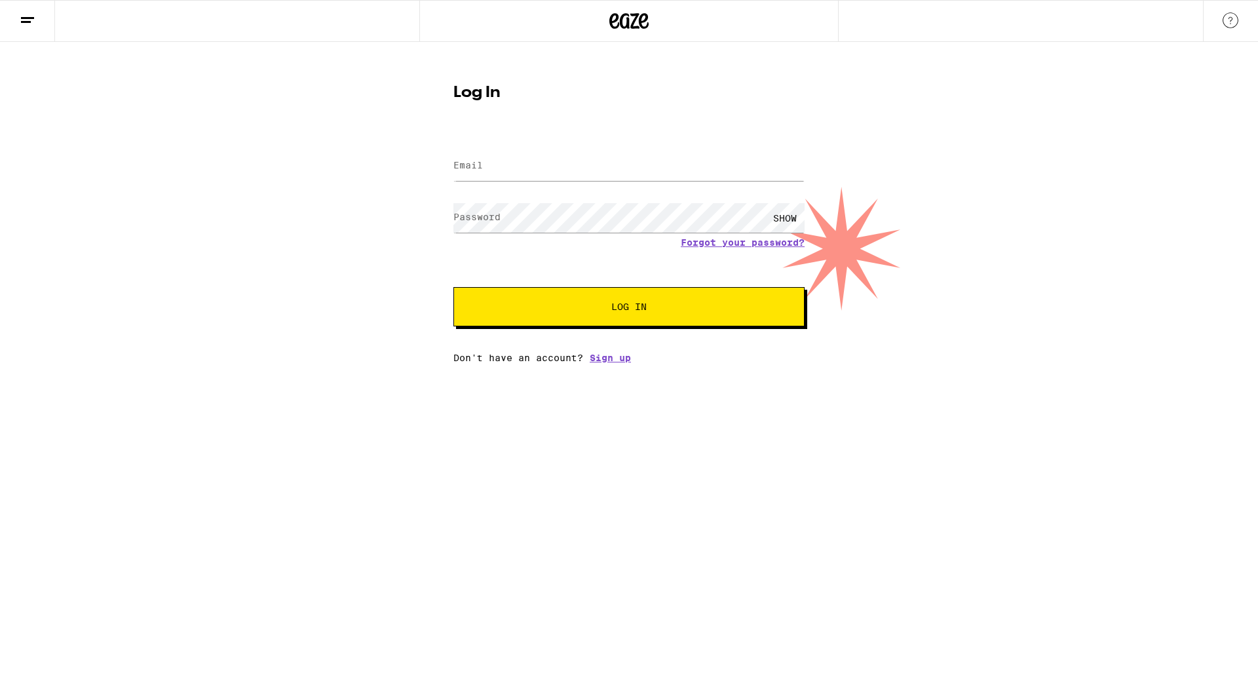
type input "[EMAIL_ADDRESS][DOMAIN_NAME]"
click at [453, 287] on button "Log In" at bounding box center [628, 306] width 351 height 39
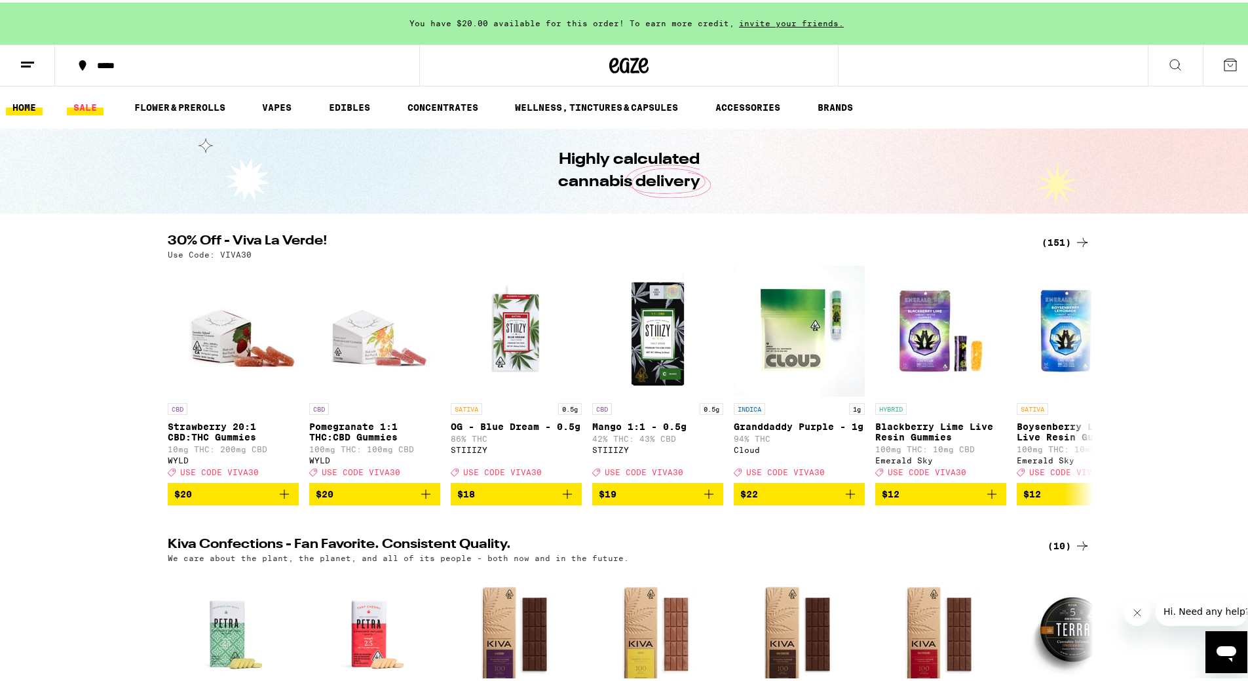
click at [86, 103] on link "SALE" at bounding box center [85, 105] width 37 height 16
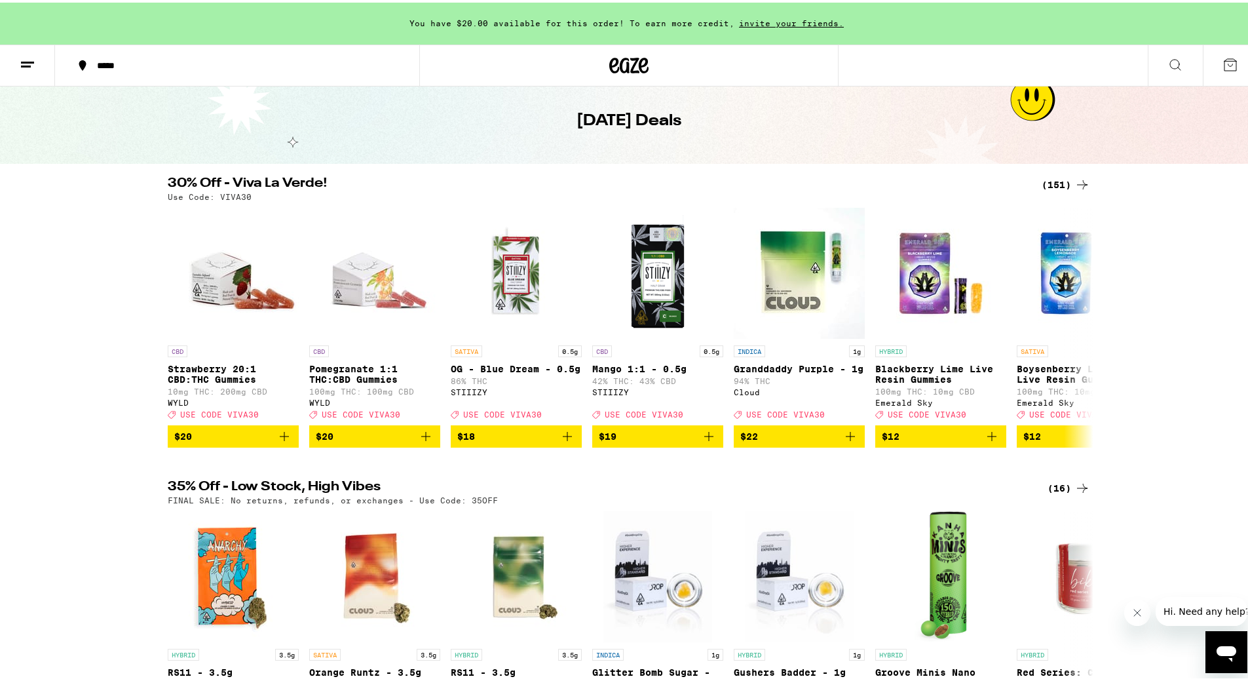
scroll to position [66, 0]
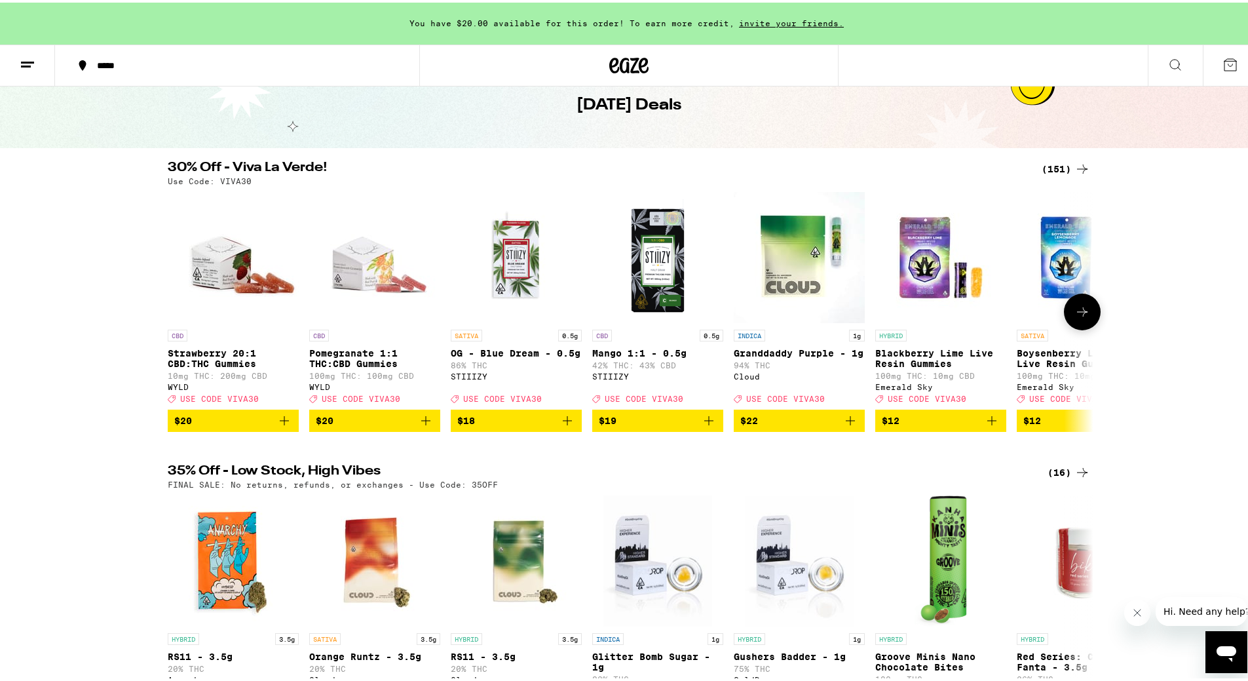
click at [844, 426] on icon "Add to bag" at bounding box center [851, 418] width 16 height 16
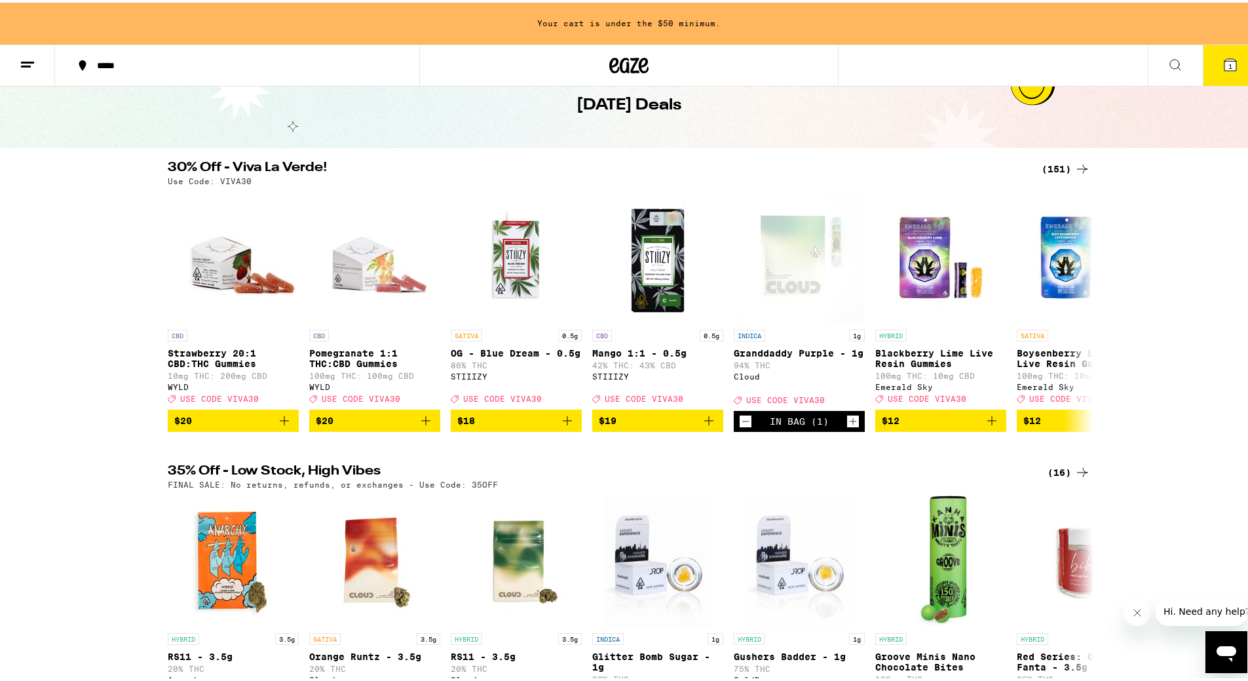
click at [1062, 478] on div "(16)" at bounding box center [1069, 470] width 43 height 16
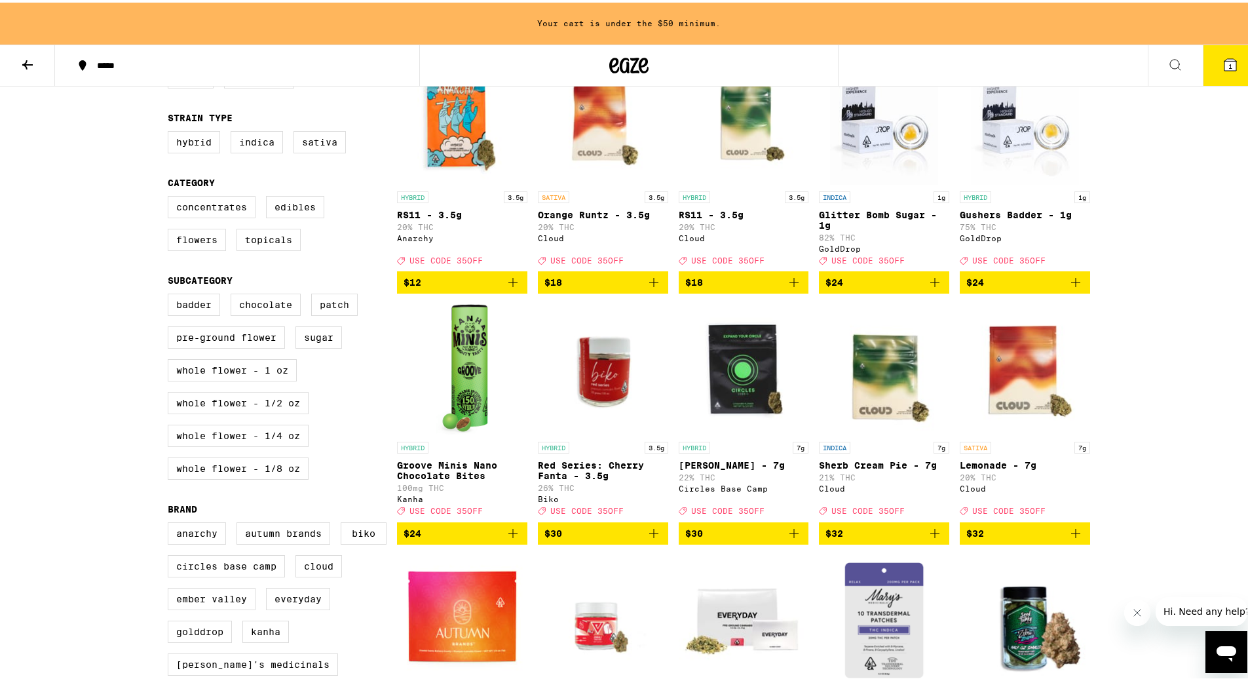
scroll to position [153, 0]
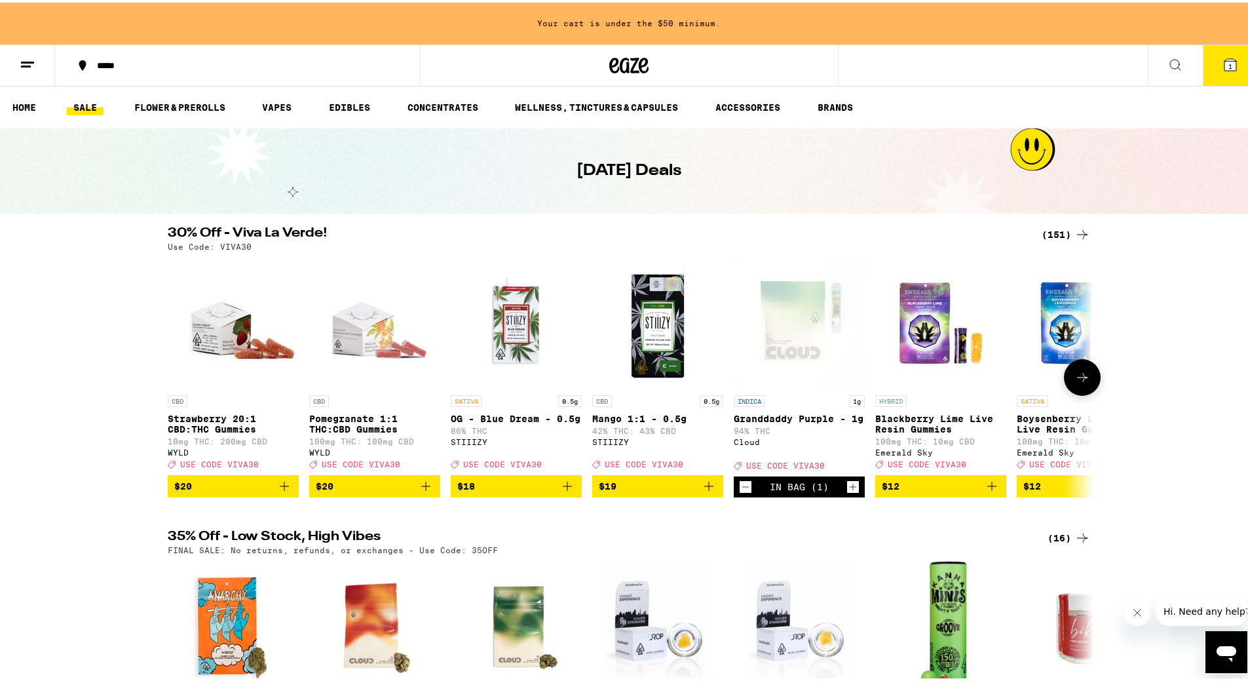
click at [1081, 389] on button at bounding box center [1082, 375] width 37 height 37
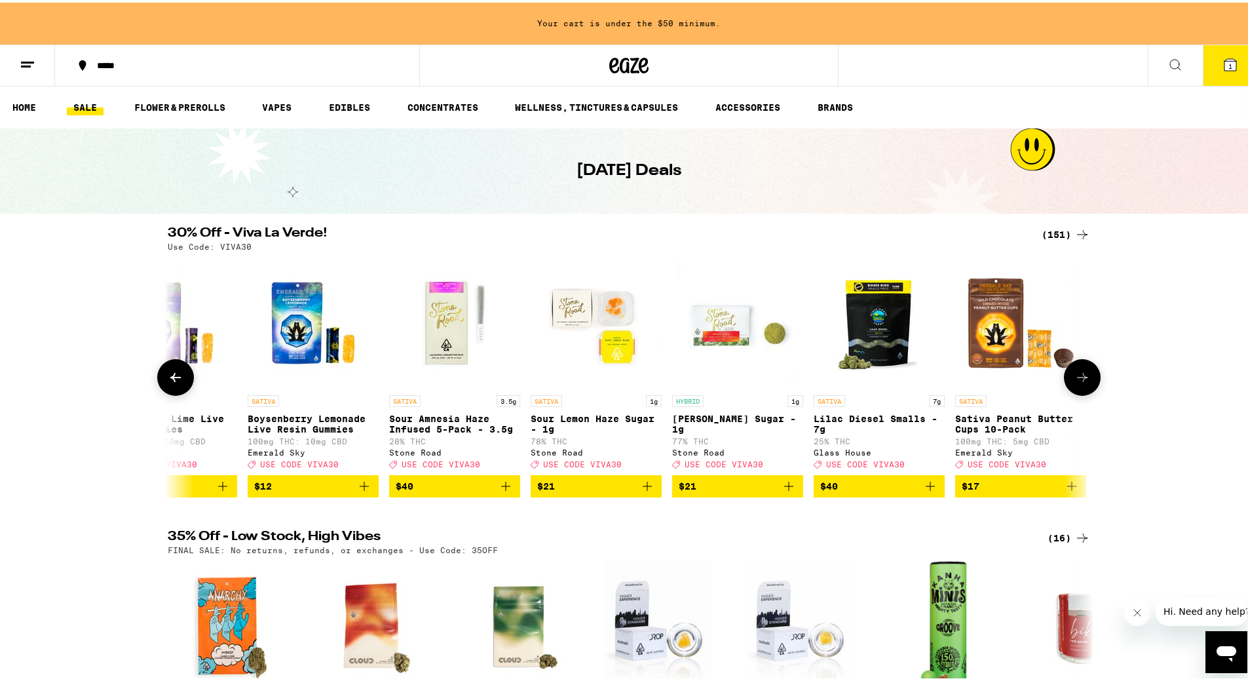
scroll to position [0, 780]
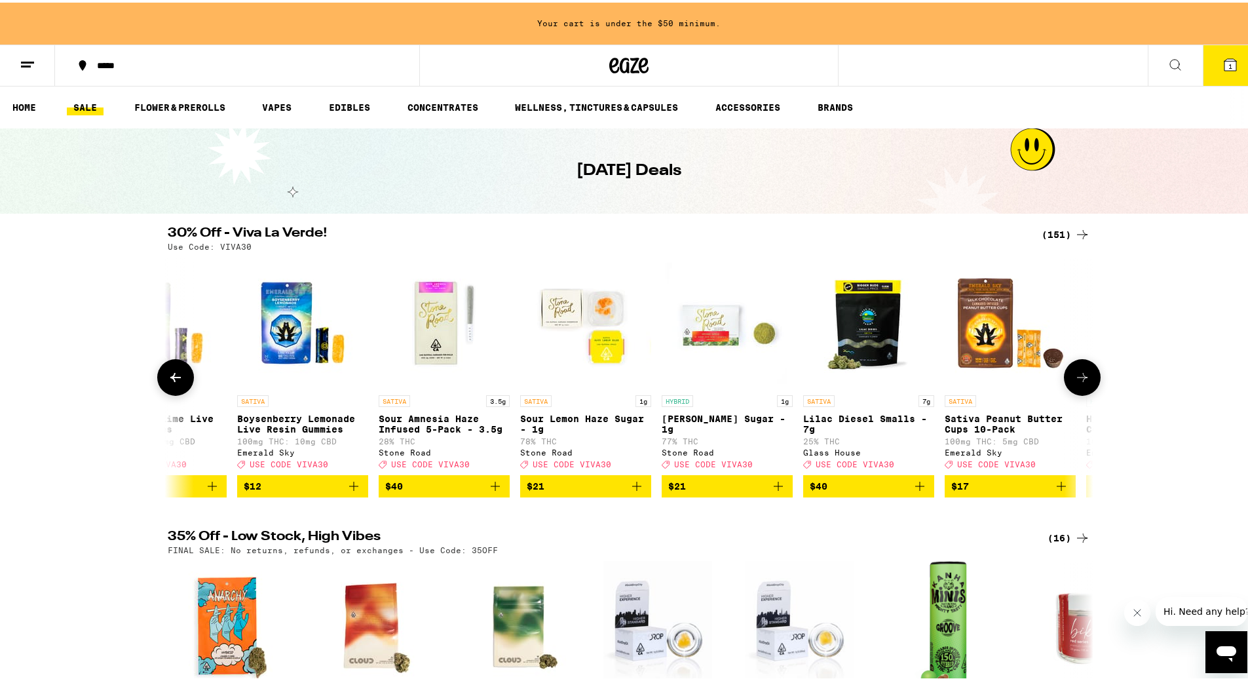
click at [1081, 389] on button at bounding box center [1082, 375] width 37 height 37
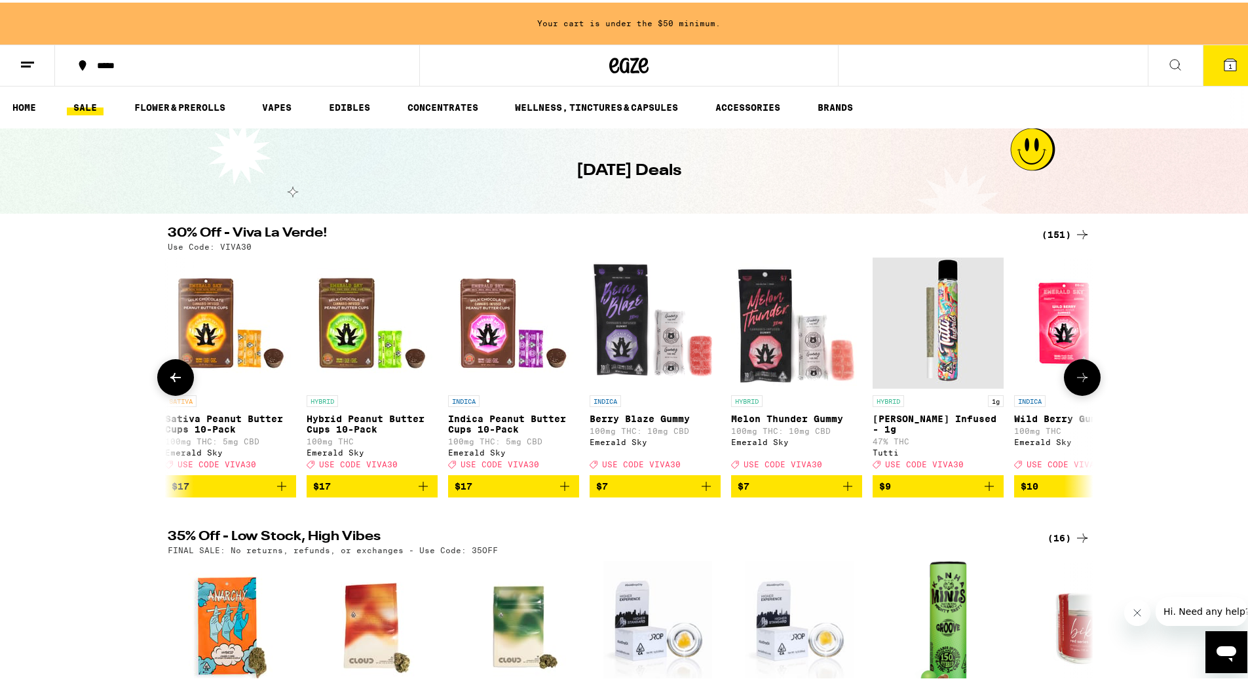
click at [1081, 389] on button at bounding box center [1082, 375] width 37 height 37
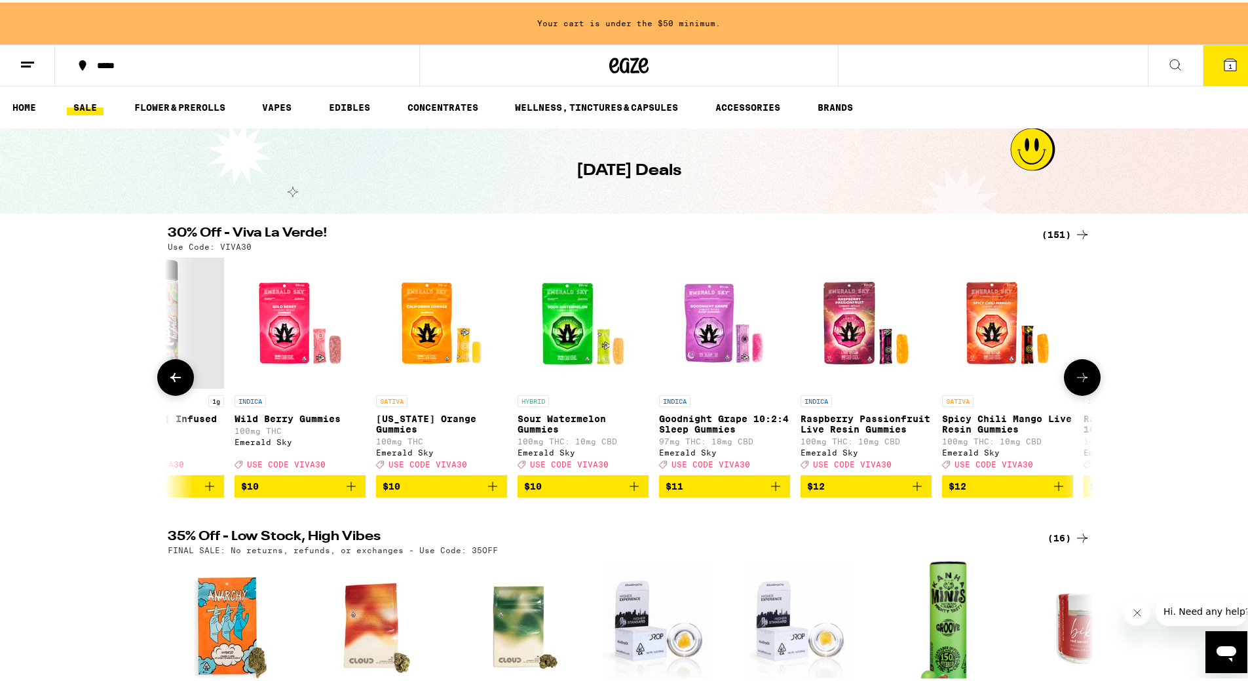
click at [1081, 389] on button at bounding box center [1082, 375] width 37 height 37
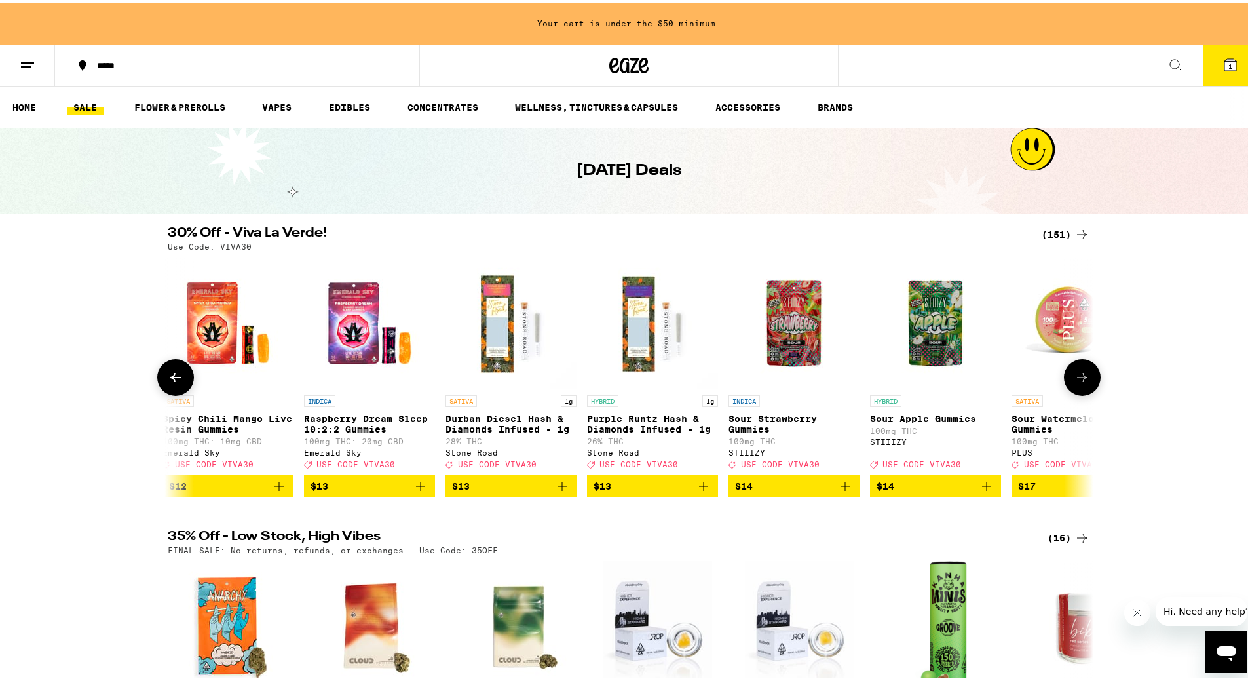
click at [1084, 383] on icon at bounding box center [1083, 375] width 16 height 16
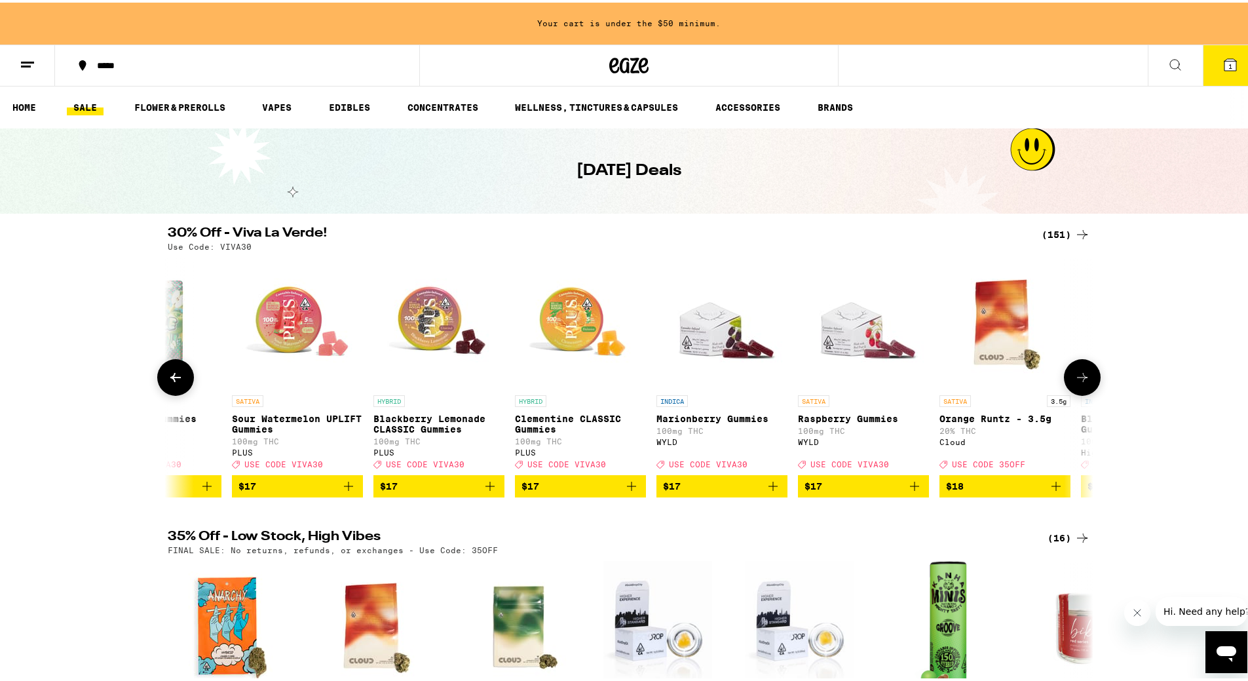
click at [1086, 386] on button at bounding box center [1082, 375] width 37 height 37
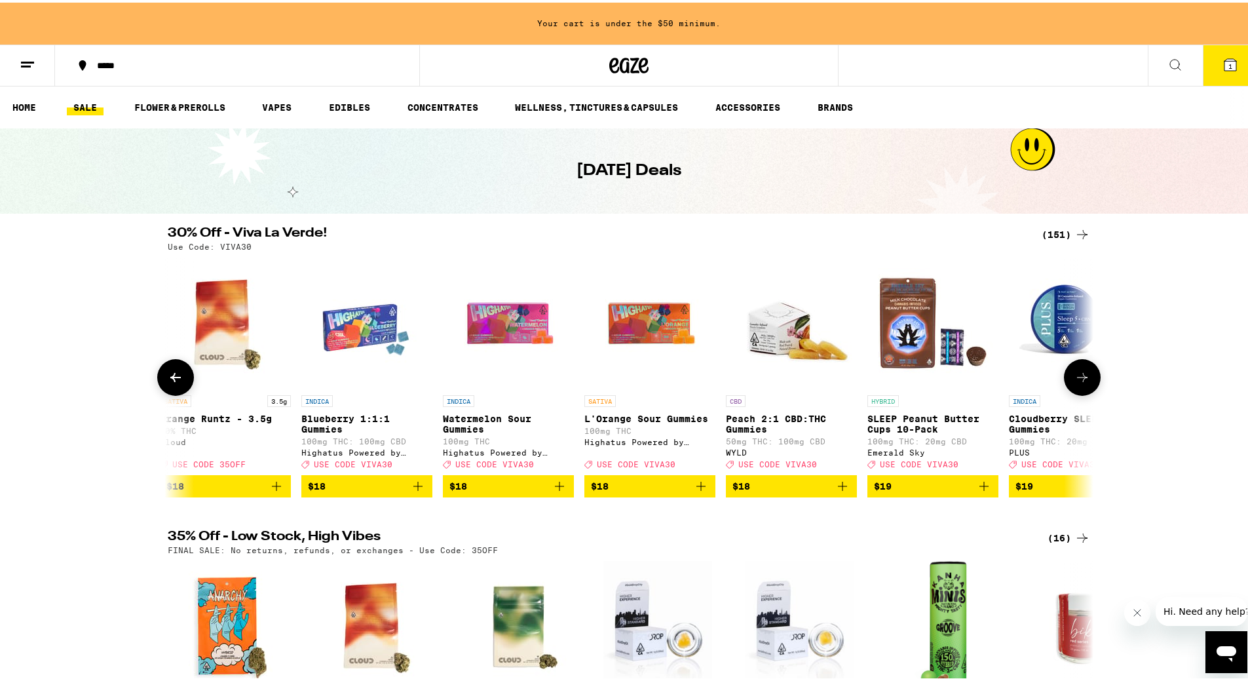
click at [1086, 386] on button at bounding box center [1082, 375] width 37 height 37
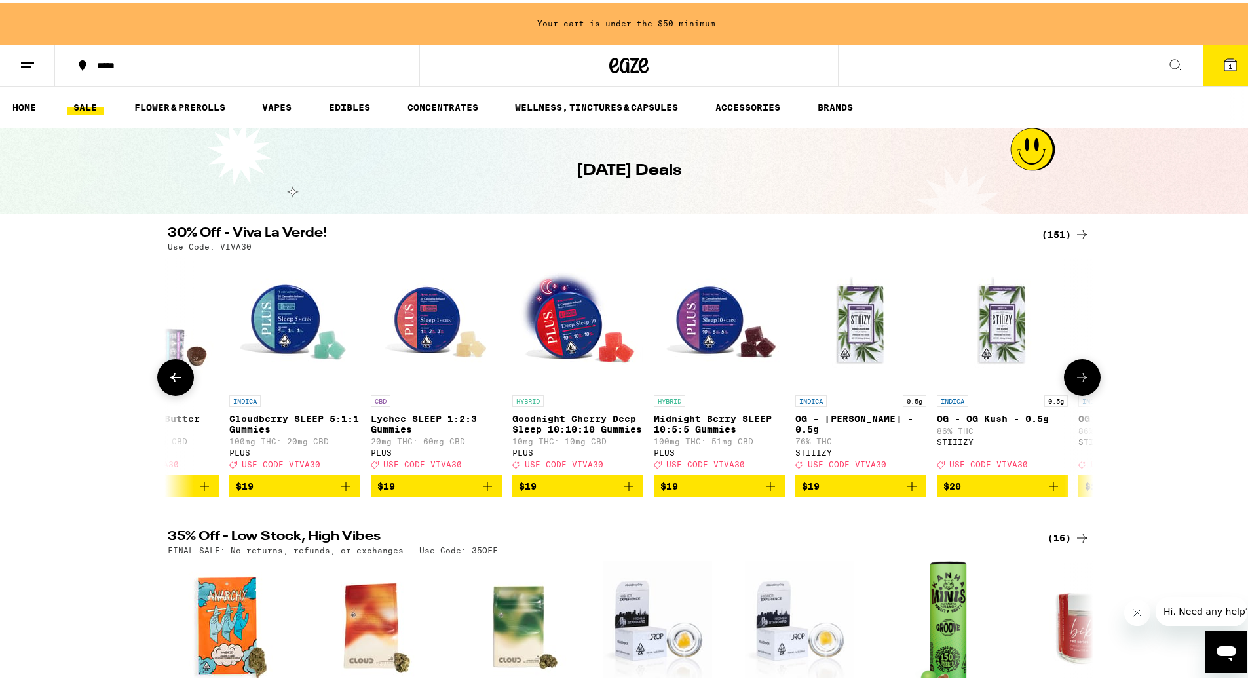
click at [1086, 386] on button at bounding box center [1082, 375] width 37 height 37
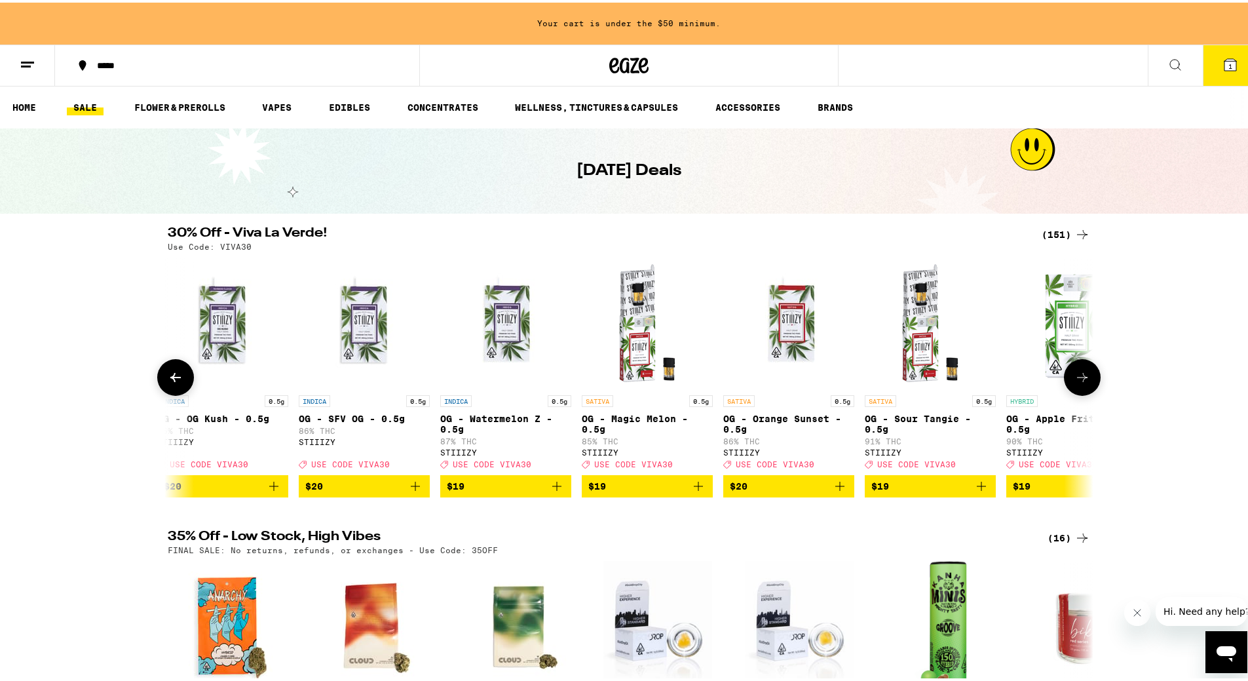
click at [1086, 386] on button at bounding box center [1082, 375] width 37 height 37
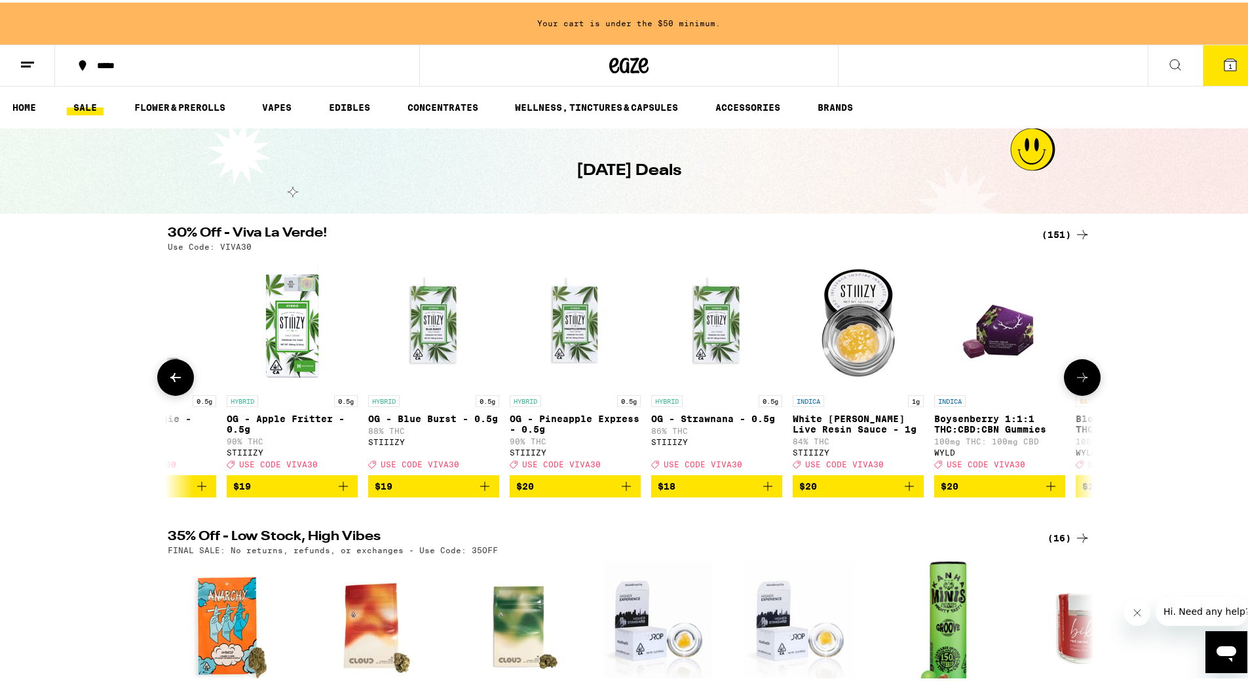
click at [1091, 383] on button at bounding box center [1082, 375] width 37 height 37
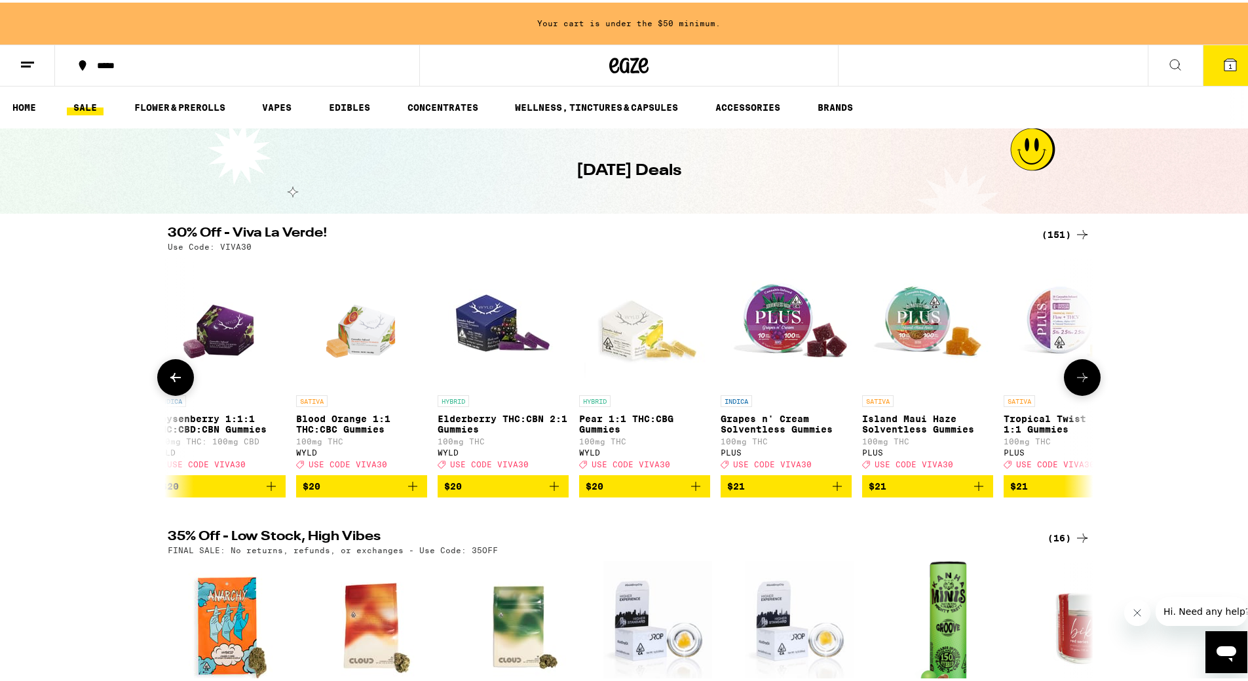
click at [1091, 383] on button at bounding box center [1082, 375] width 37 height 37
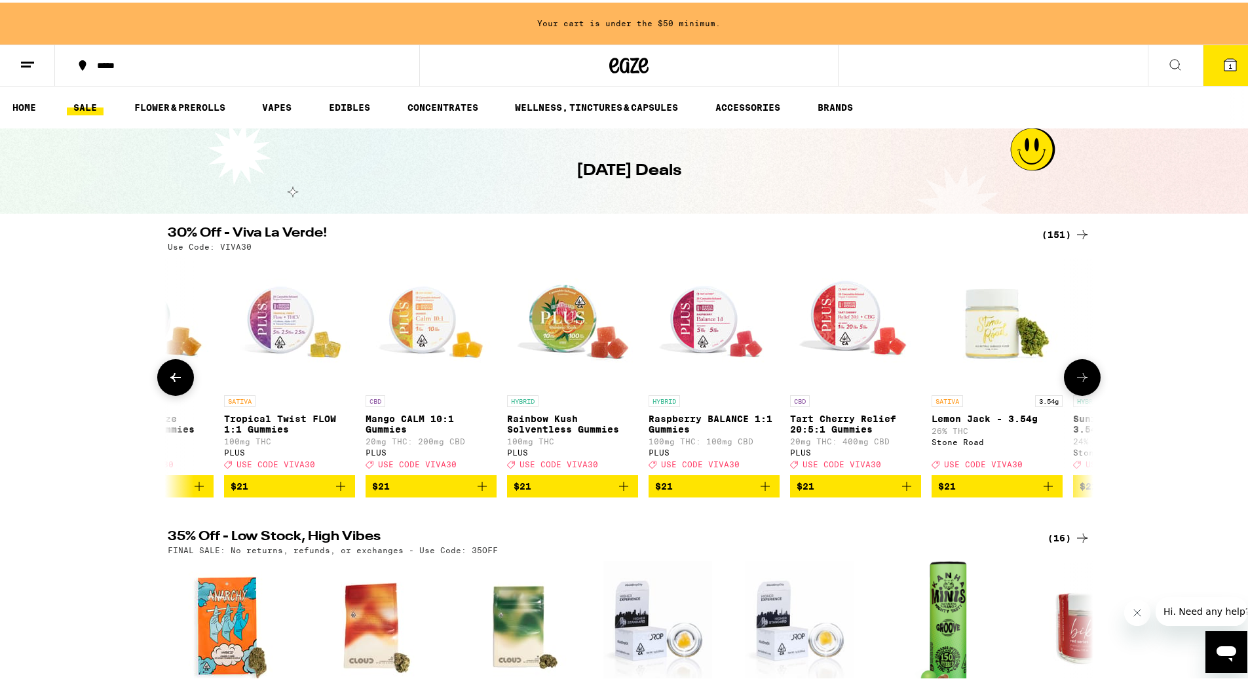
click at [1091, 383] on button at bounding box center [1082, 375] width 37 height 37
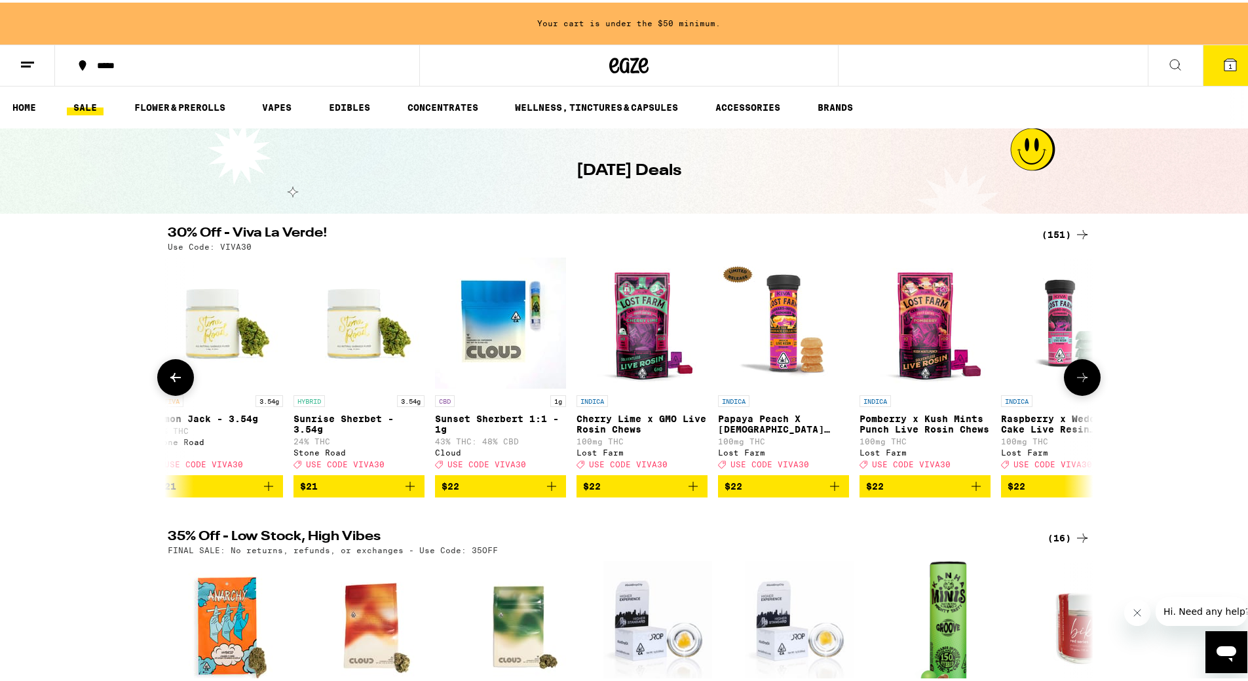
click at [1091, 383] on button at bounding box center [1082, 375] width 37 height 37
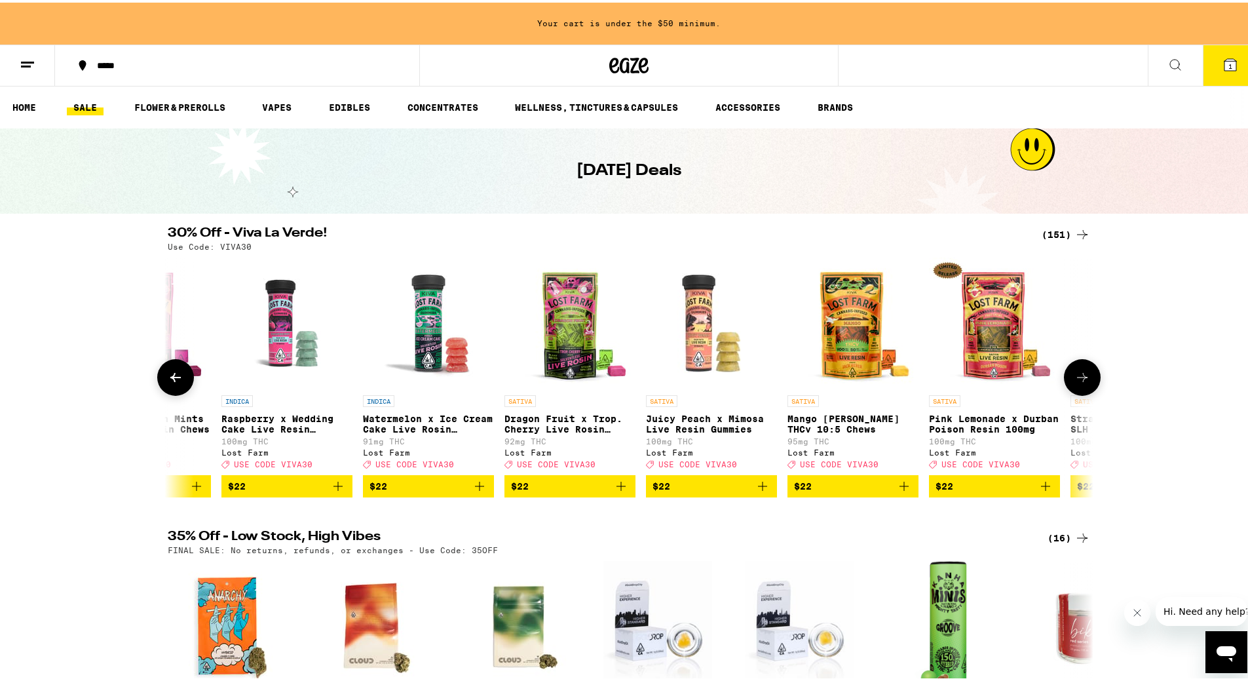
click at [177, 383] on icon at bounding box center [176, 375] width 16 height 16
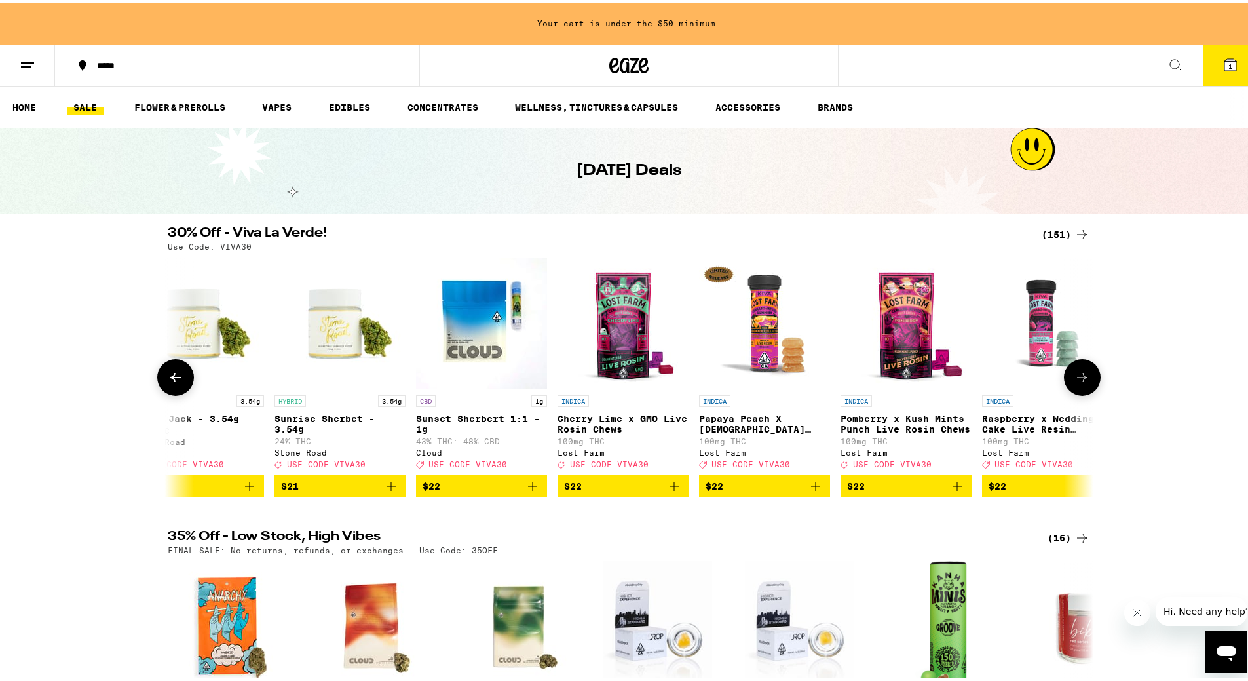
scroll to position [0, 9358]
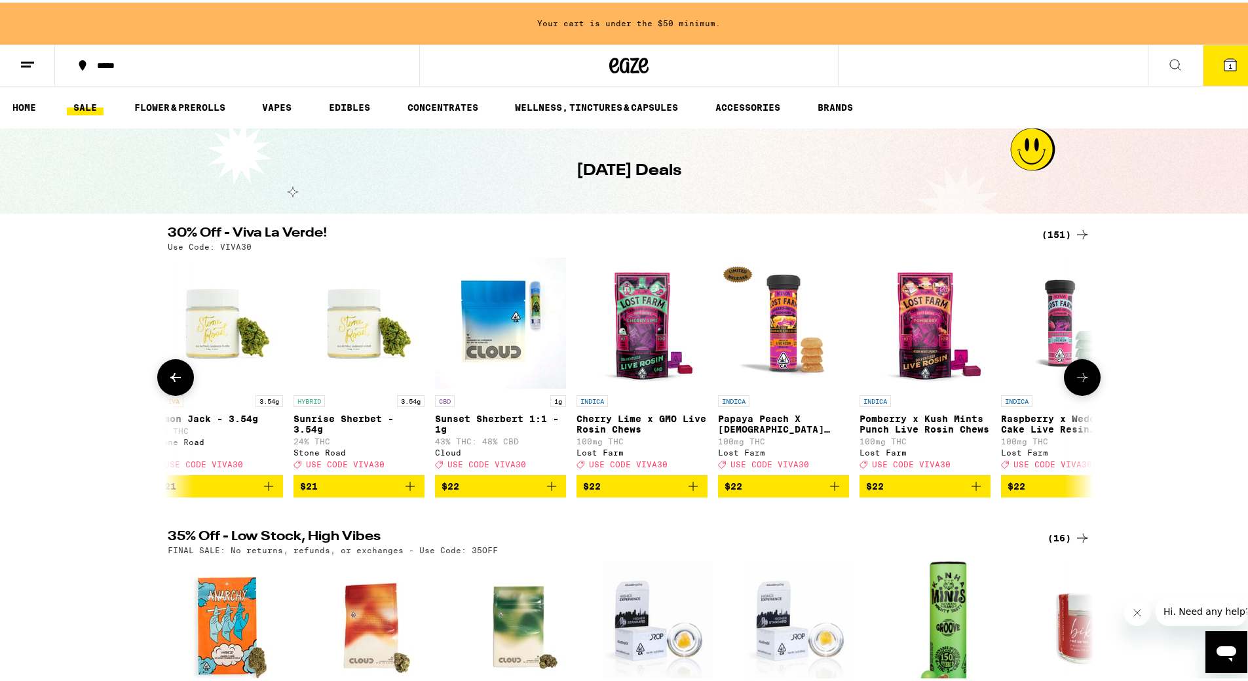
click at [551, 492] on icon "Add to bag" at bounding box center [552, 484] width 16 height 16
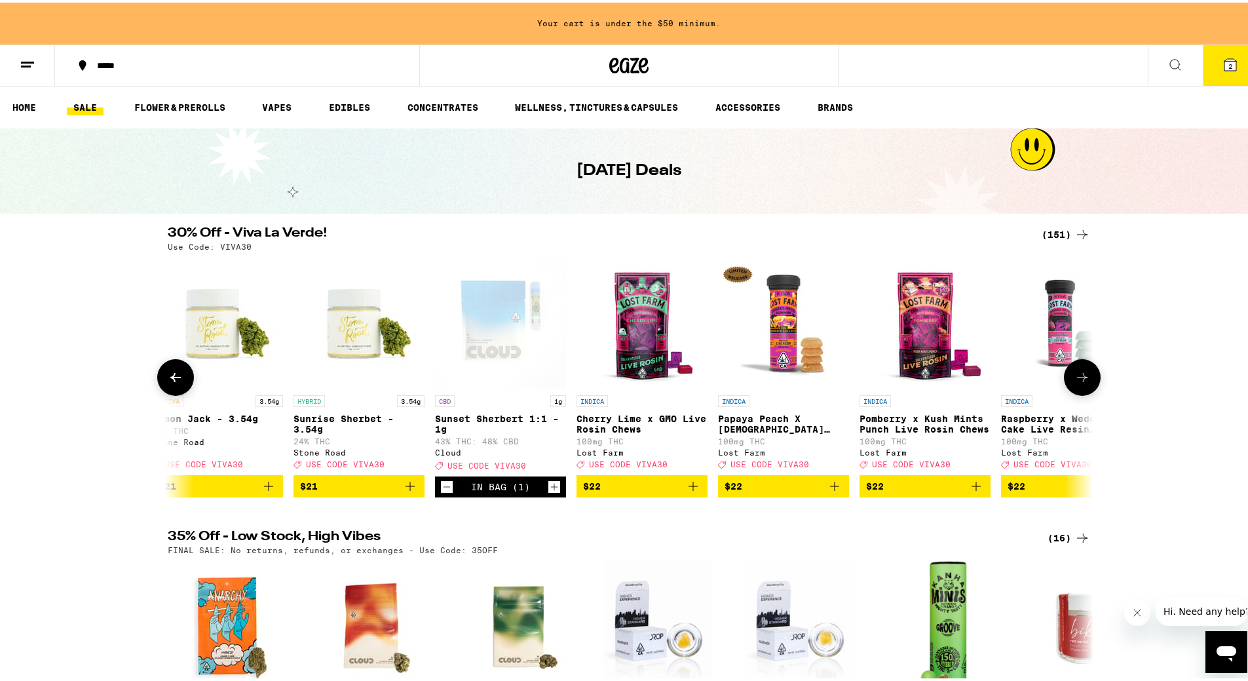
click at [1083, 381] on icon at bounding box center [1083, 375] width 16 height 16
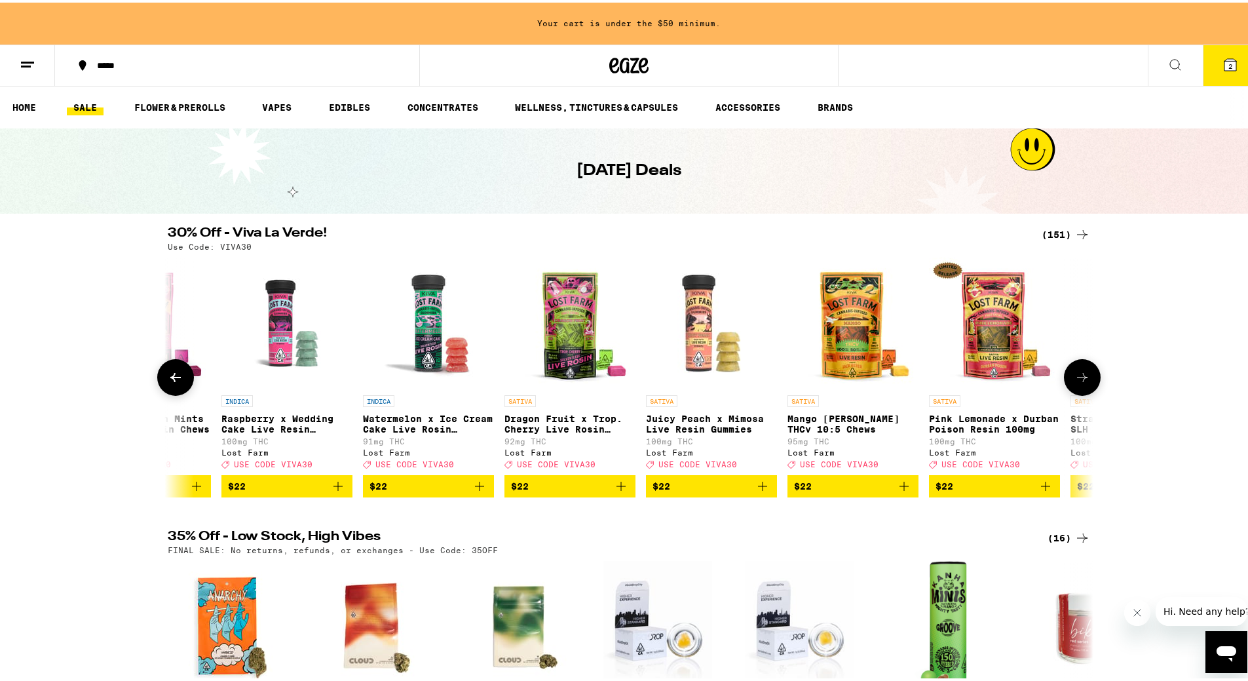
click at [1083, 381] on icon at bounding box center [1083, 375] width 16 height 16
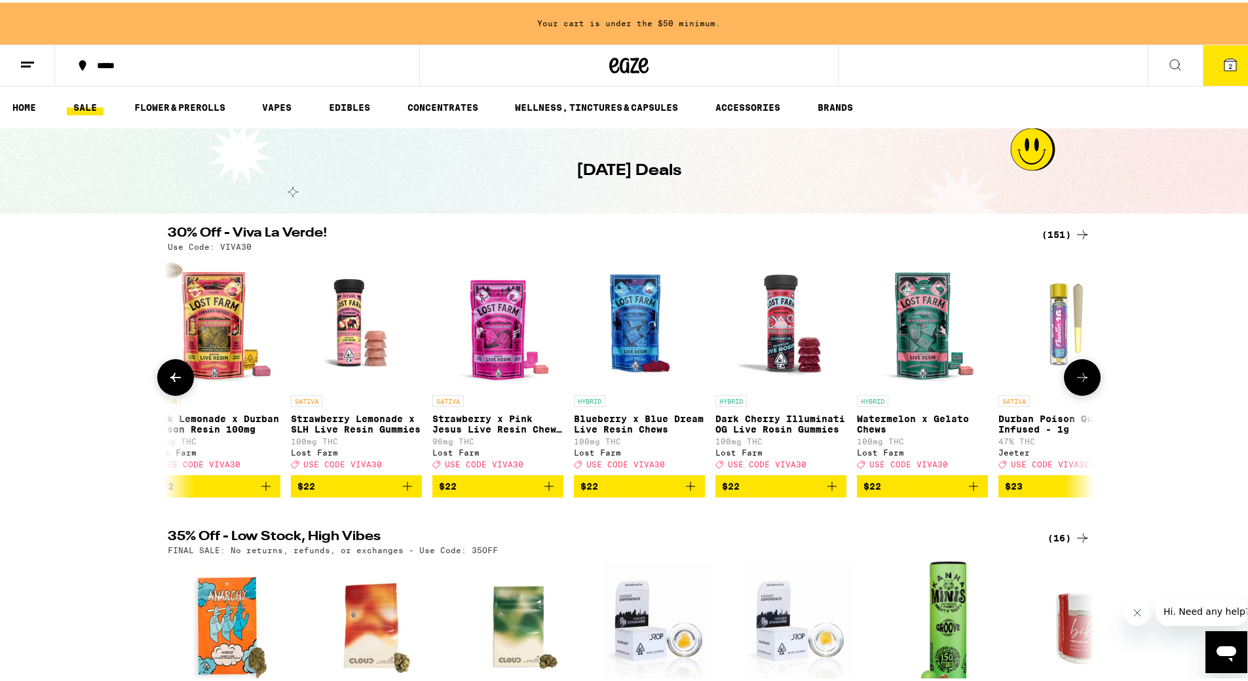
click at [1083, 381] on icon at bounding box center [1083, 375] width 16 height 16
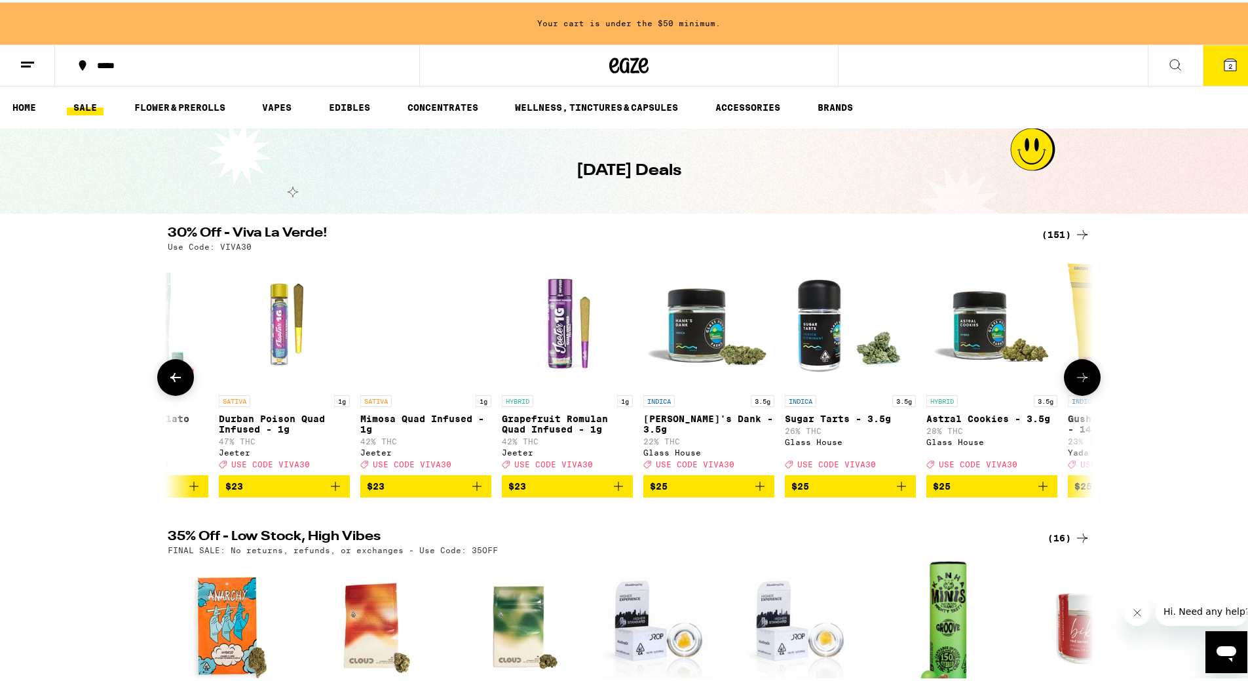
click at [1083, 381] on icon at bounding box center [1083, 375] width 16 height 16
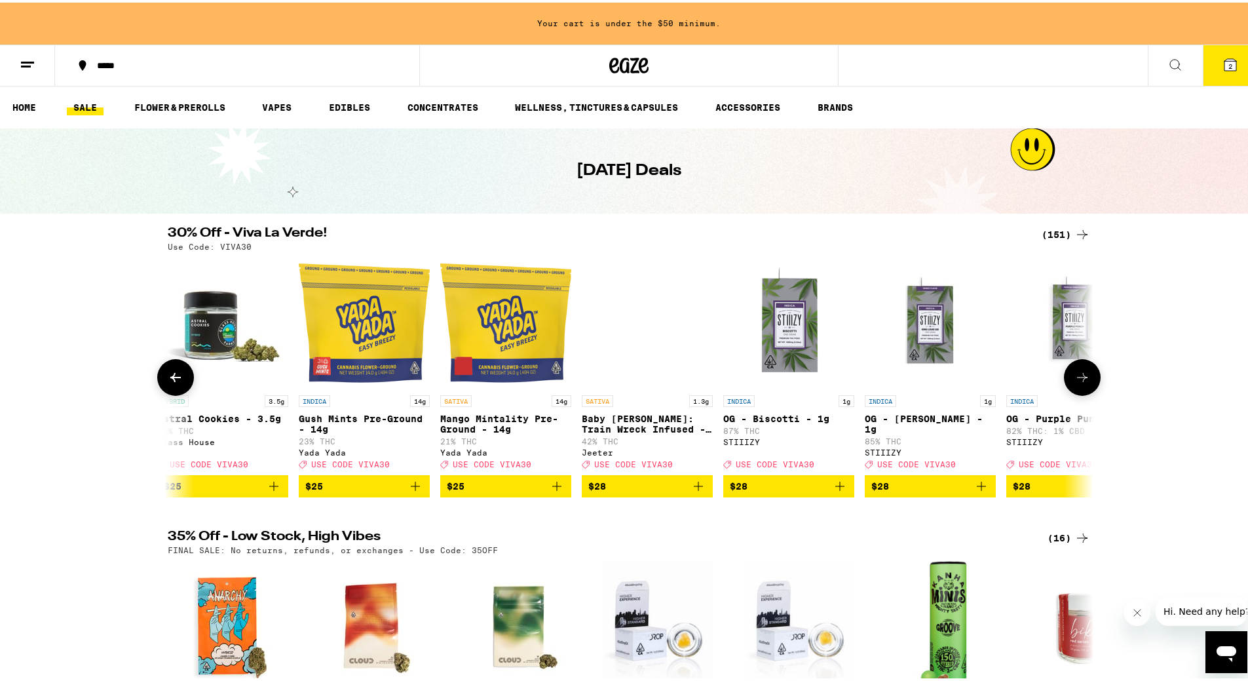
scroll to position [0, 12478]
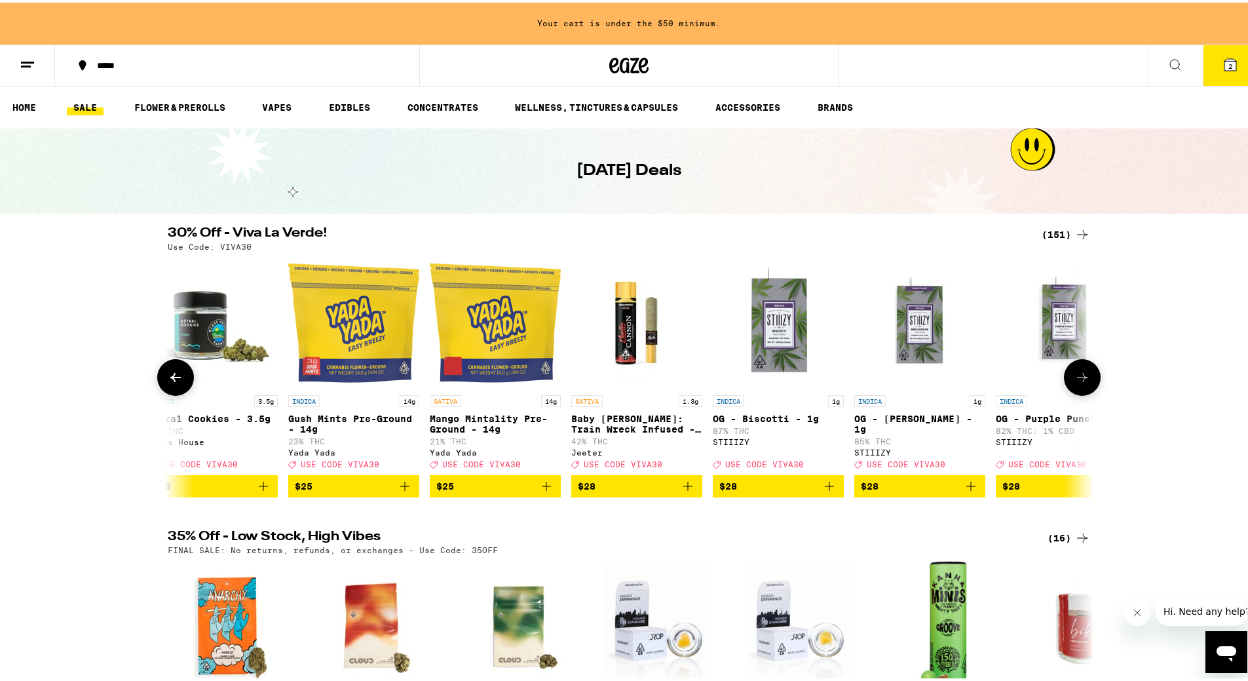
click at [1083, 381] on icon at bounding box center [1083, 375] width 16 height 16
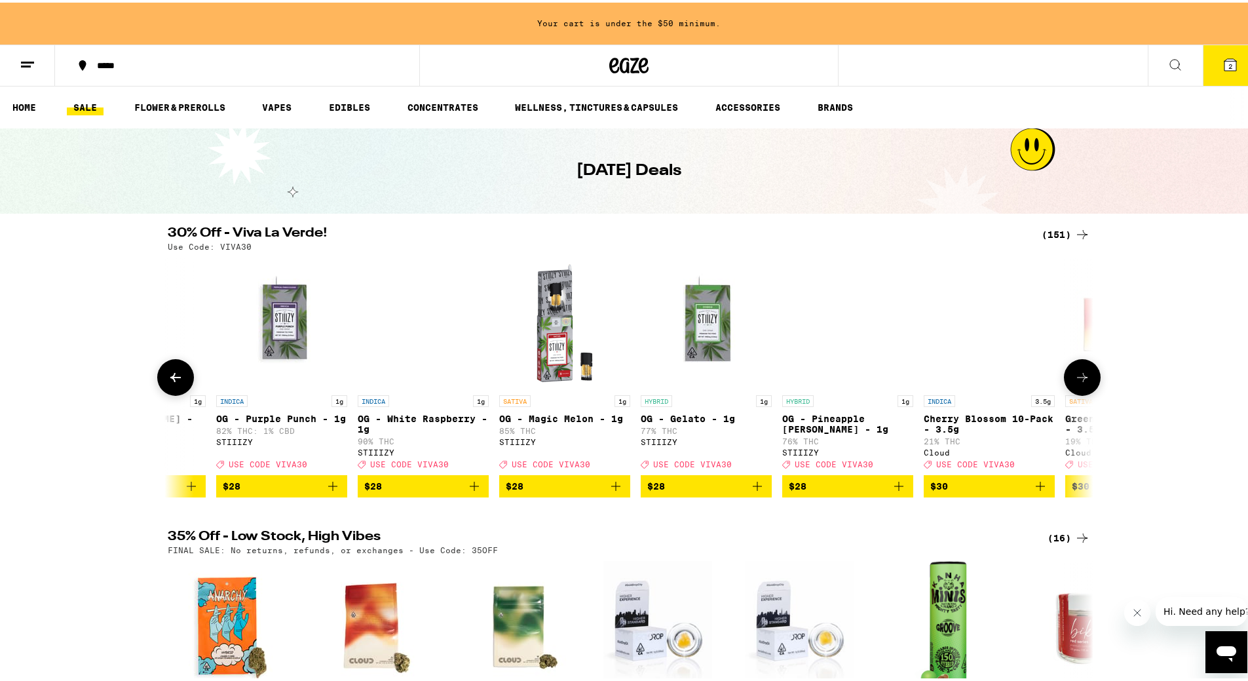
click at [1083, 381] on icon at bounding box center [1083, 375] width 16 height 16
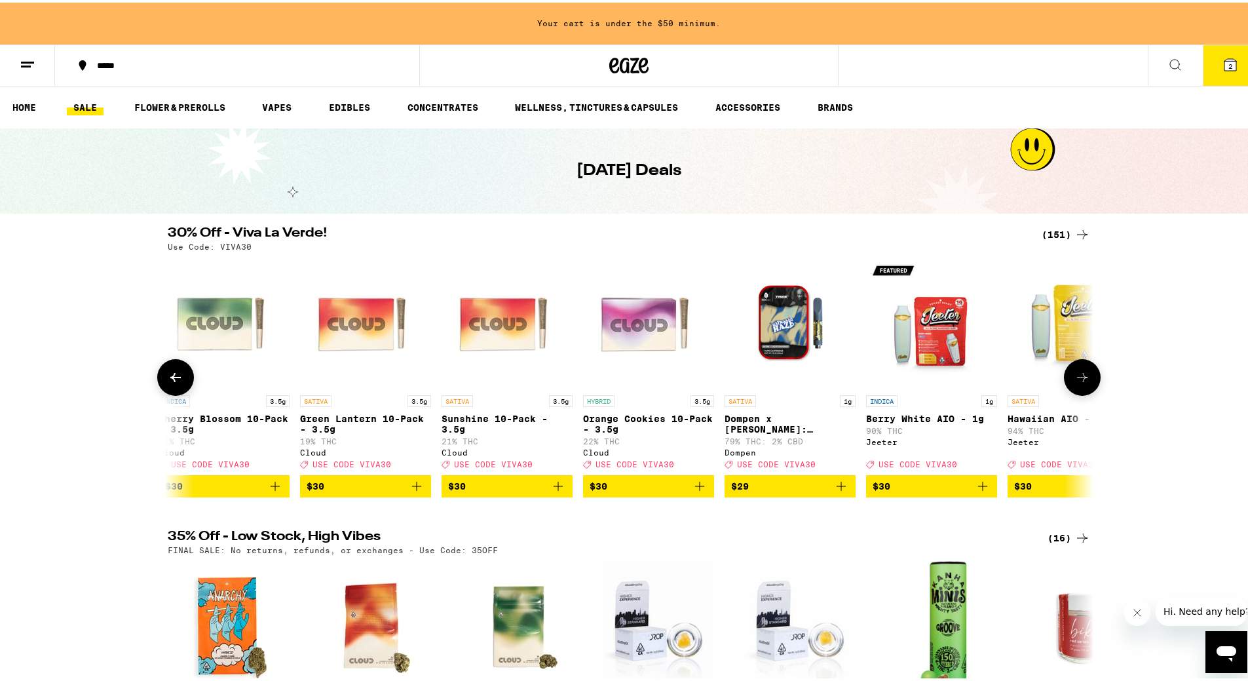
scroll to position [0, 14038]
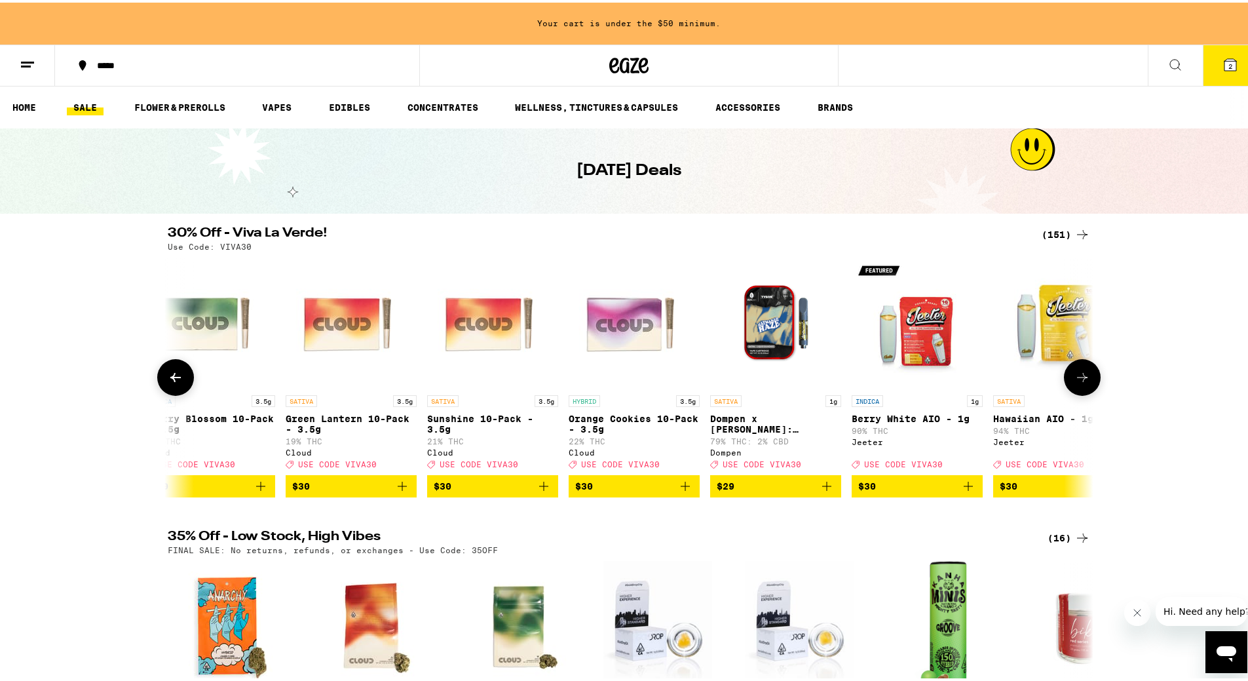
click at [821, 492] on icon "Add to bag" at bounding box center [827, 484] width 16 height 16
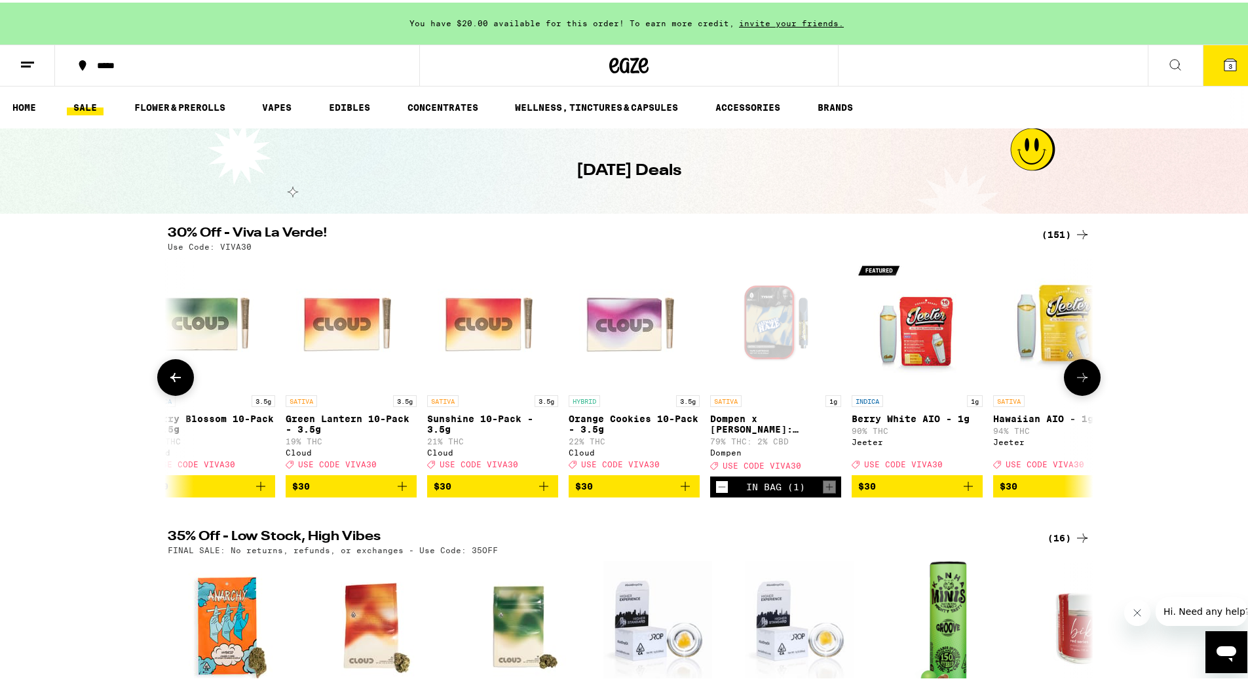
click at [1079, 379] on icon at bounding box center [1083, 375] width 16 height 16
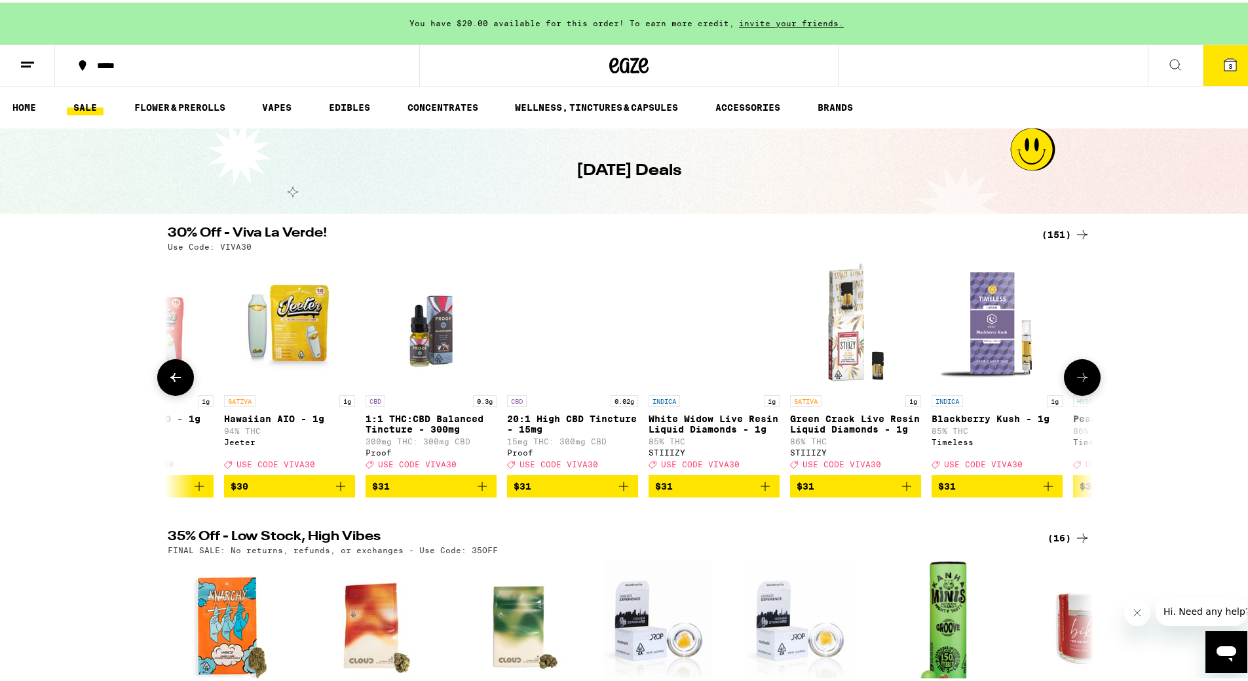
scroll to position [0, 14817]
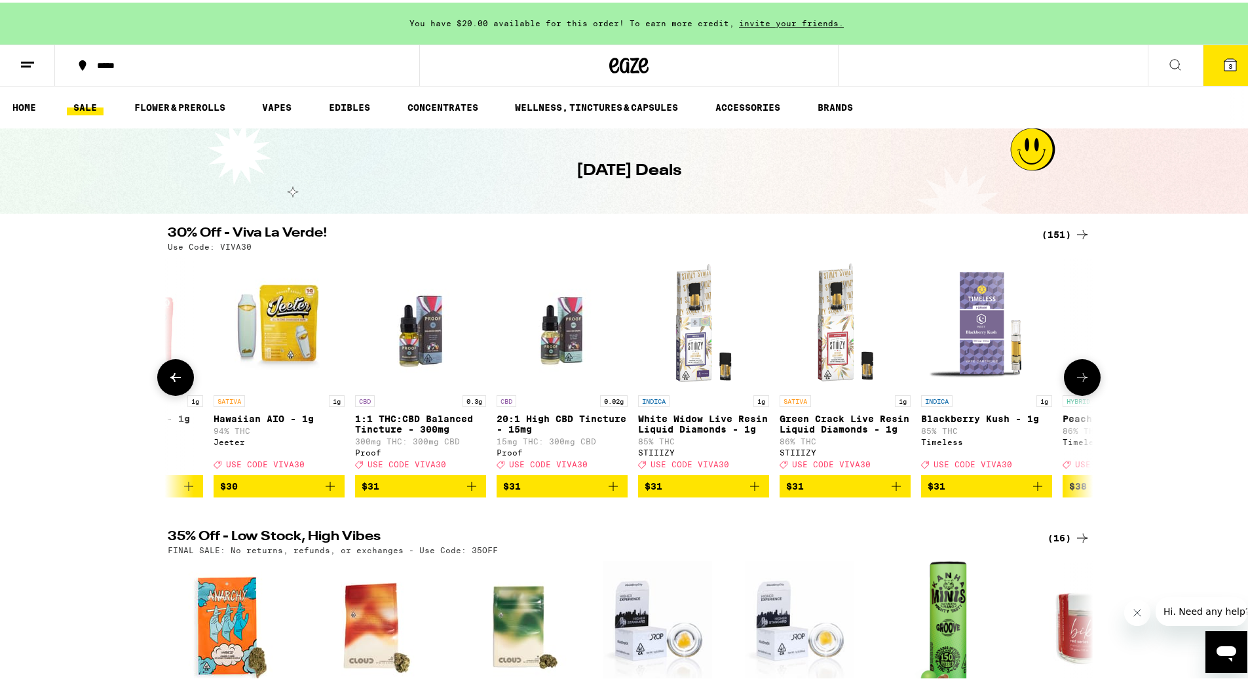
click at [1079, 379] on icon at bounding box center [1083, 375] width 16 height 16
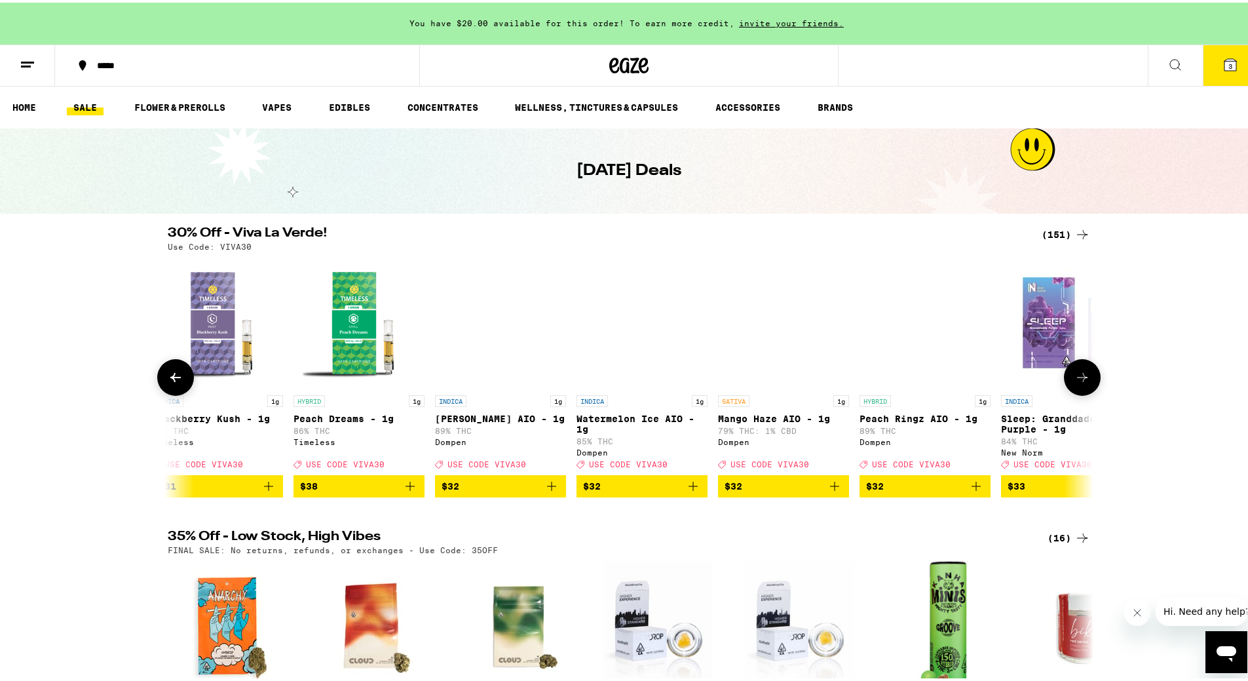
scroll to position [0, 15597]
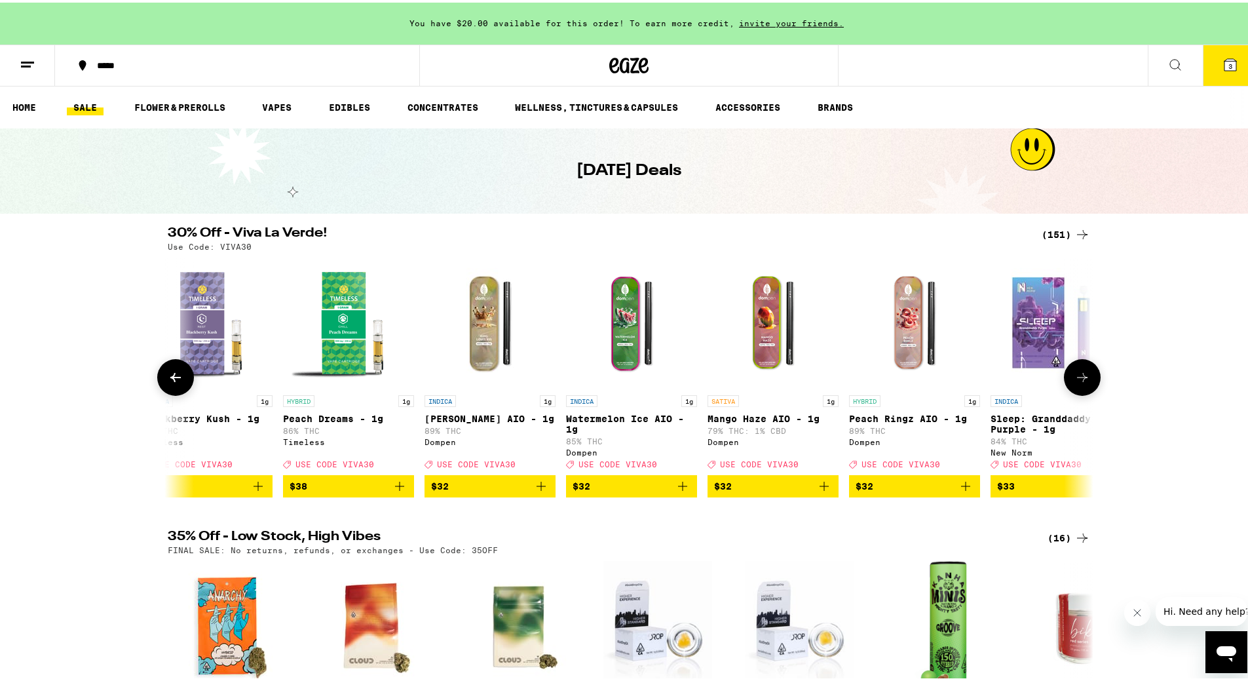
click at [1075, 377] on icon at bounding box center [1083, 375] width 16 height 16
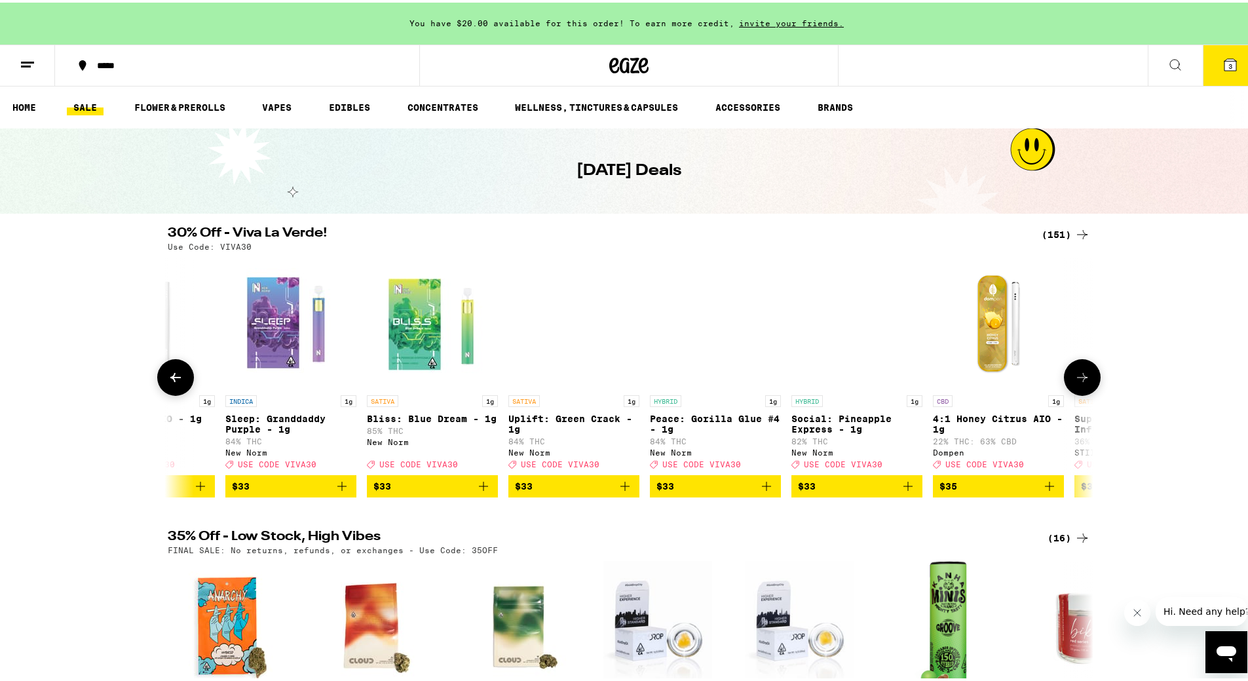
scroll to position [0, 16377]
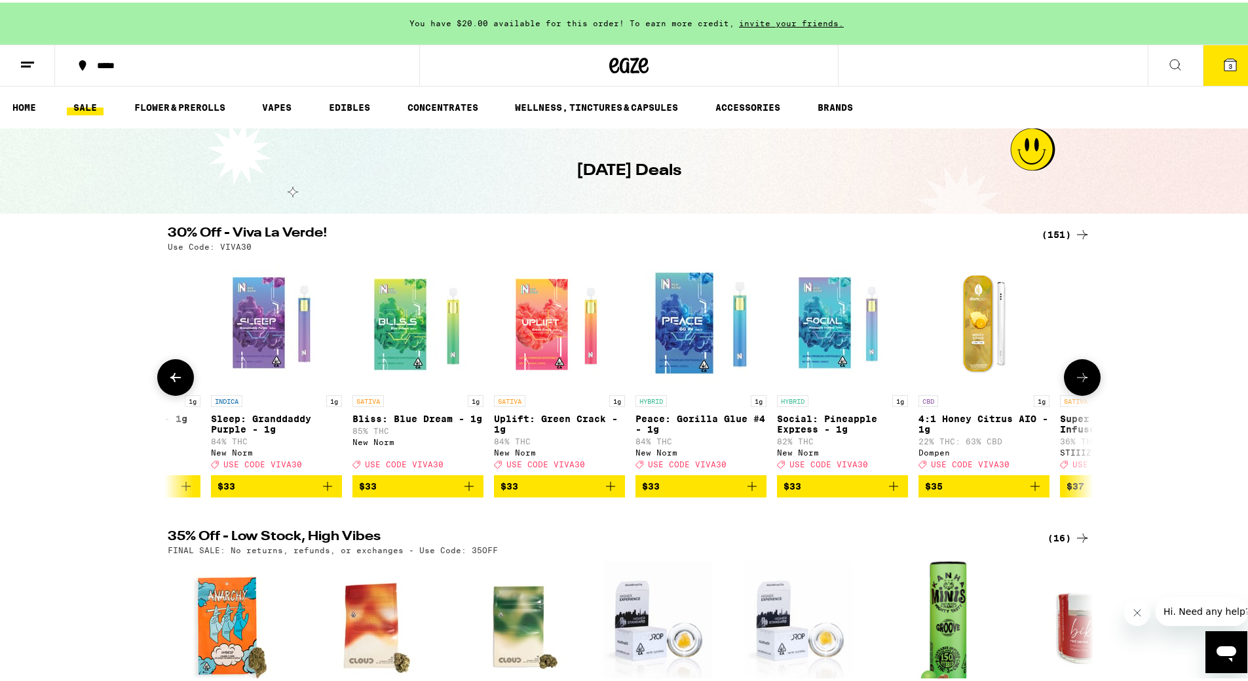
click at [176, 383] on icon at bounding box center [176, 375] width 16 height 16
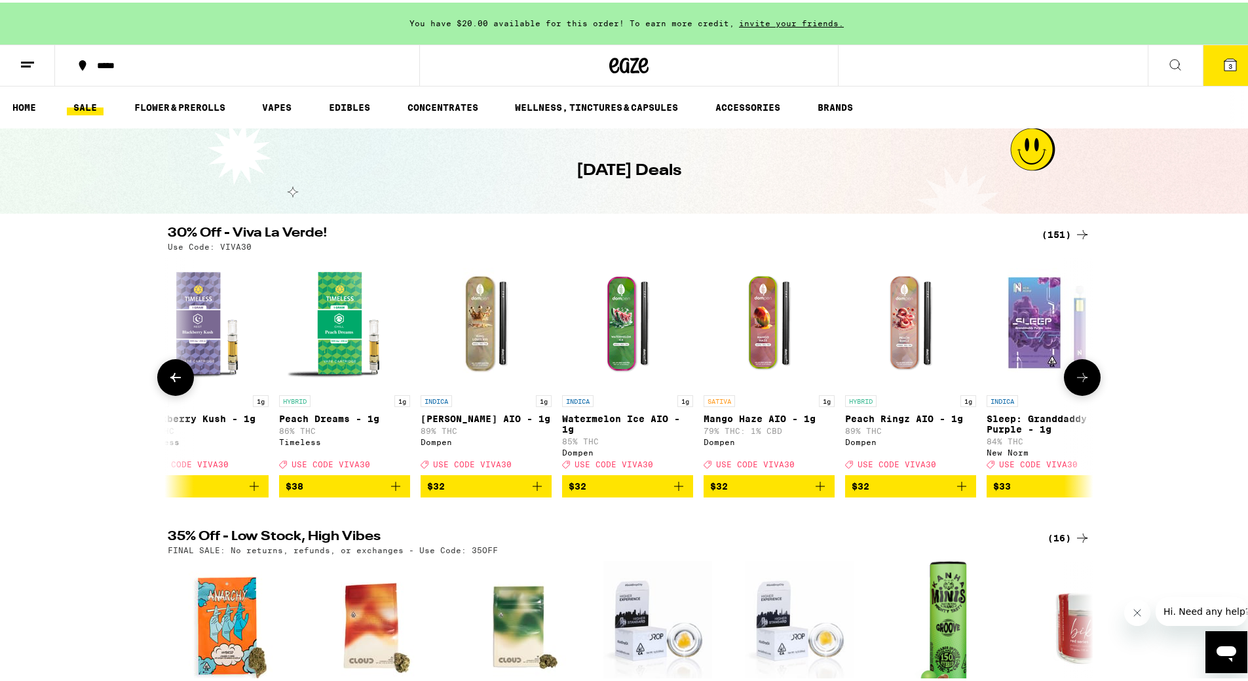
click at [170, 383] on icon at bounding box center [176, 375] width 16 height 16
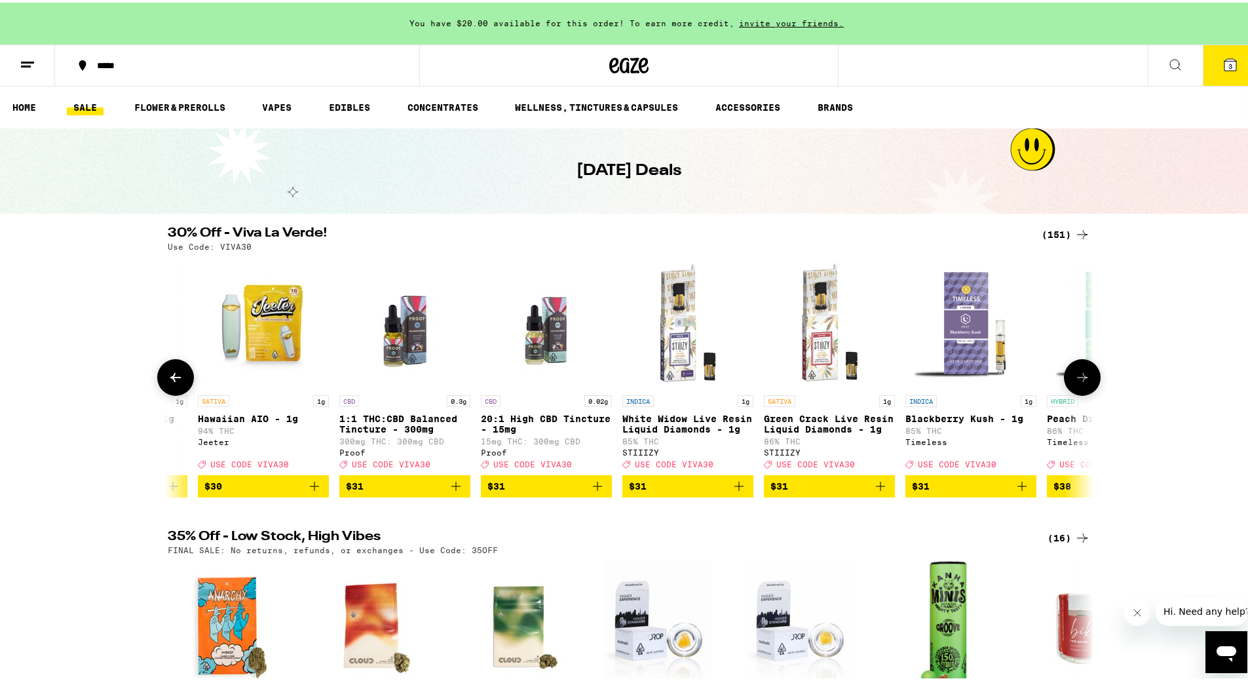
scroll to position [0, 14819]
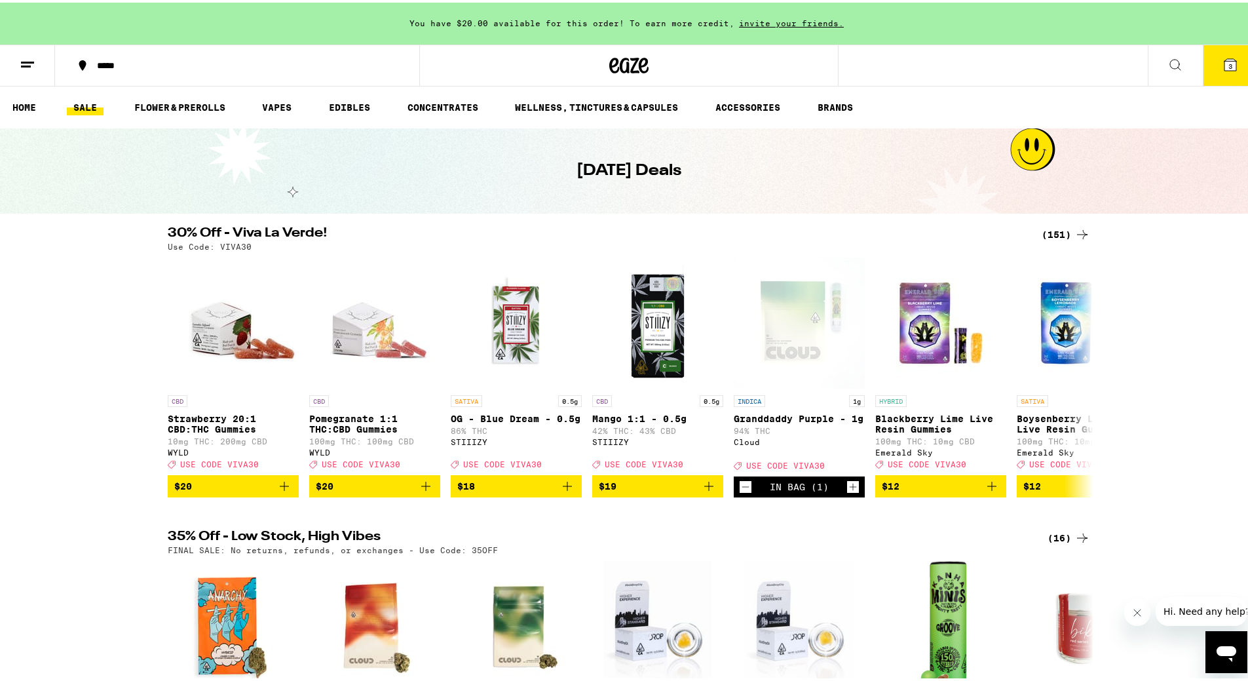
click at [1054, 229] on div "(151)" at bounding box center [1066, 232] width 48 height 16
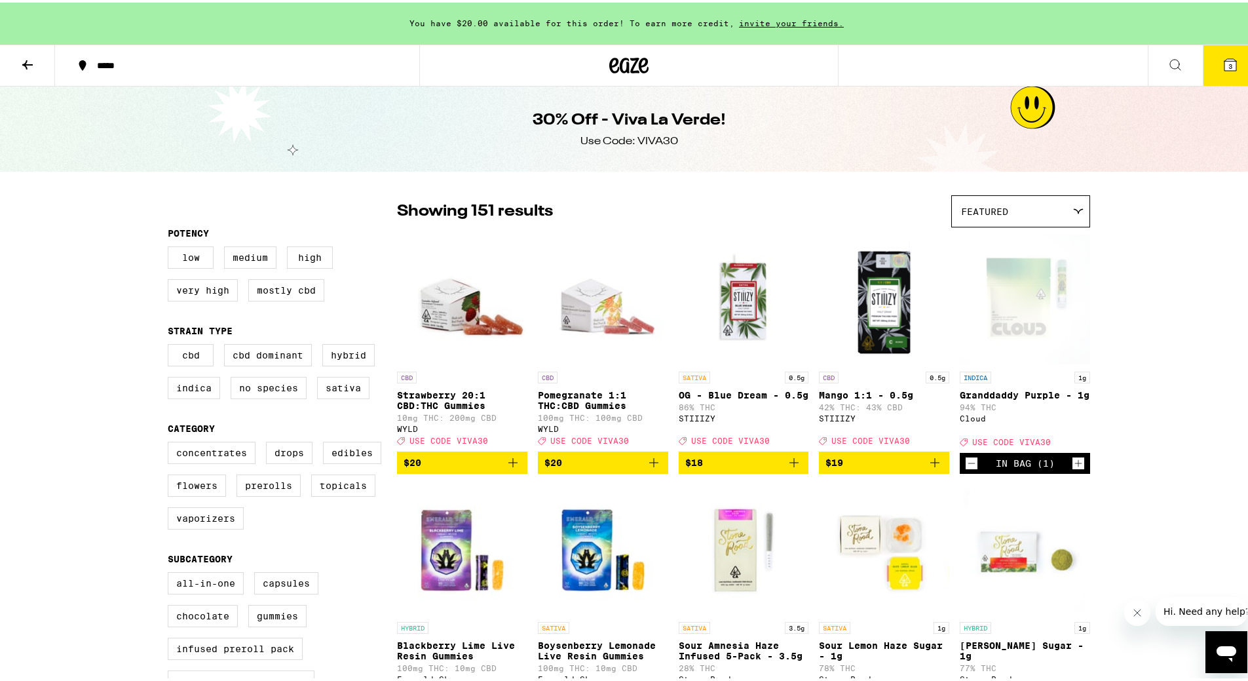
scroll to position [197, 0]
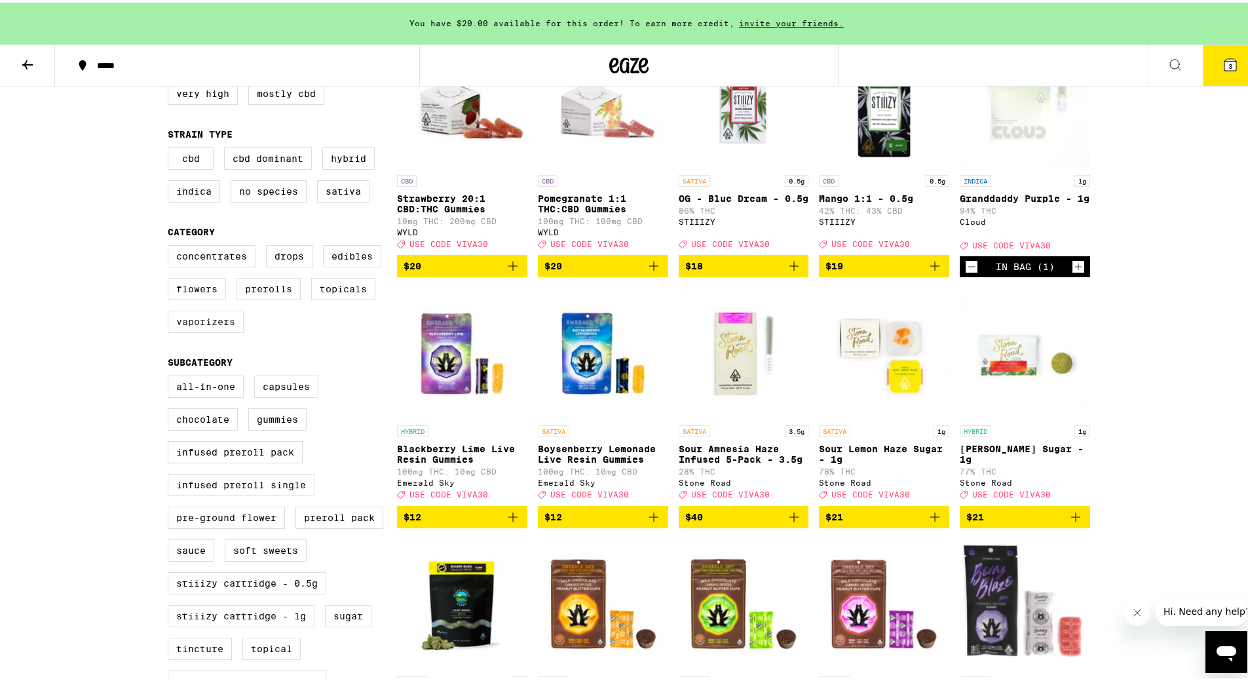
click at [187, 330] on label "Vaporizers" at bounding box center [206, 319] width 76 height 22
click at [171, 245] on input "Vaporizers" at bounding box center [170, 244] width 1 height 1
checkbox input "true"
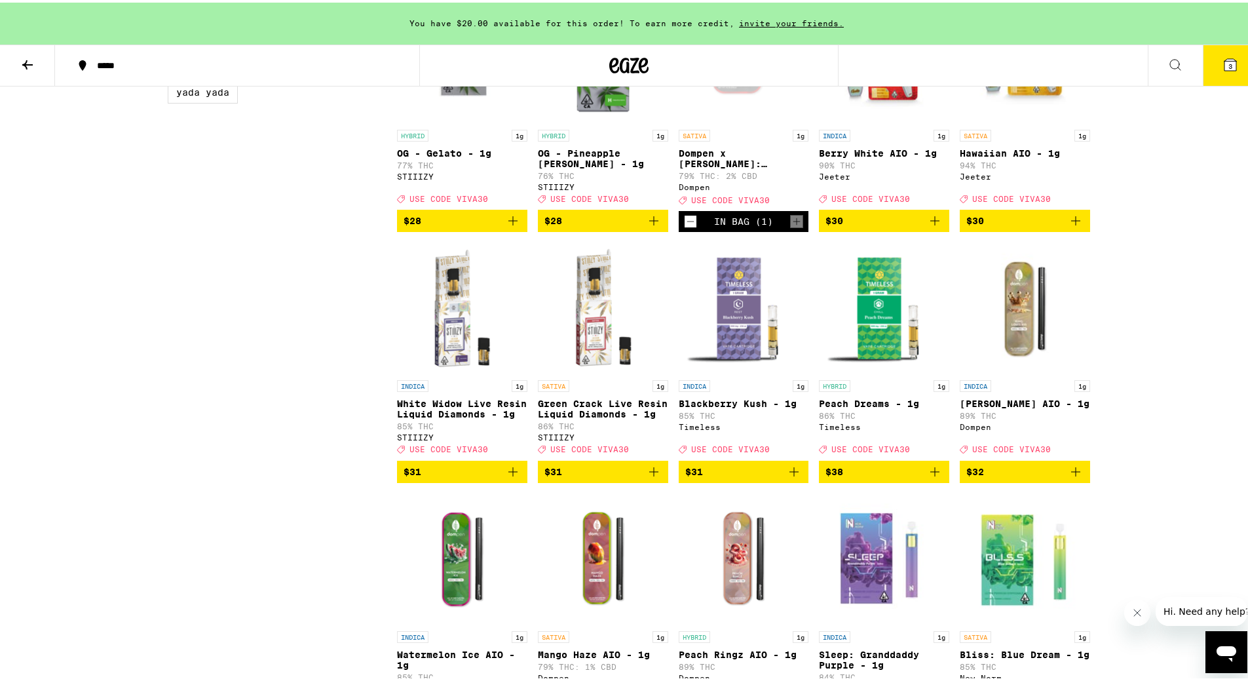
scroll to position [1245, 0]
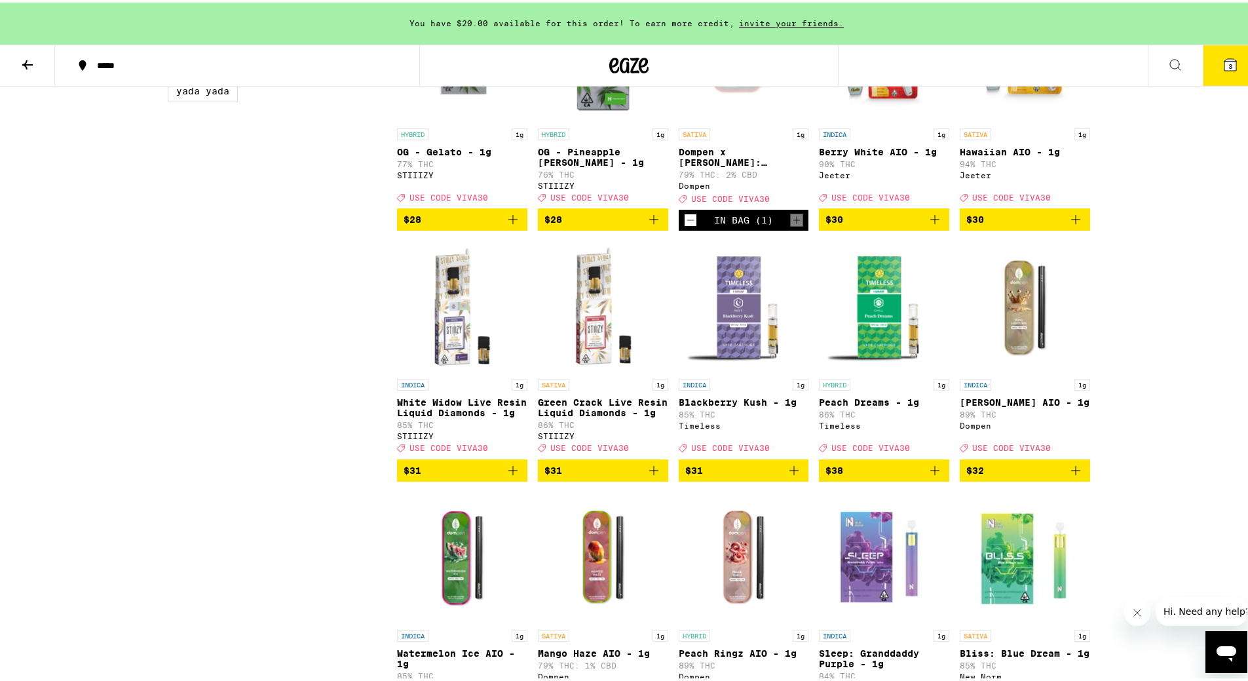
click at [685, 225] on icon "Decrement" at bounding box center [691, 218] width 12 height 16
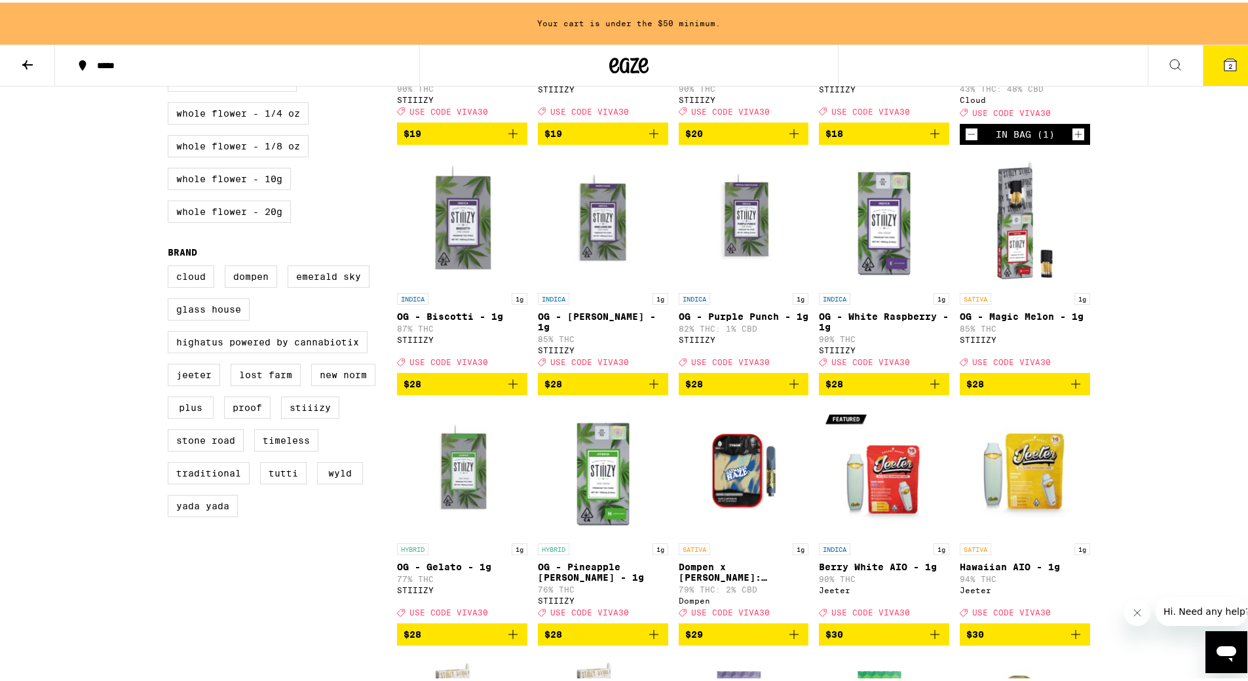
scroll to position [875, 0]
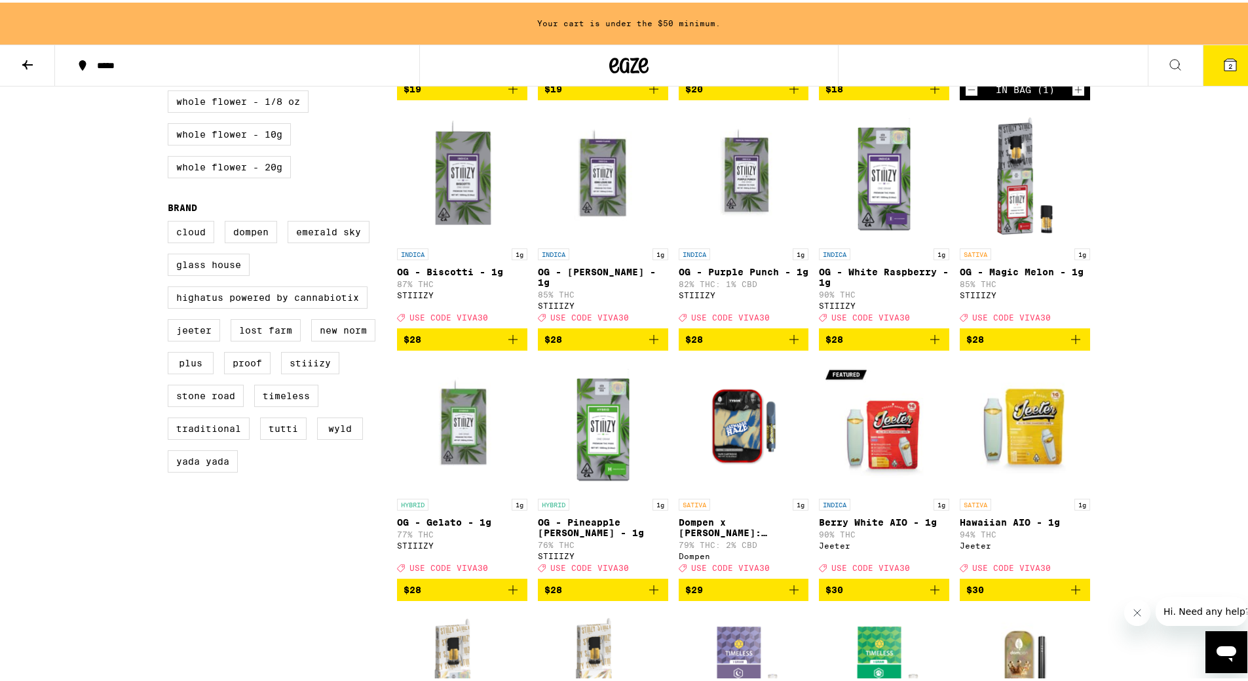
click at [653, 345] on icon "Add to bag" at bounding box center [654, 337] width 16 height 16
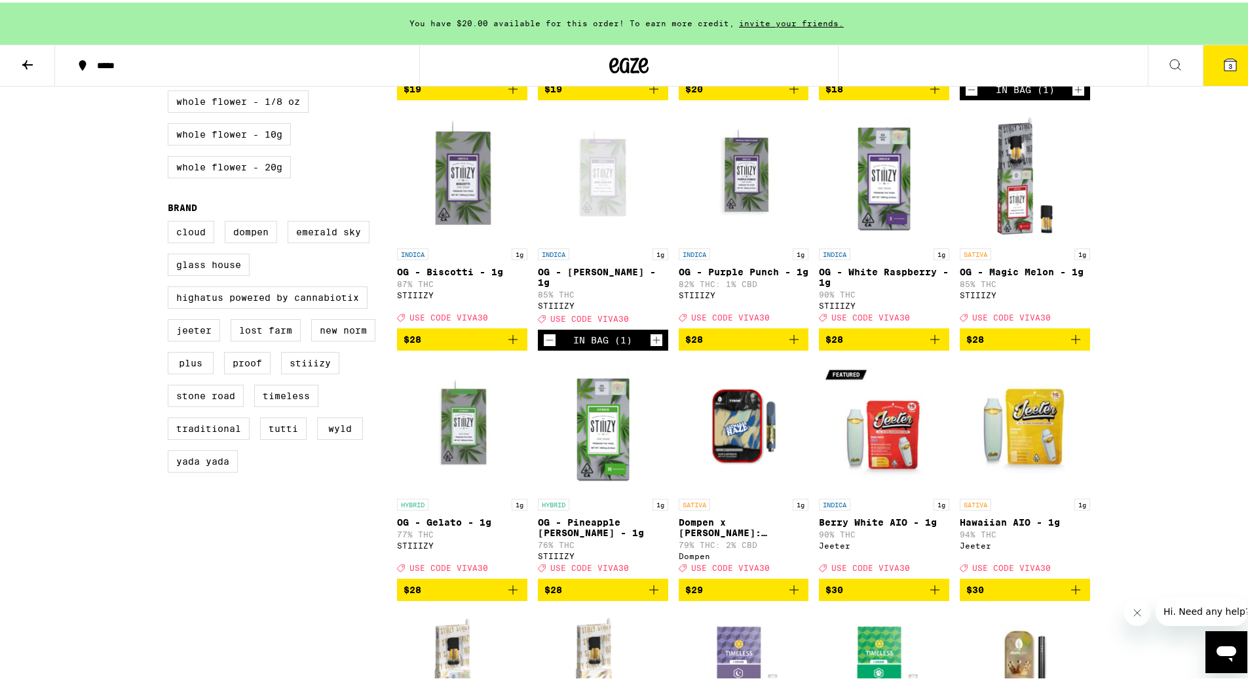
click at [794, 595] on icon "Add to bag" at bounding box center [794, 587] width 16 height 16
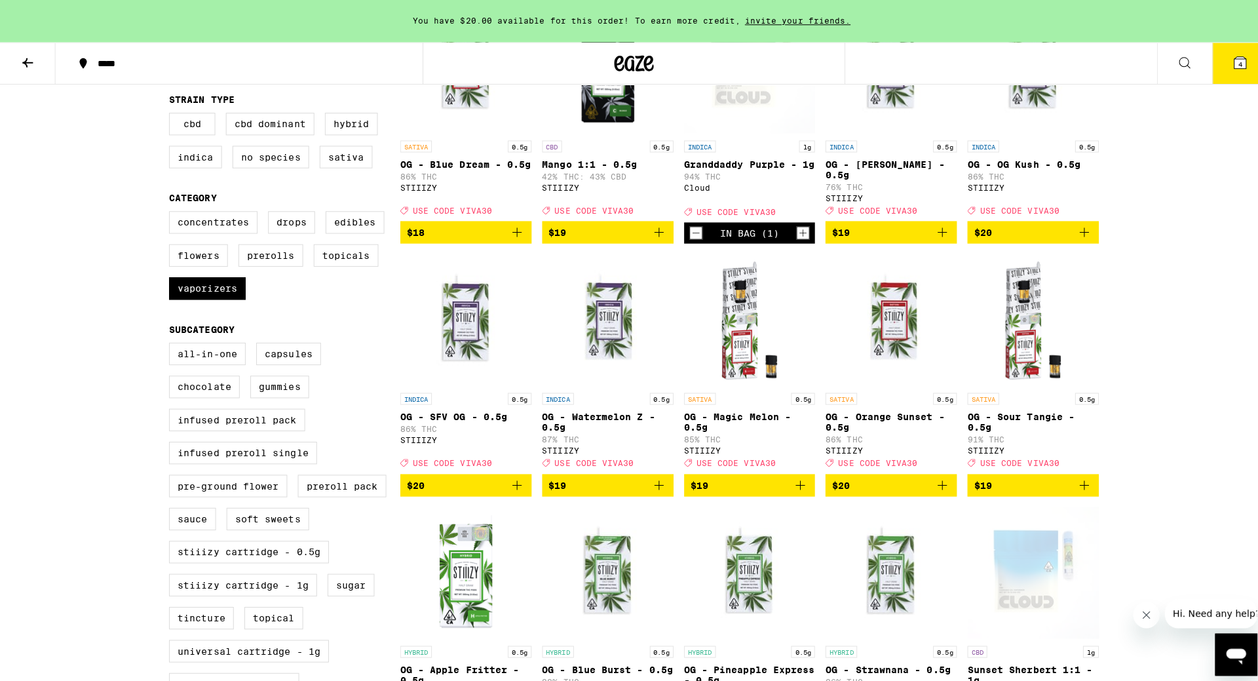
scroll to position [0, 0]
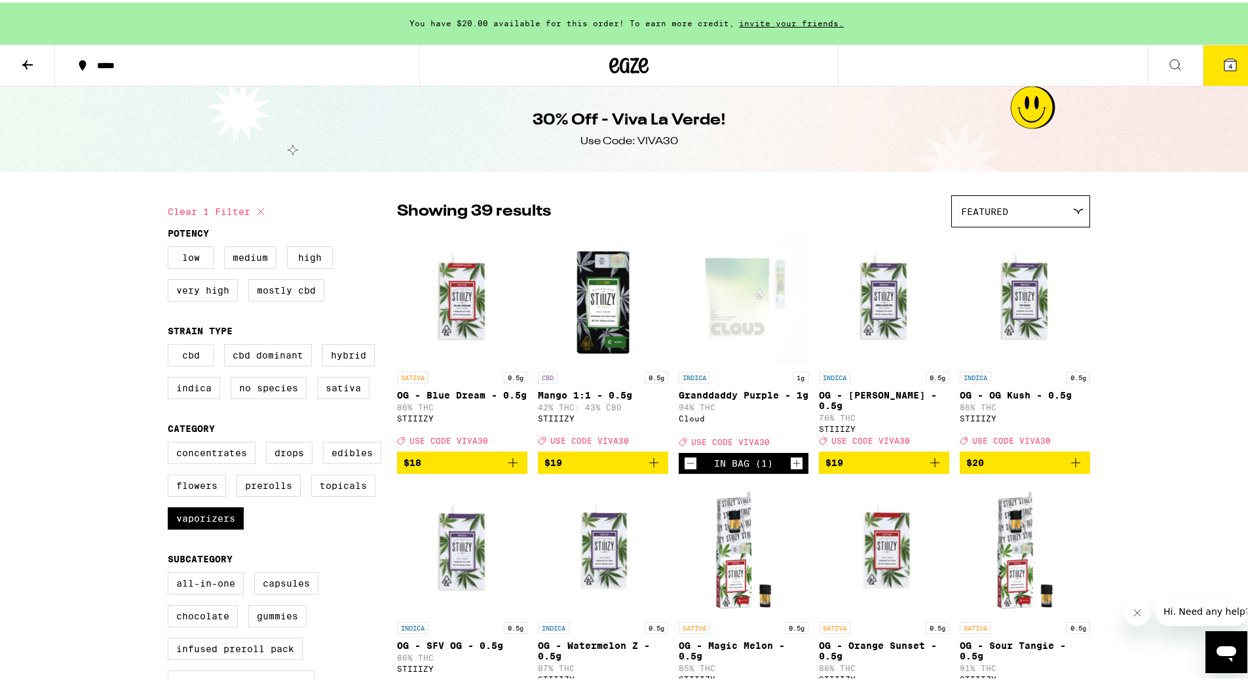
click at [1225, 58] on icon at bounding box center [1231, 62] width 12 height 12
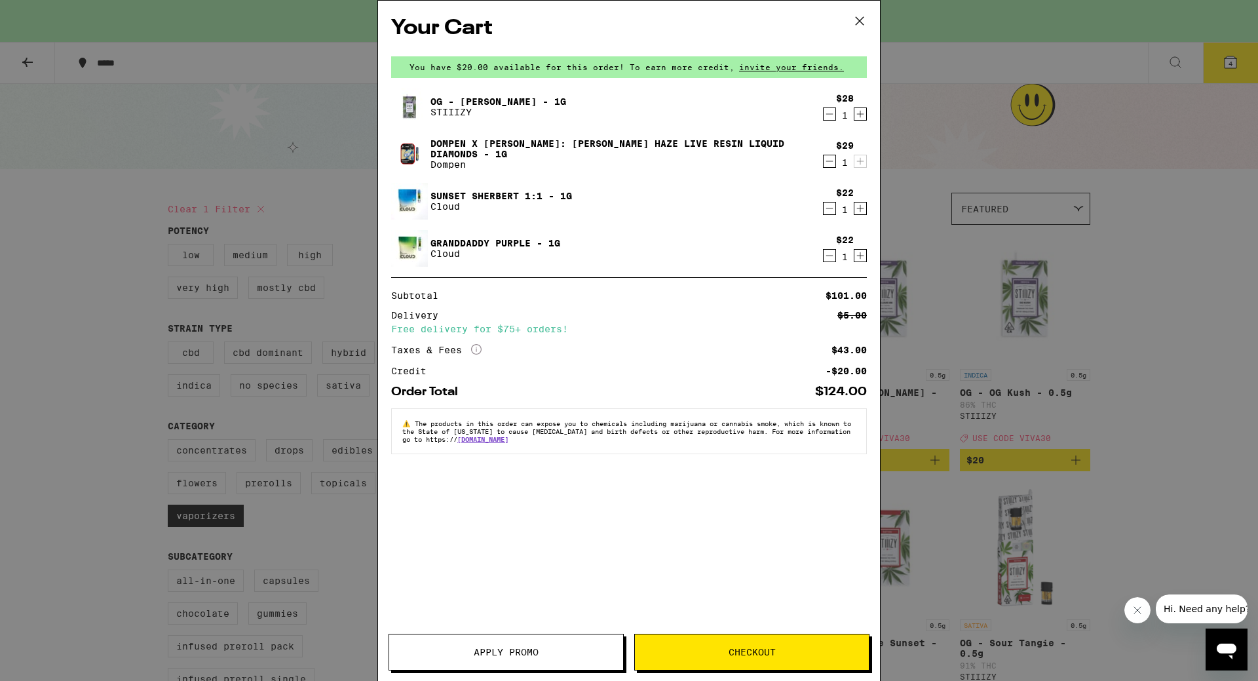
click at [517, 656] on span "Apply Promo" at bounding box center [506, 651] width 65 height 9
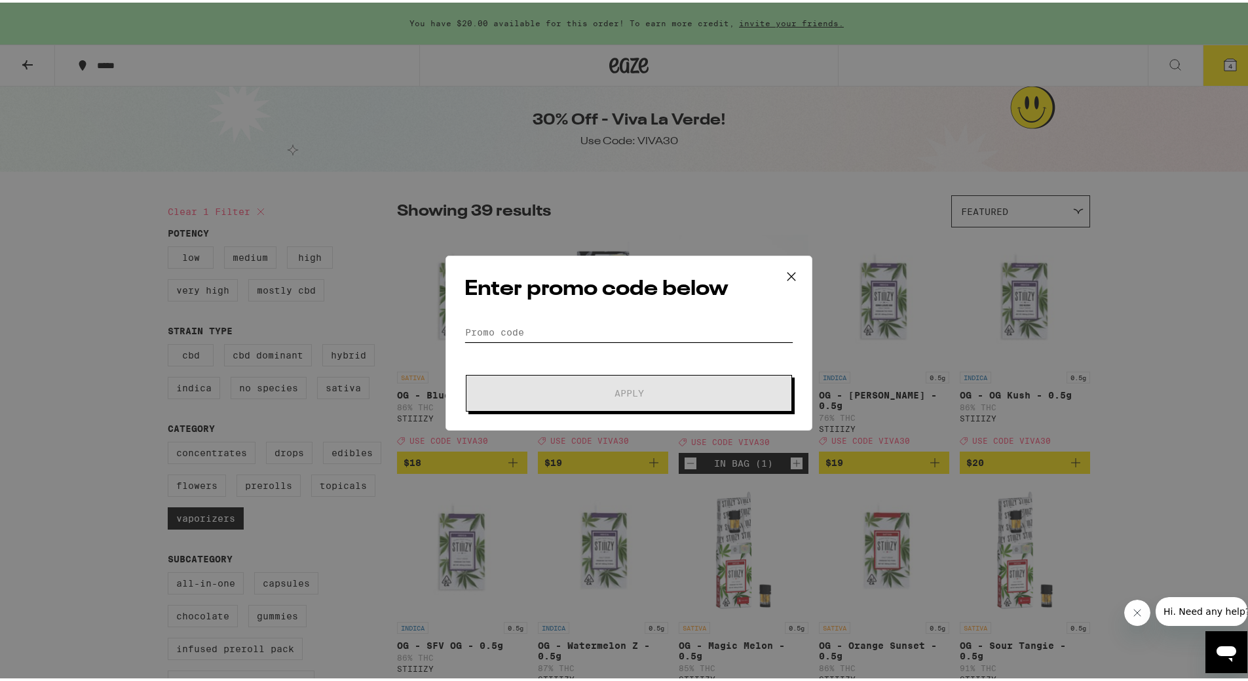
click at [560, 329] on input "Promo Code" at bounding box center [629, 330] width 329 height 20
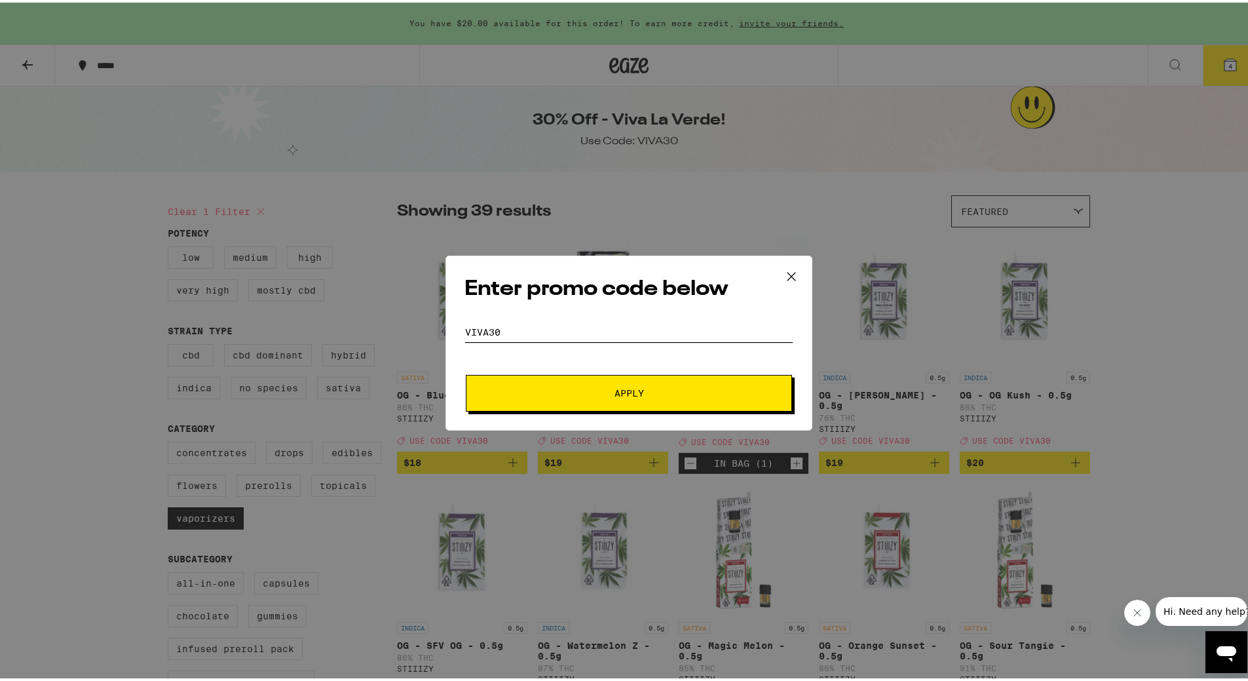
type input "VIVA30"
click at [466, 372] on button "Apply" at bounding box center [629, 390] width 326 height 37
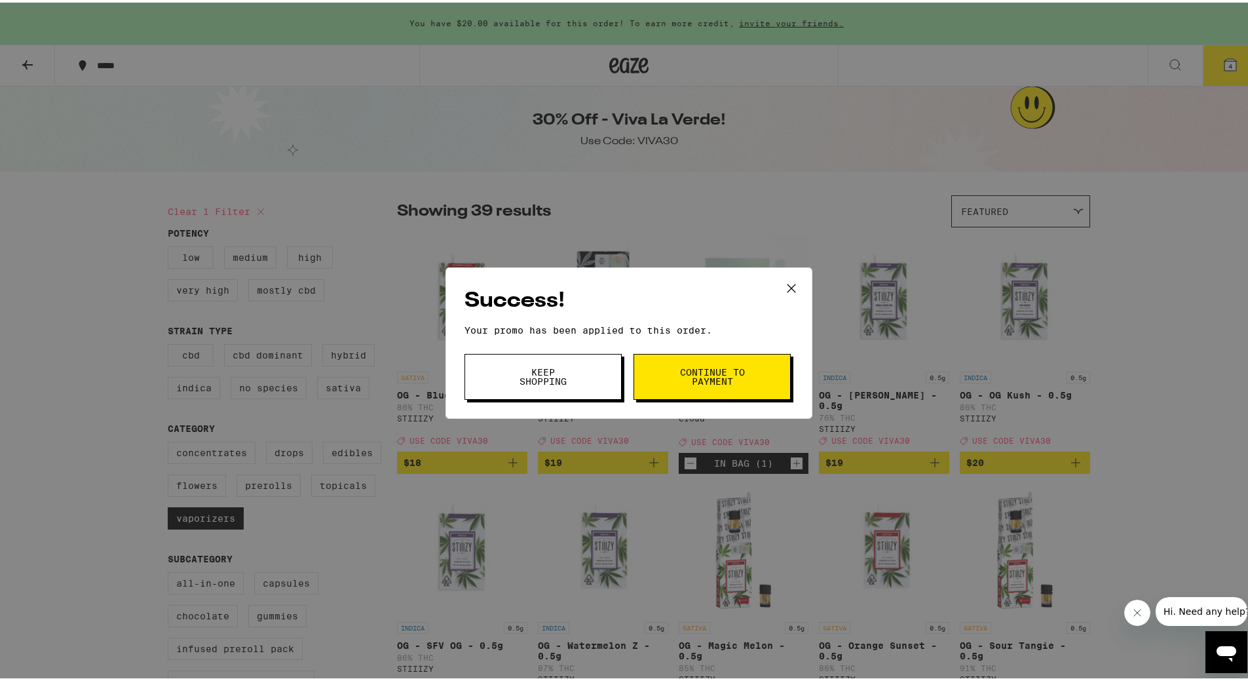
click at [540, 390] on button "Keep Shopping" at bounding box center [543, 374] width 157 height 46
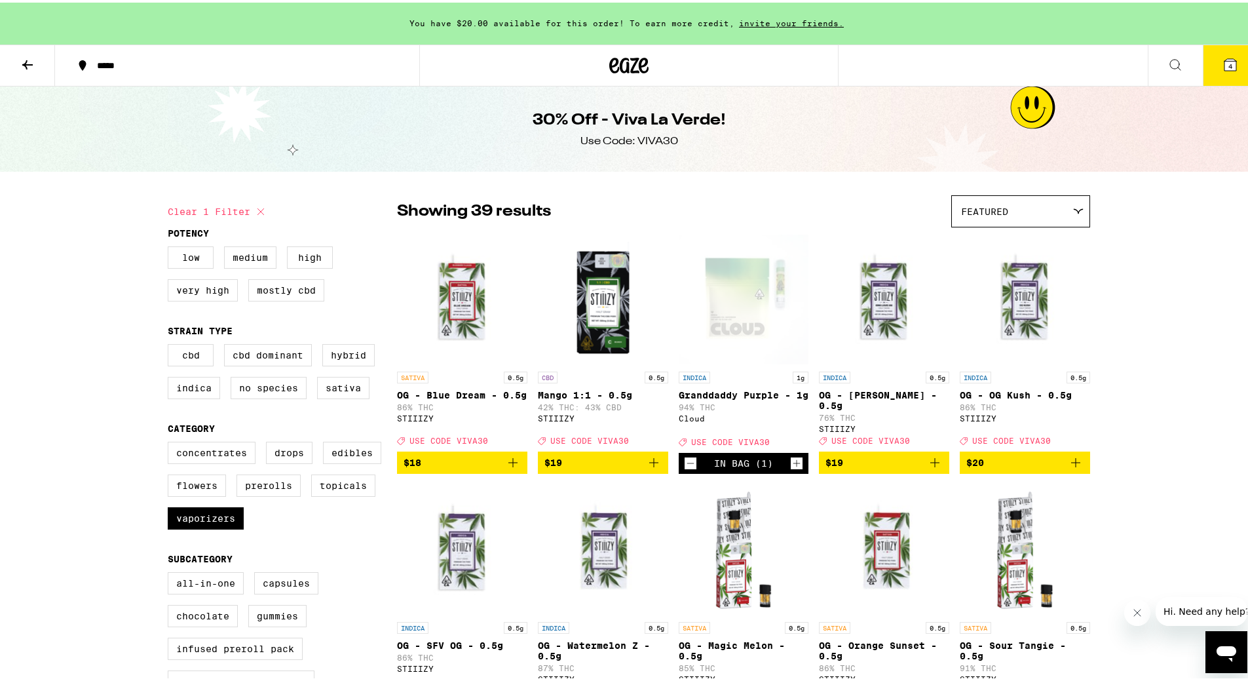
click at [28, 54] on icon at bounding box center [28, 62] width 16 height 16
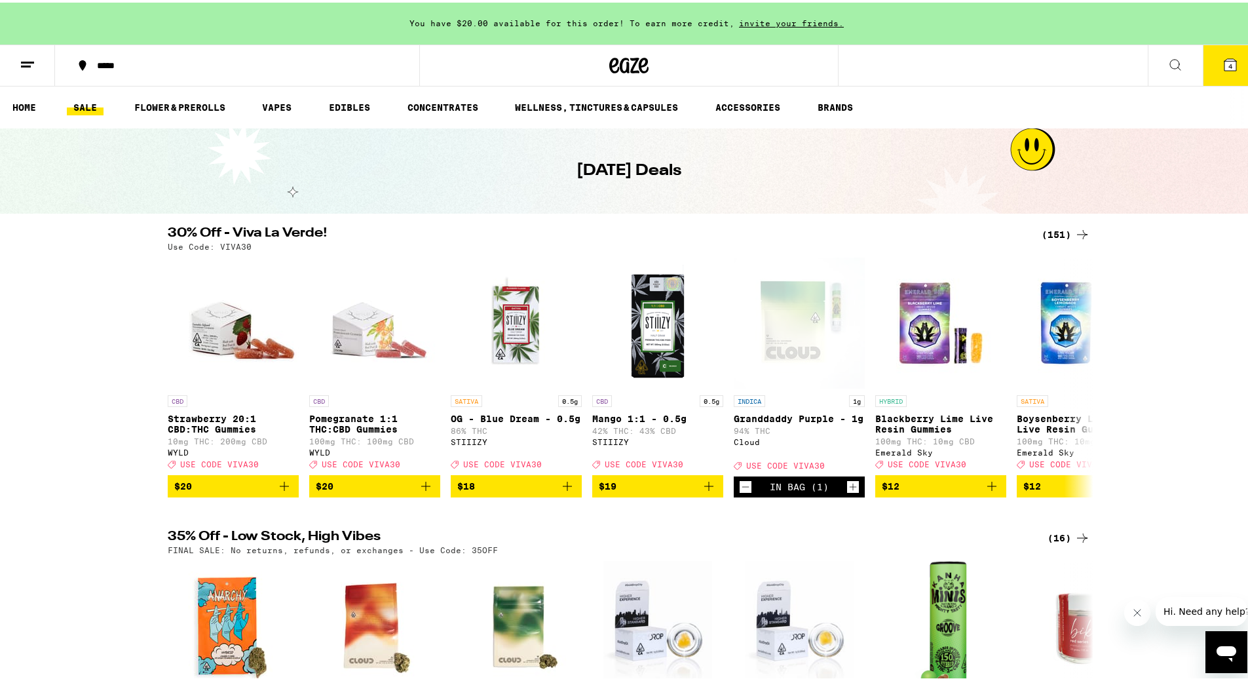
click at [1225, 60] on icon at bounding box center [1231, 62] width 12 height 12
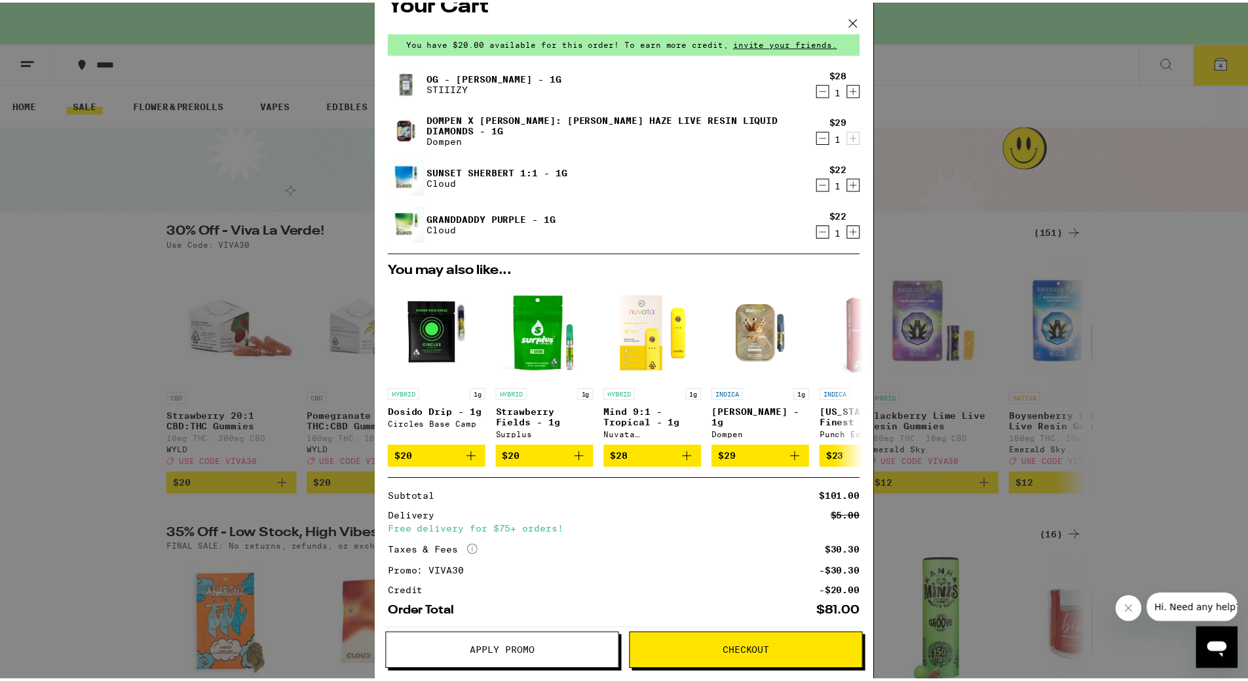
scroll to position [24, 0]
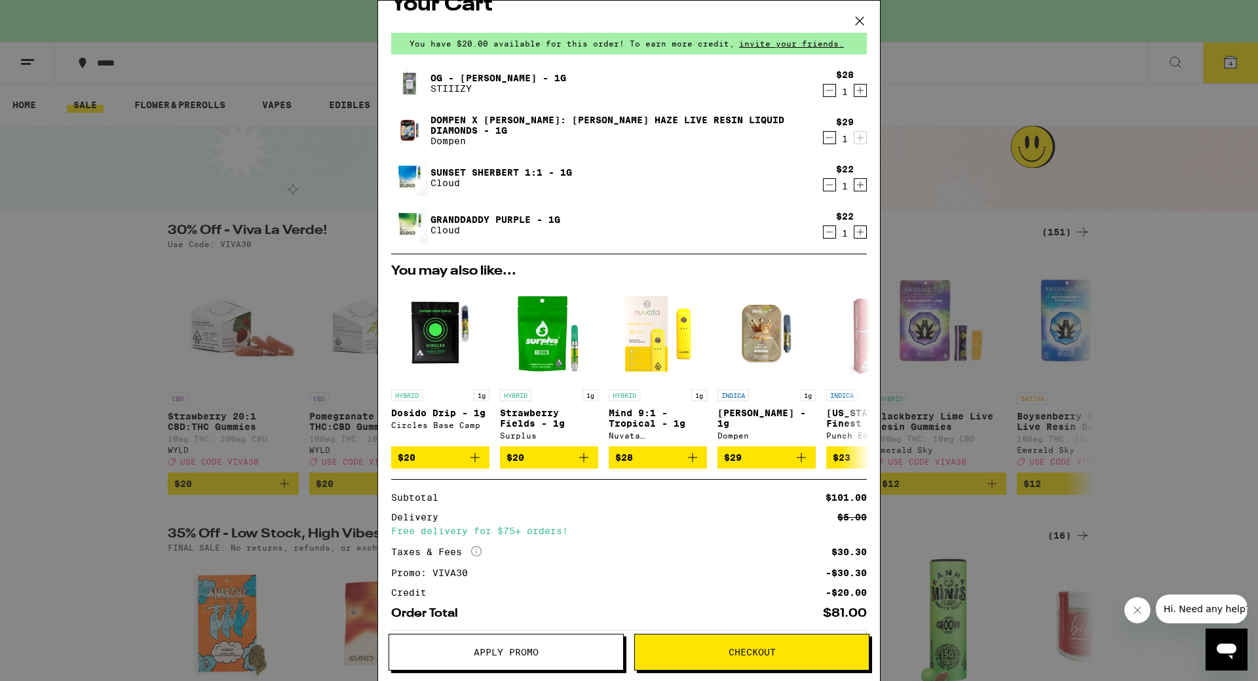
click at [859, 21] on icon at bounding box center [860, 21] width 20 height 20
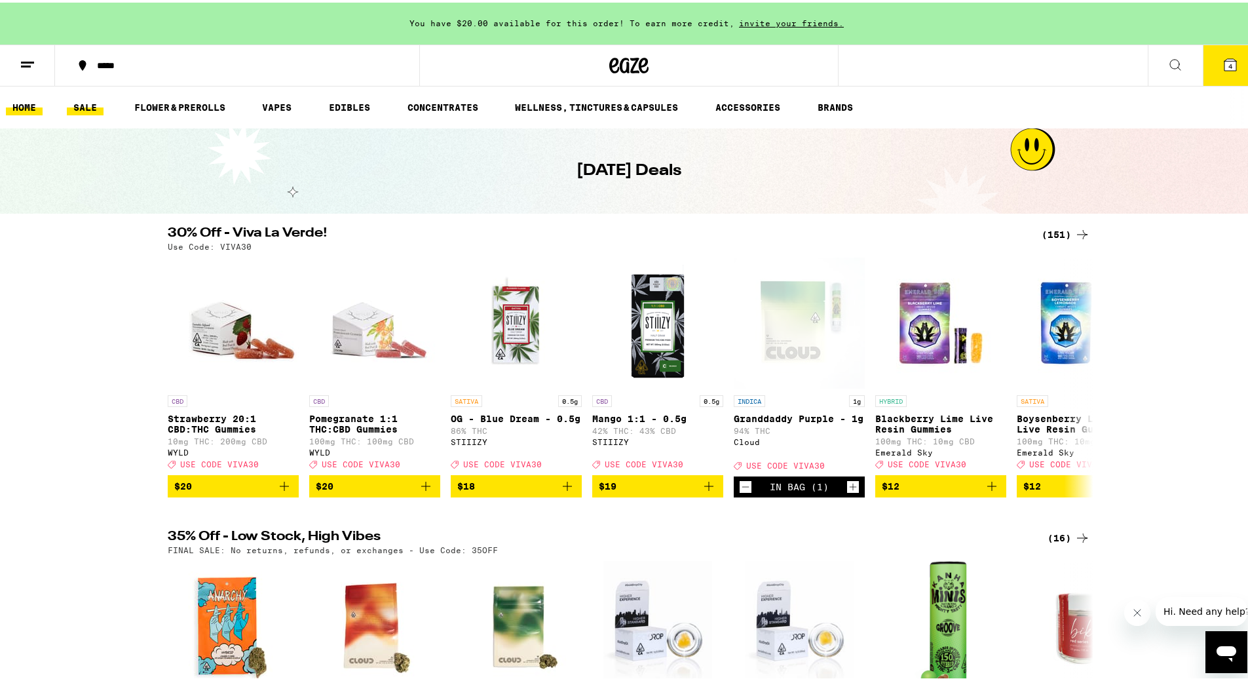
click at [33, 104] on link "HOME" at bounding box center [24, 105] width 37 height 16
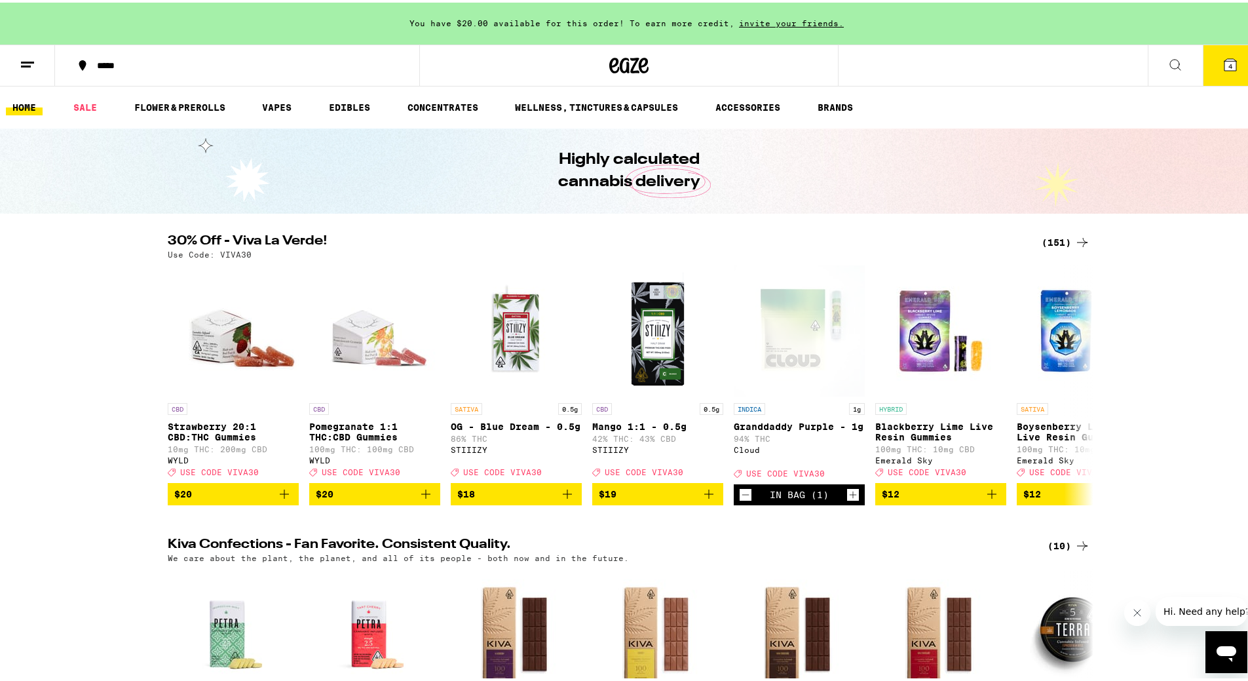
click at [279, 104] on link "VAPES" at bounding box center [277, 105] width 43 height 16
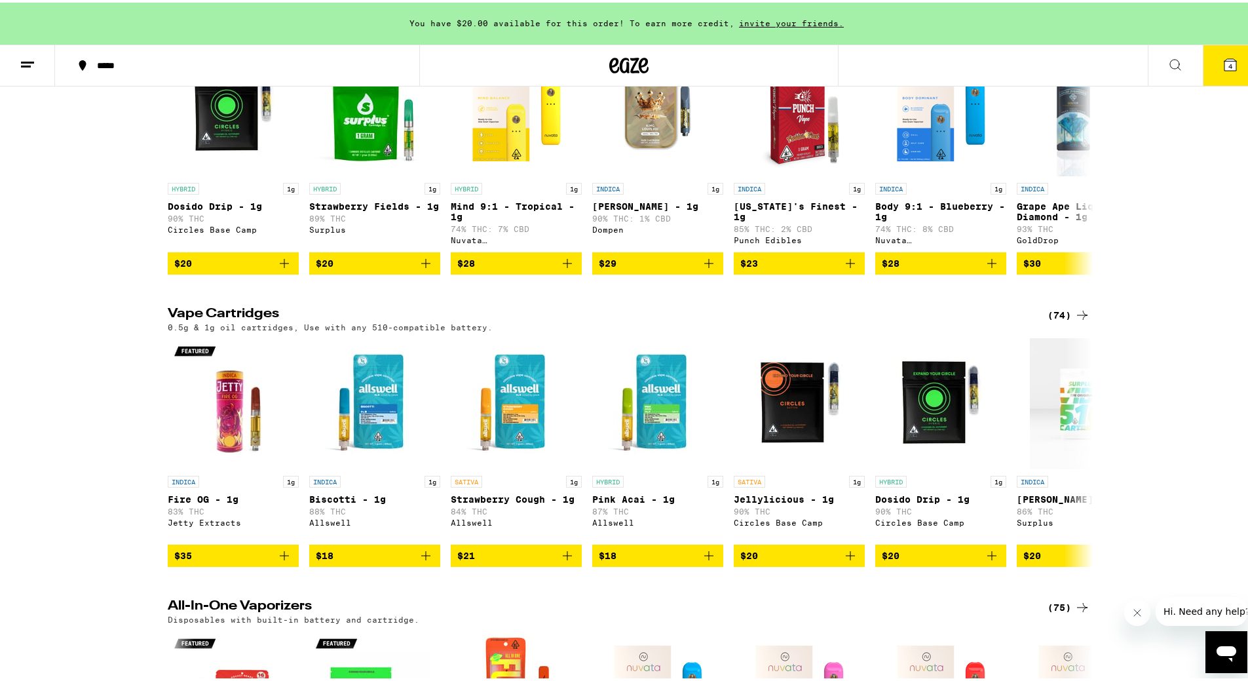
scroll to position [393, 0]
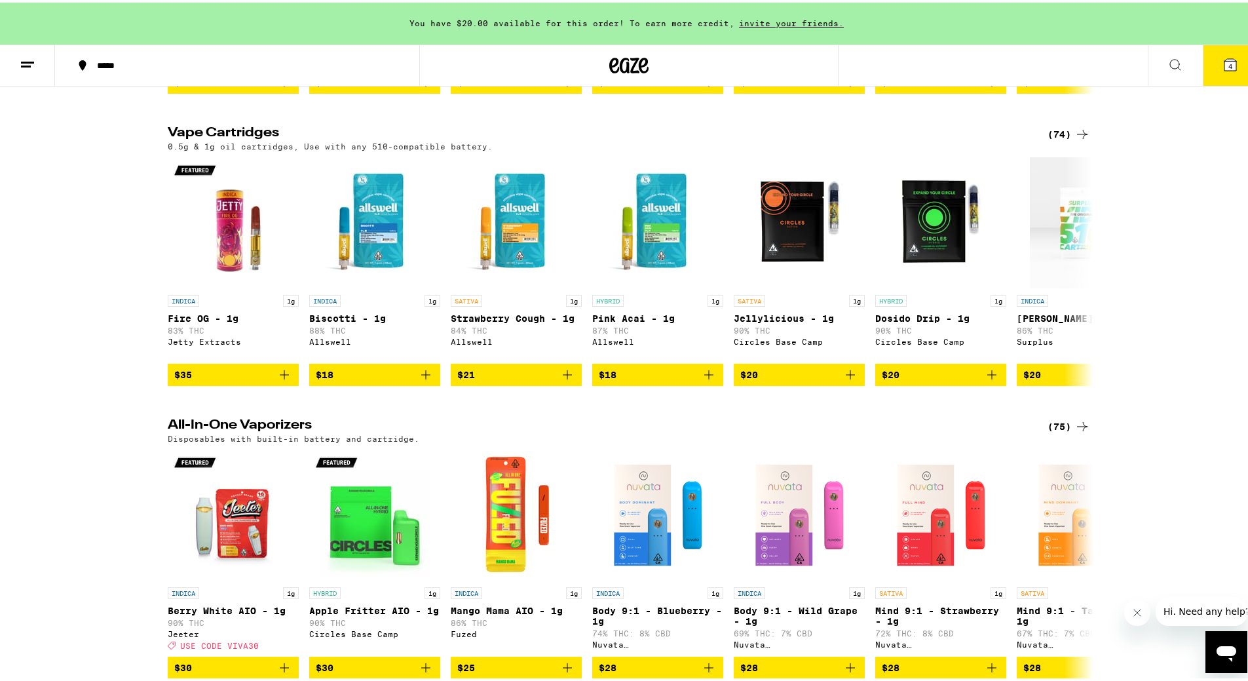
click at [1054, 140] on div "(74)" at bounding box center [1069, 132] width 43 height 16
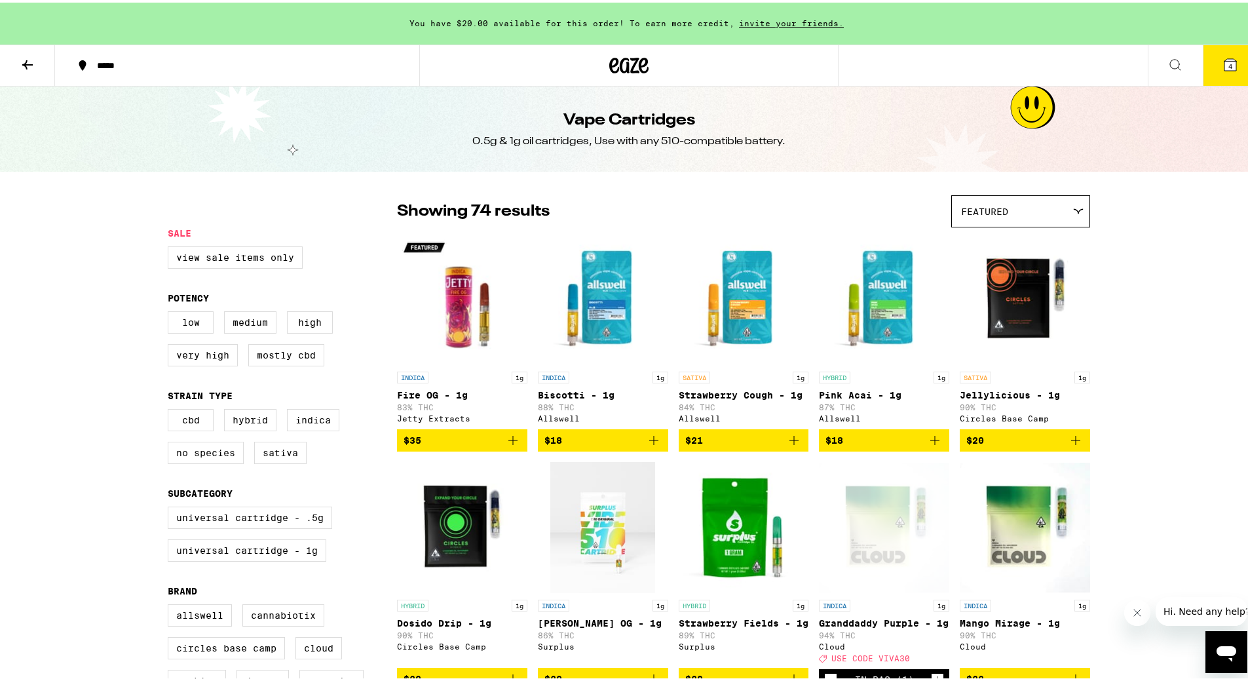
click at [992, 201] on div "Featured" at bounding box center [1021, 208] width 138 height 31
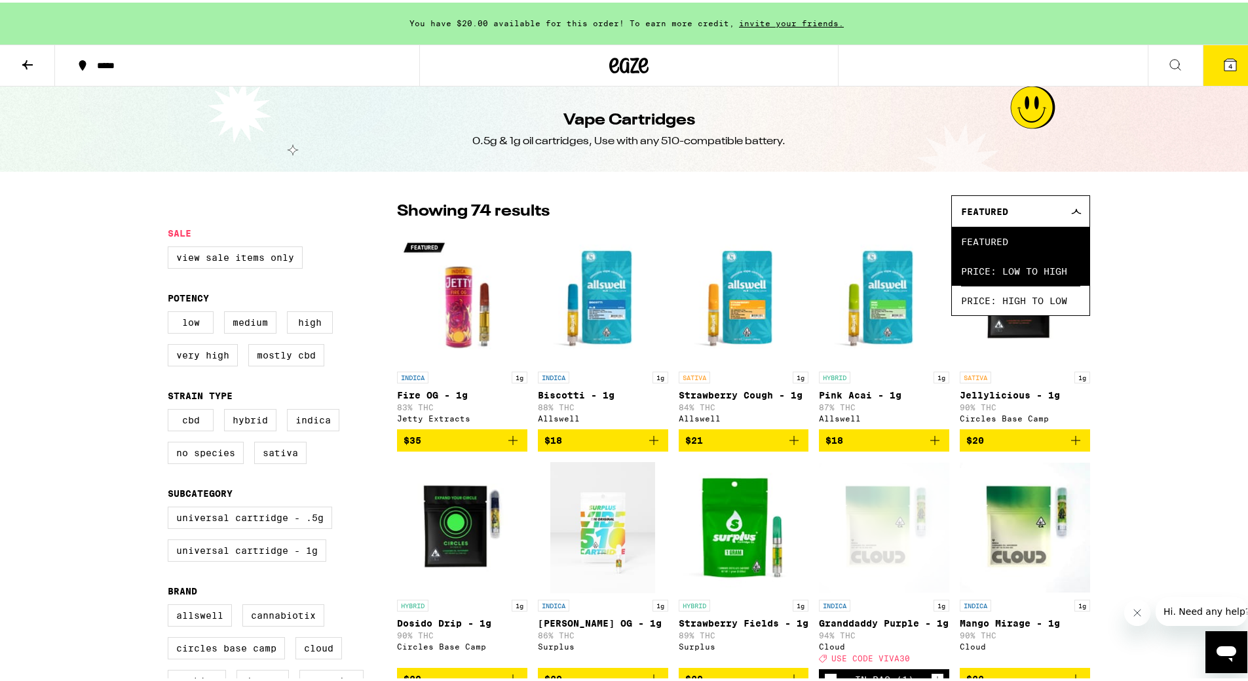
click at [1007, 272] on span "Price: Low to High" at bounding box center [1020, 268] width 119 height 29
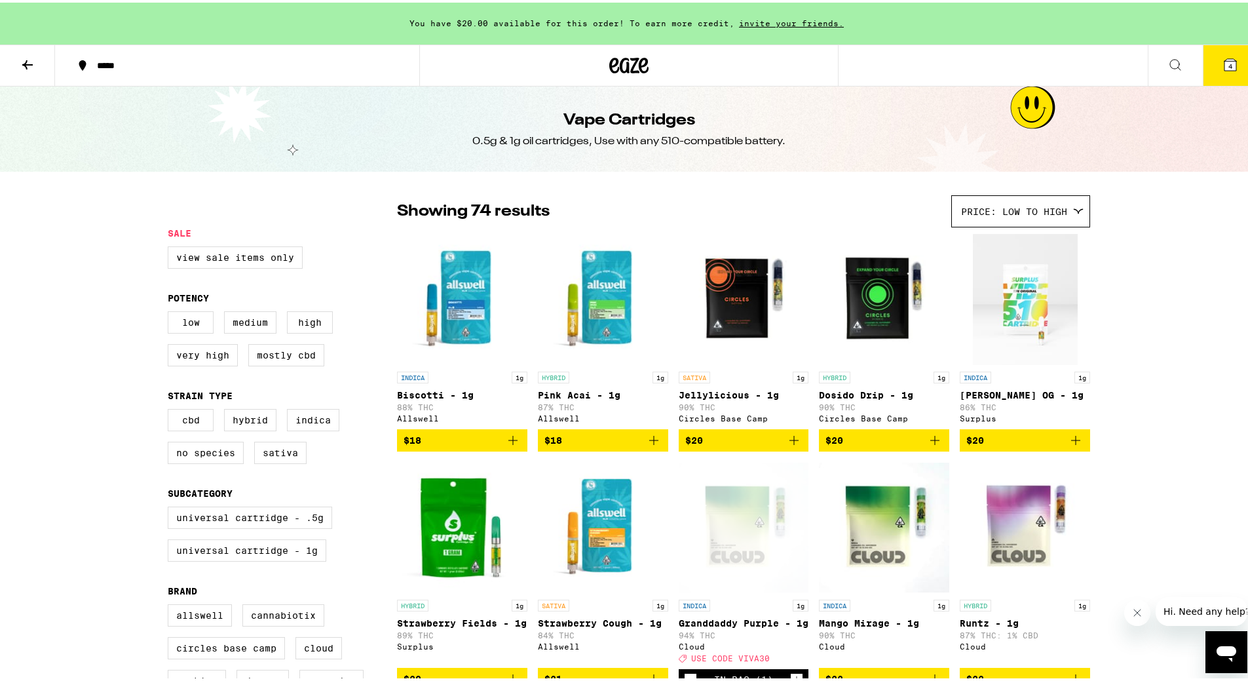
click at [929, 446] on icon "Add to bag" at bounding box center [935, 438] width 16 height 16
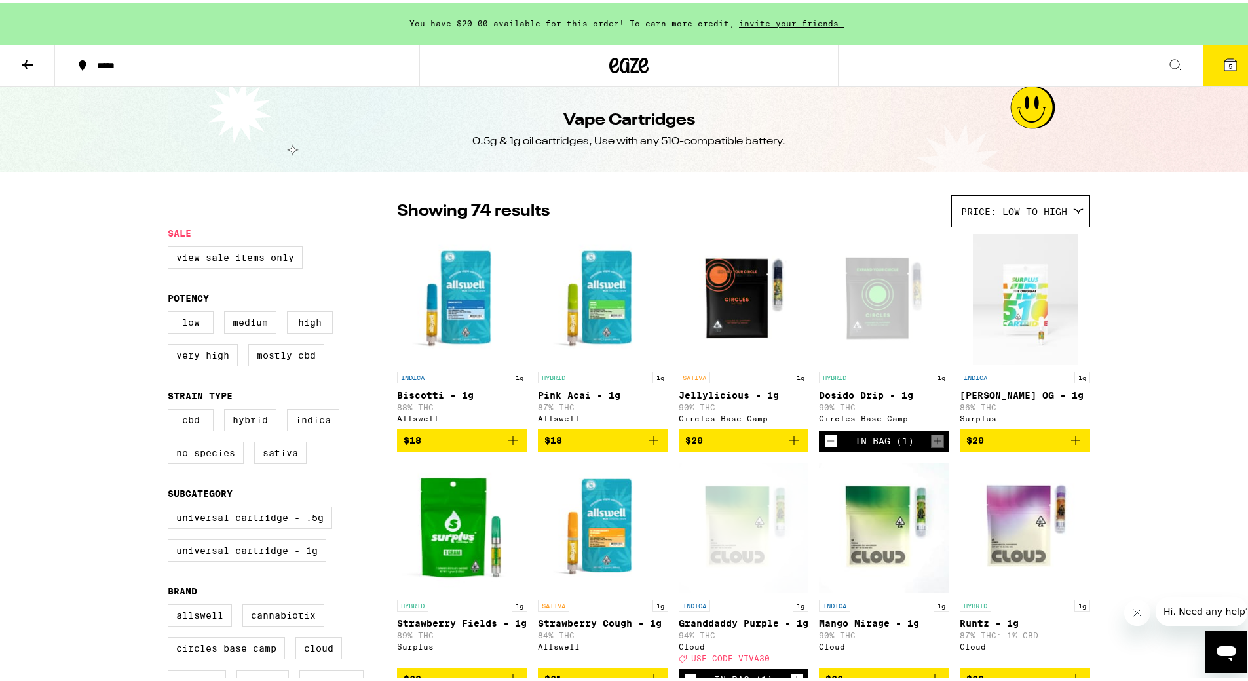
click at [505, 442] on icon "Add to bag" at bounding box center [513, 438] width 16 height 16
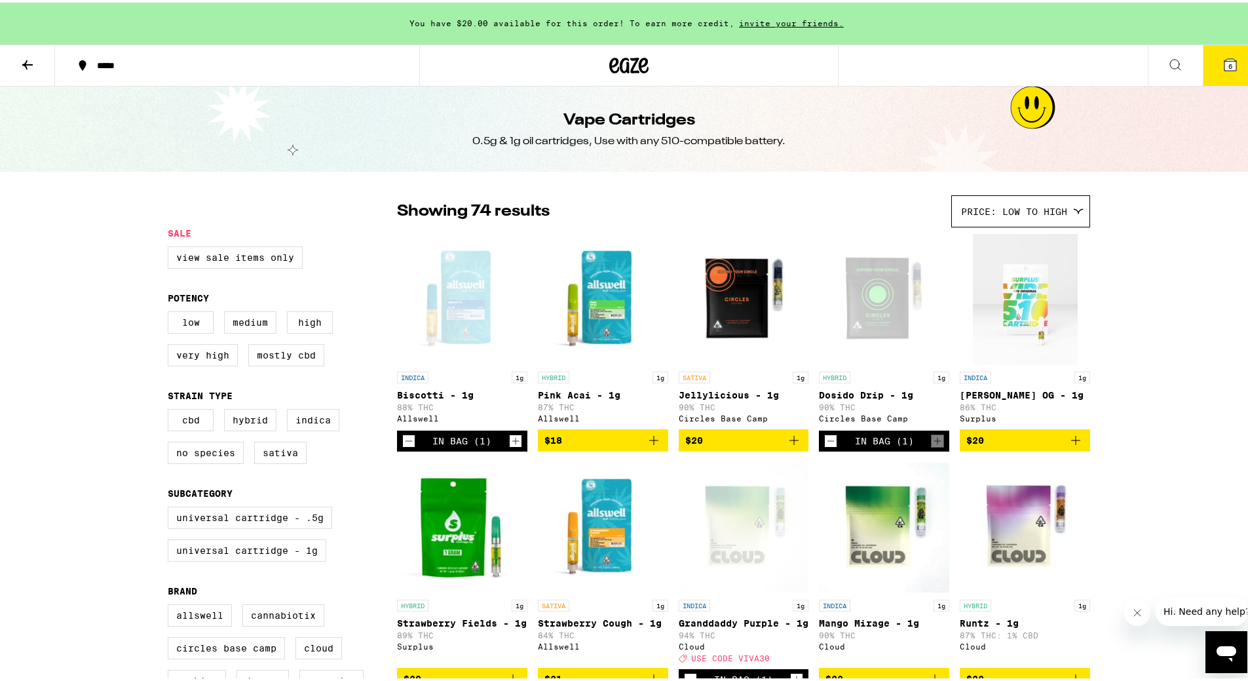
click at [789, 443] on icon "Add to bag" at bounding box center [794, 438] width 16 height 16
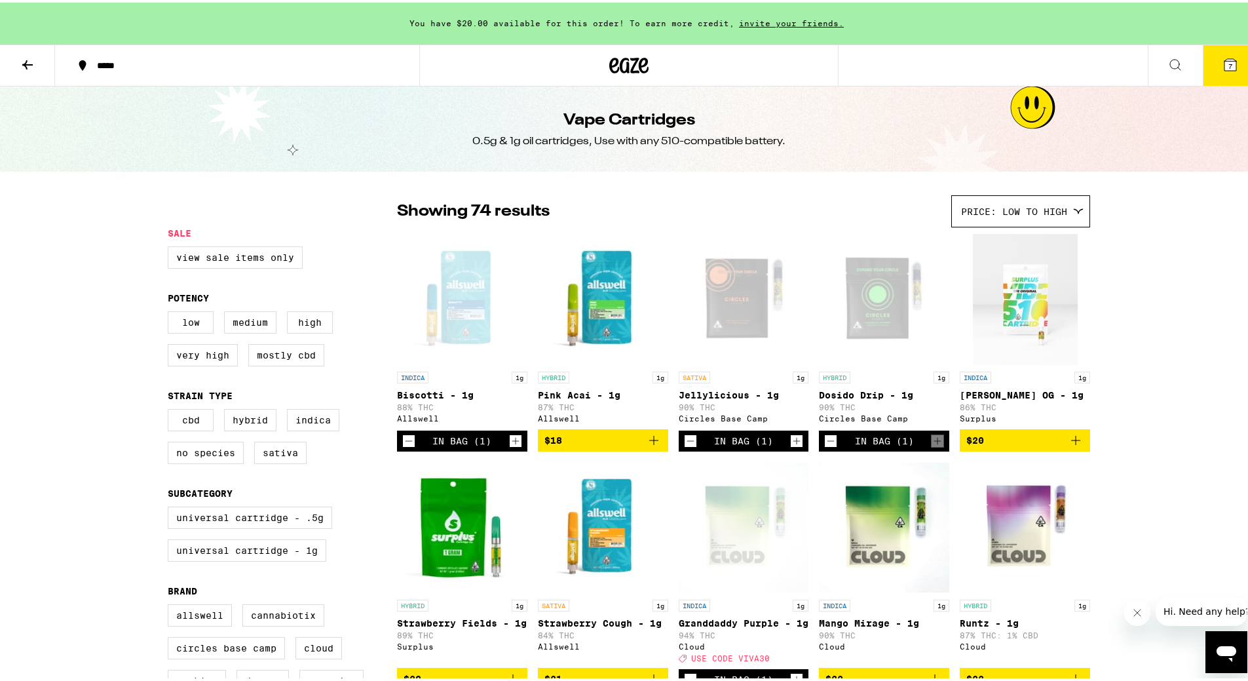
click at [1225, 64] on icon at bounding box center [1231, 62] width 12 height 12
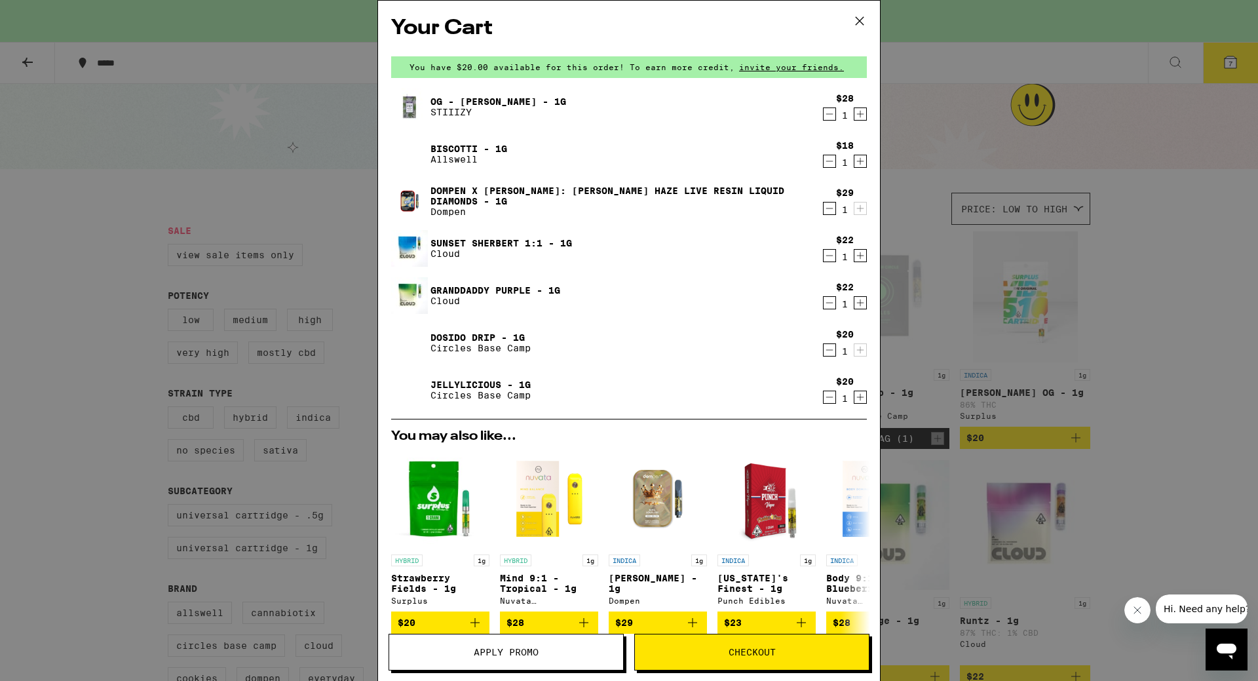
click at [474, 242] on link "Sunset Sherbert 1:1 - 1g" at bounding box center [502, 243] width 142 height 10
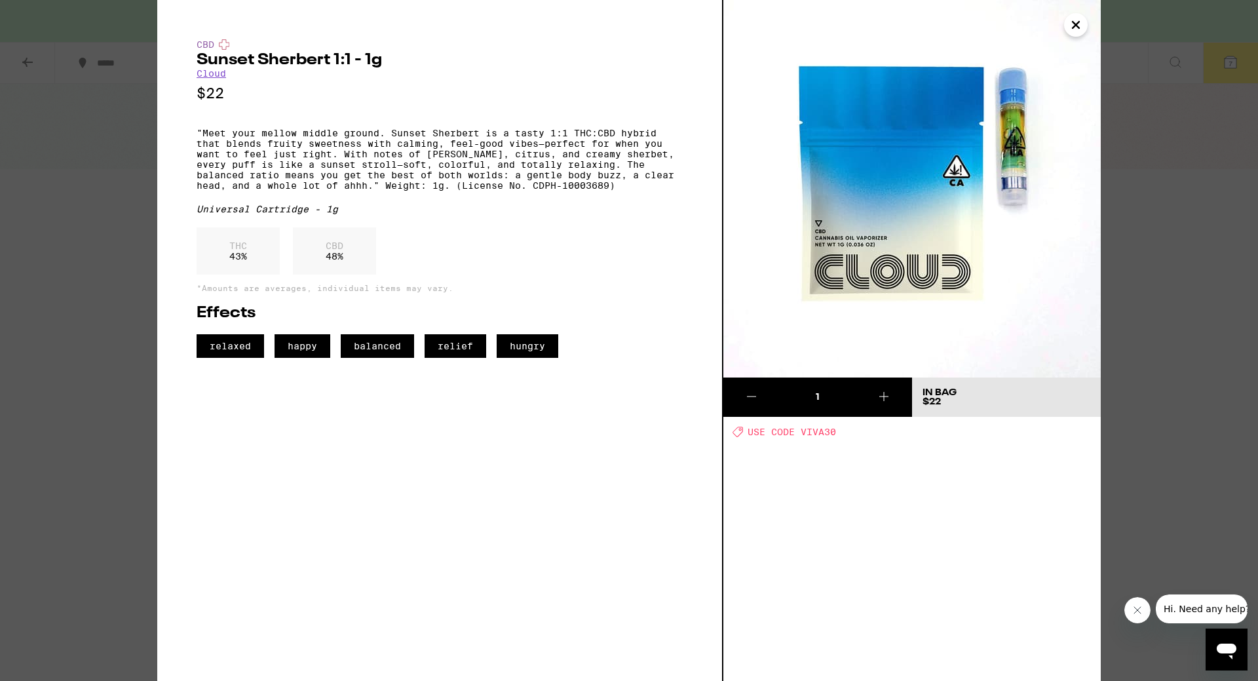
click at [1080, 25] on icon "Close" at bounding box center [1076, 25] width 16 height 20
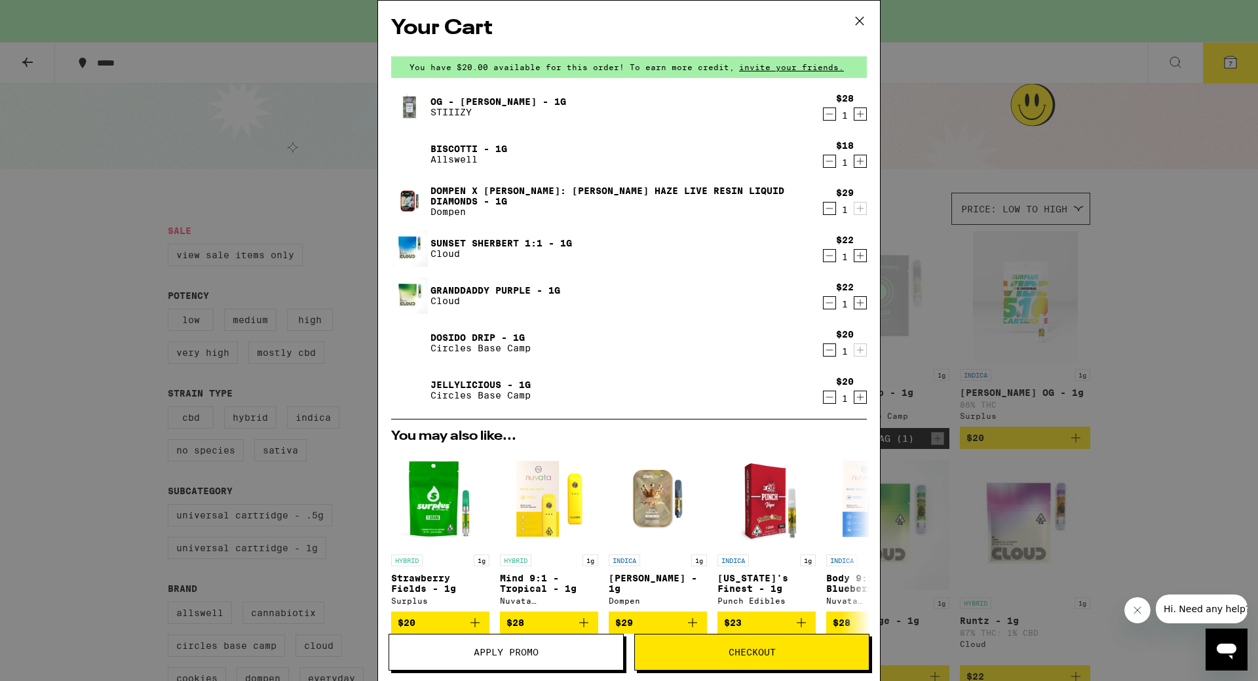
click at [824, 251] on icon "Decrement" at bounding box center [830, 256] width 12 height 16
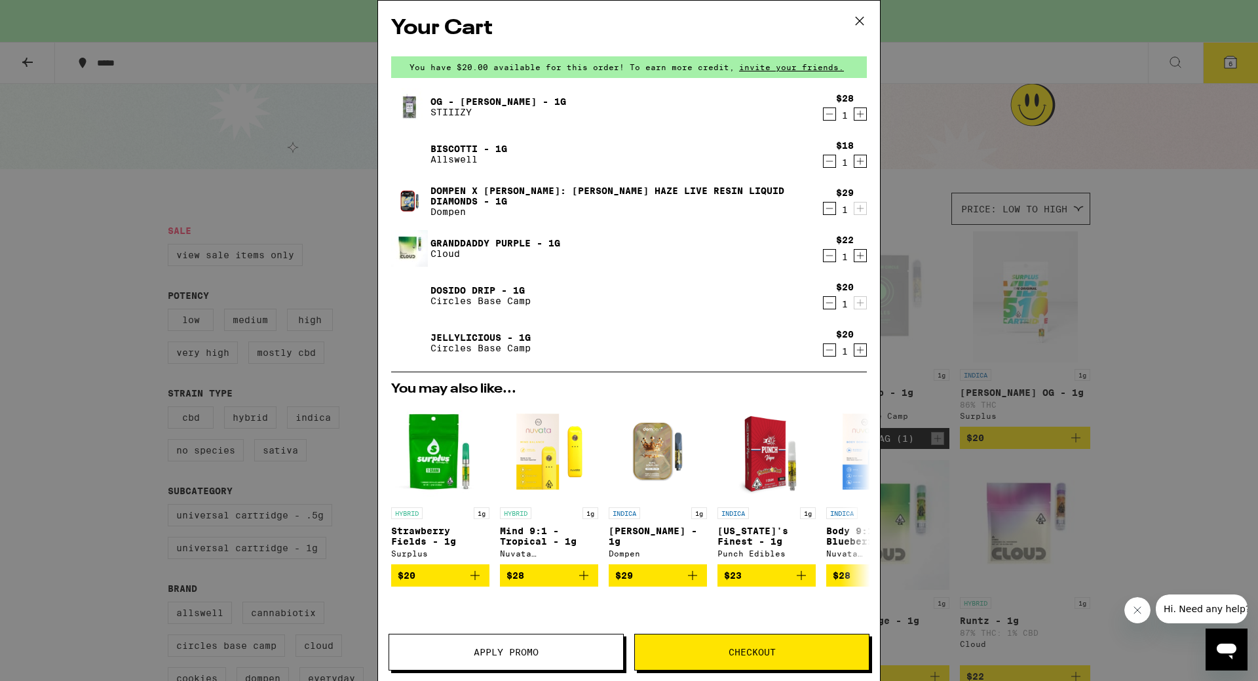
click at [826, 208] on icon "Decrement" at bounding box center [829, 208] width 7 height 0
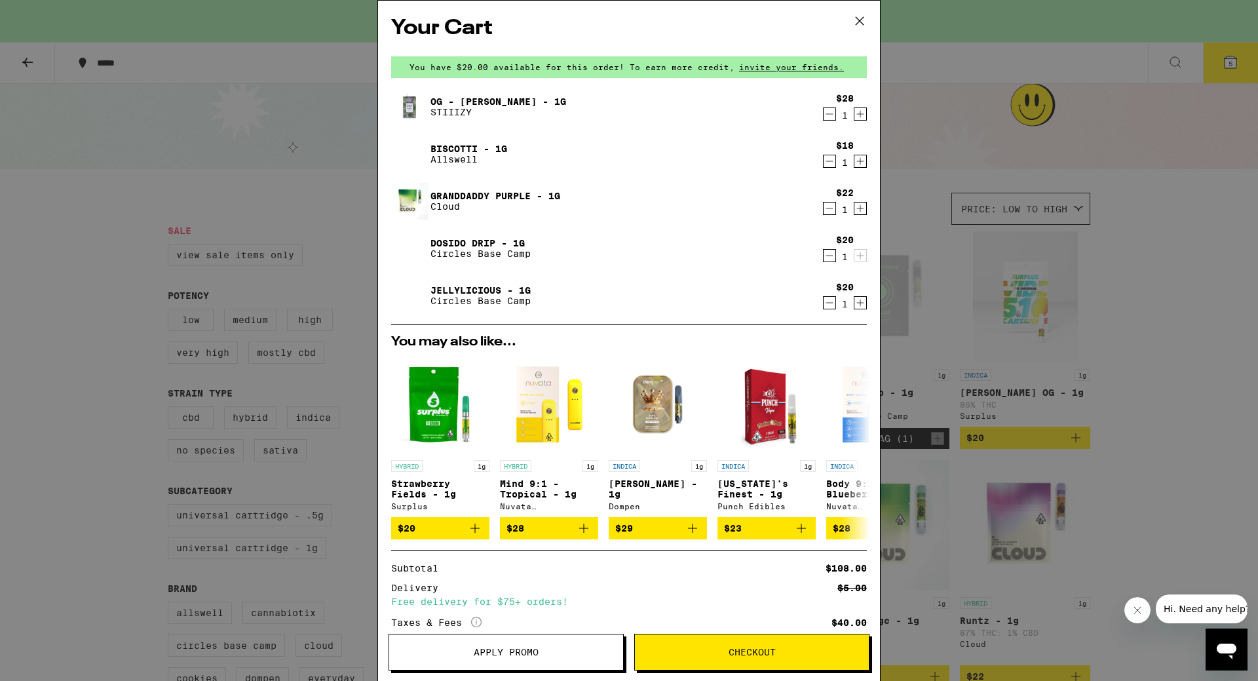
click at [864, 17] on icon at bounding box center [860, 21] width 8 height 8
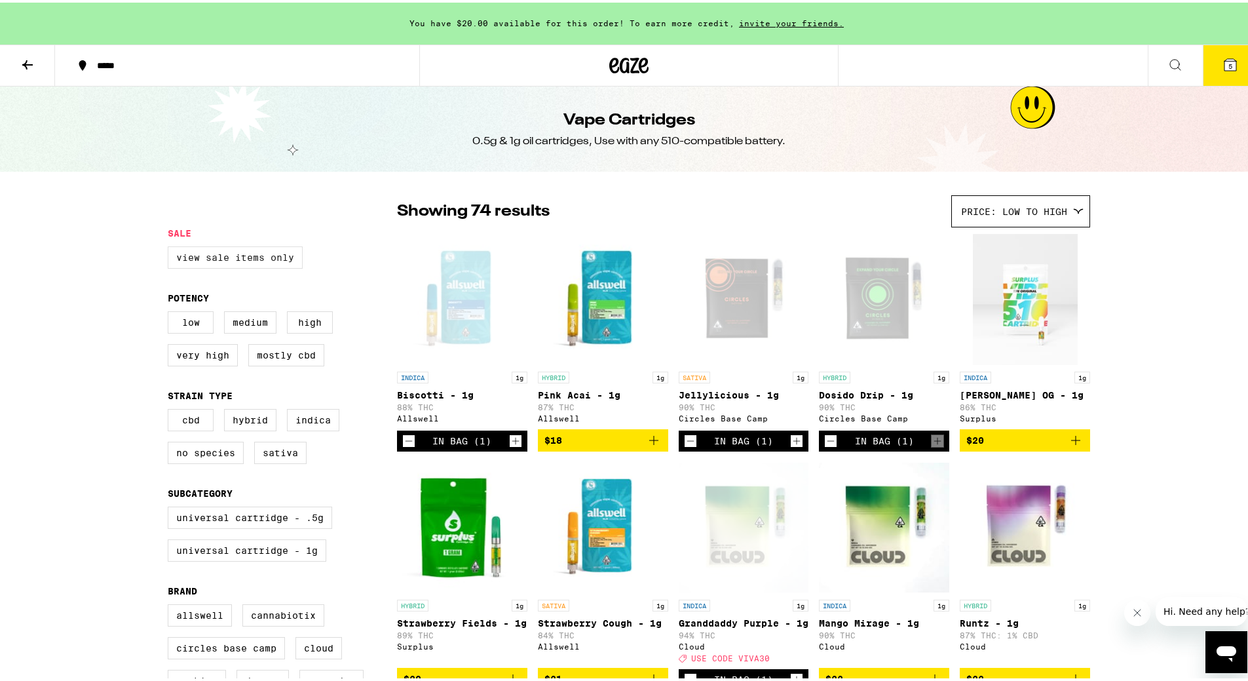
click at [190, 260] on label "View Sale Items Only" at bounding box center [235, 255] width 135 height 22
click at [171, 246] on input "View Sale Items Only" at bounding box center [170, 246] width 1 height 1
checkbox input "true"
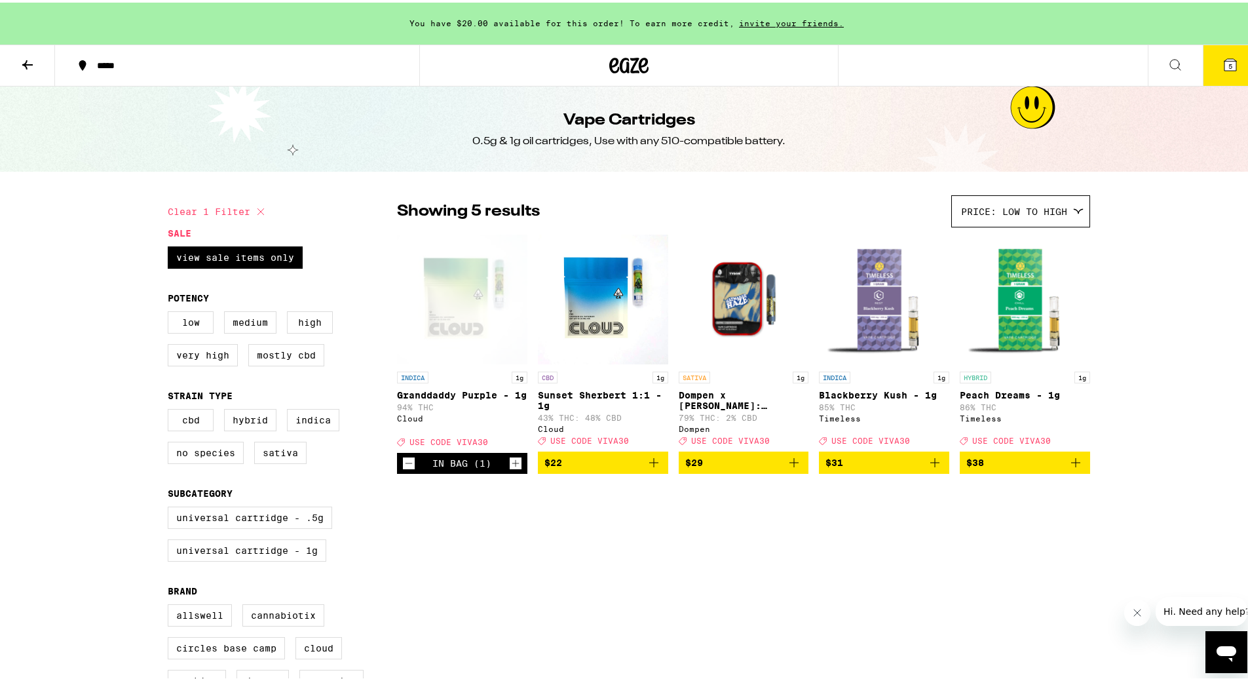
click at [791, 468] on icon "Add to bag" at bounding box center [794, 460] width 16 height 16
click at [646, 467] on icon "Add to bag" at bounding box center [654, 460] width 16 height 16
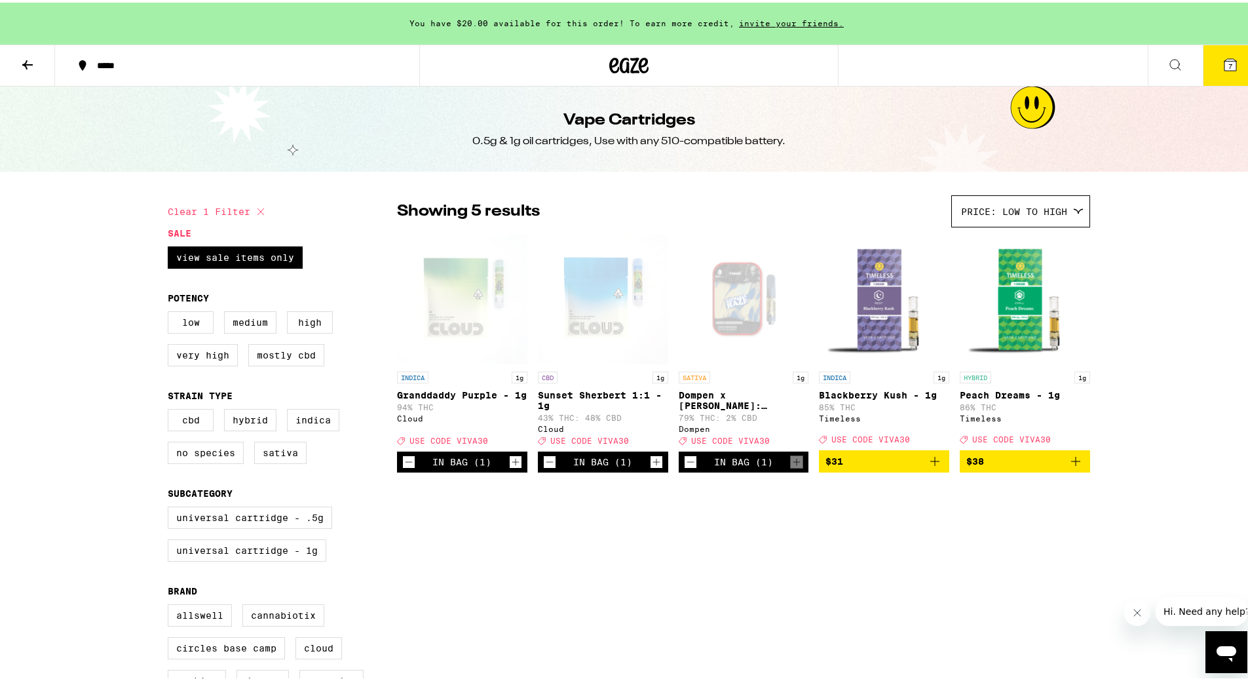
click at [1225, 64] on icon at bounding box center [1231, 62] width 12 height 12
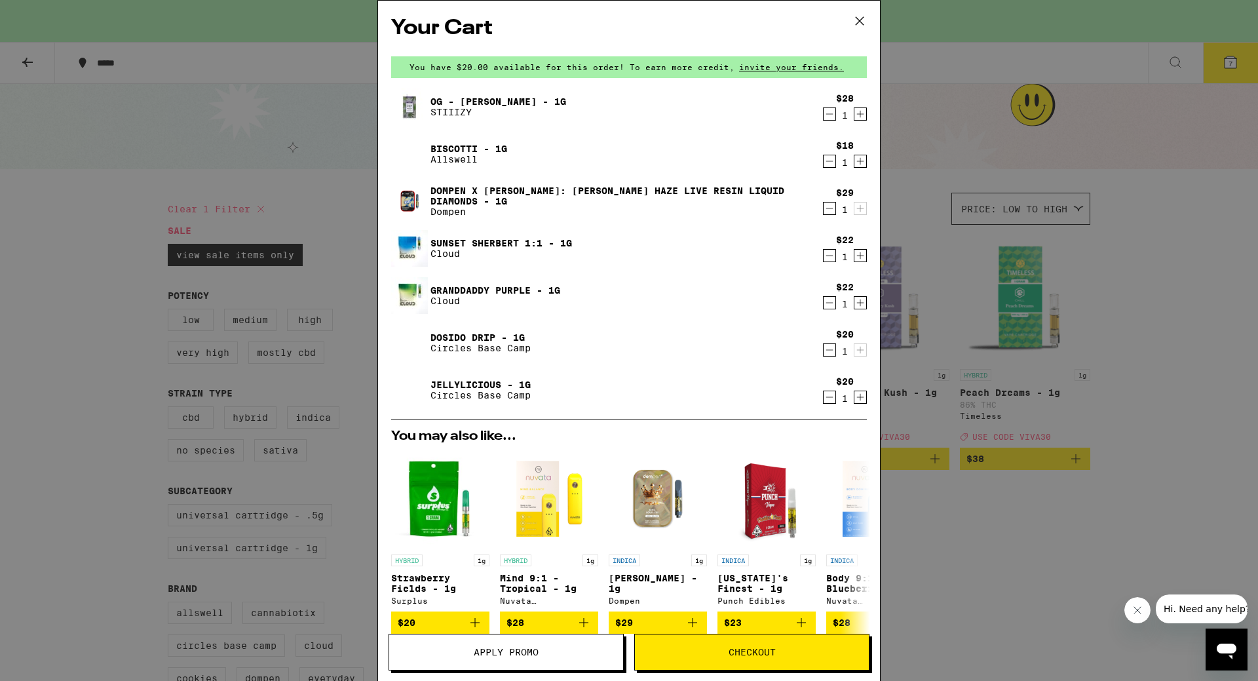
click at [826, 114] on icon "Decrement" at bounding box center [829, 114] width 7 height 0
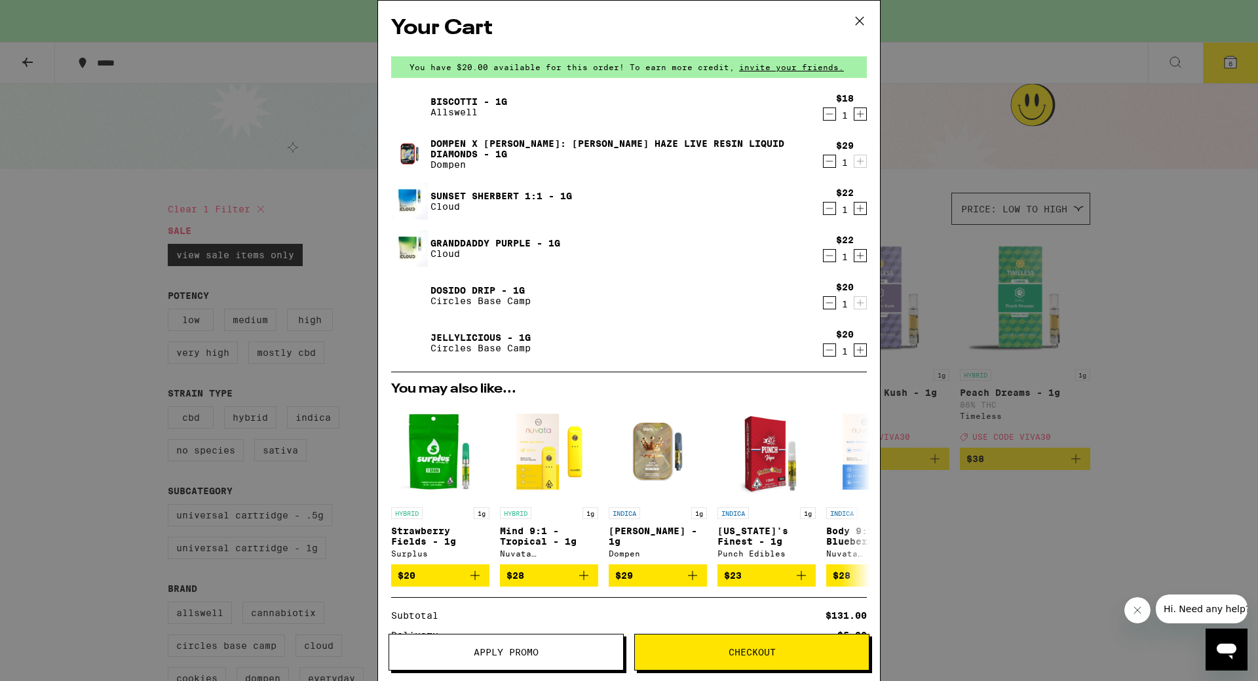
click at [859, 21] on icon at bounding box center [860, 21] width 20 height 20
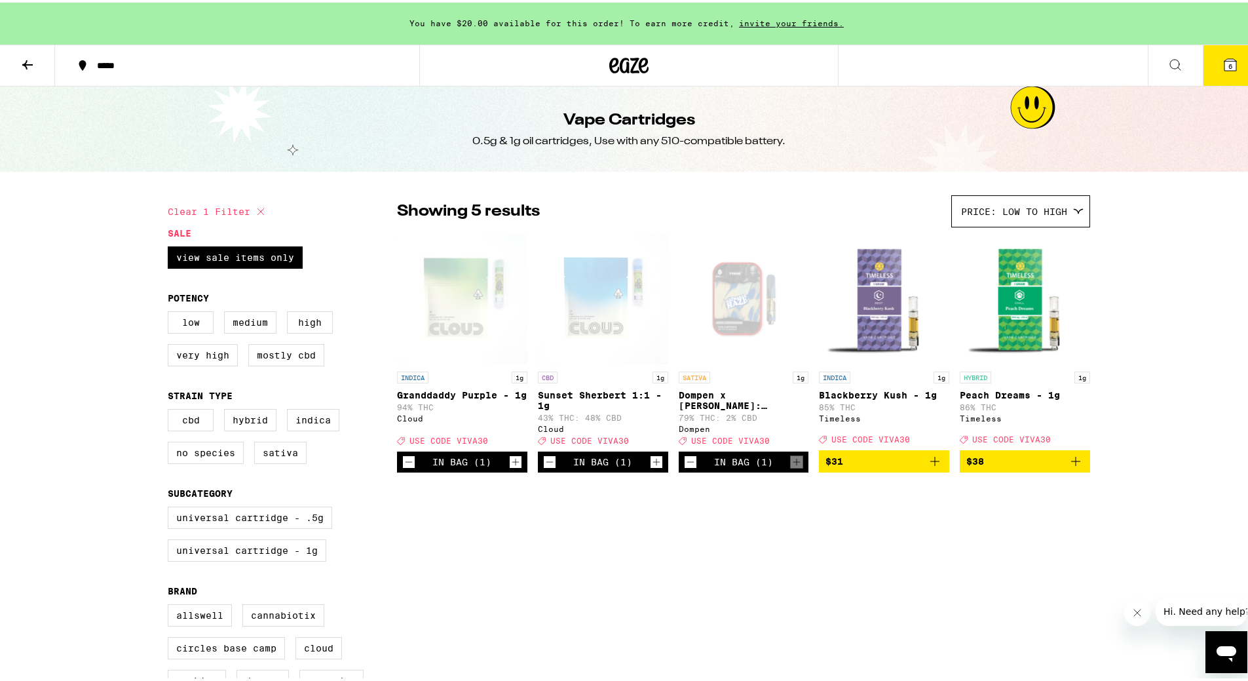
click at [21, 60] on icon at bounding box center [28, 62] width 16 height 16
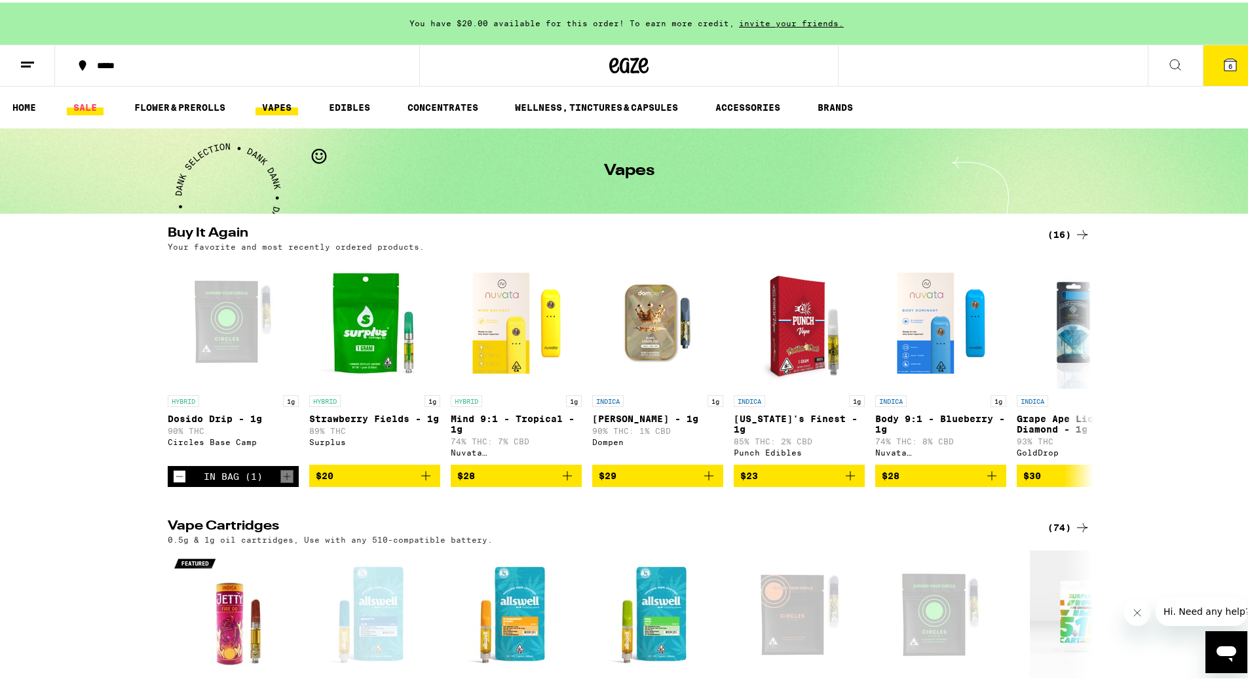
click at [75, 99] on link "SALE" at bounding box center [85, 105] width 37 height 16
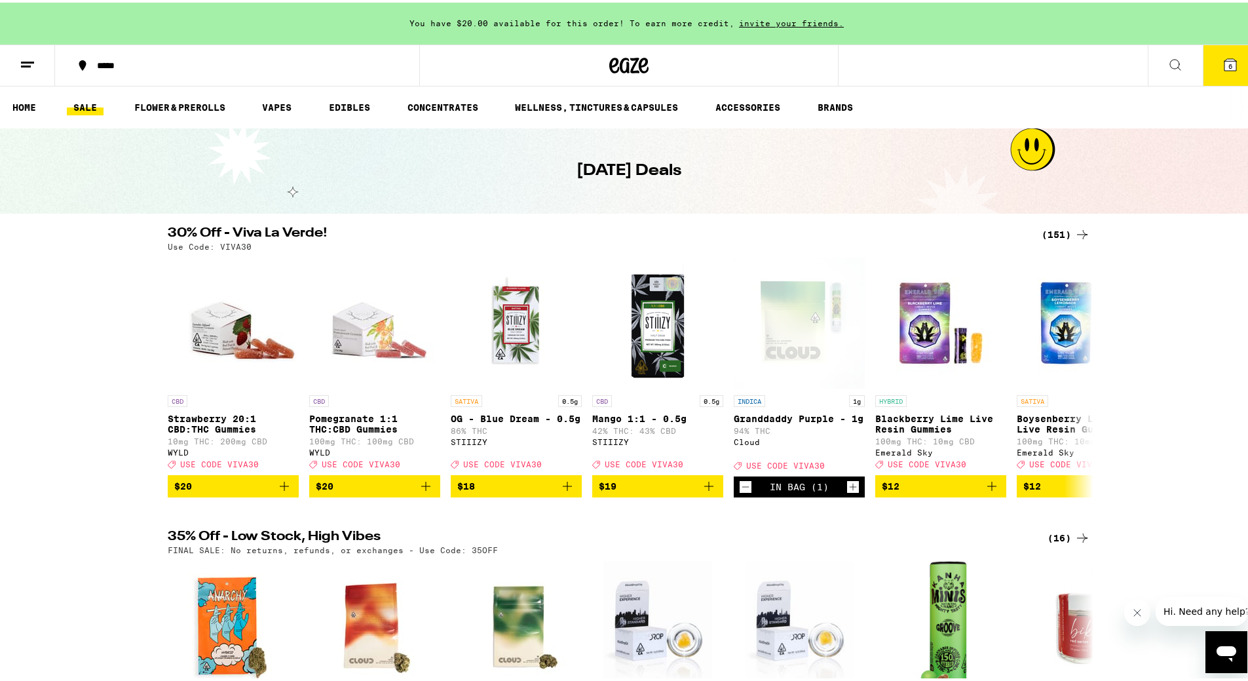
click at [1058, 229] on div "(151)" at bounding box center [1066, 232] width 48 height 16
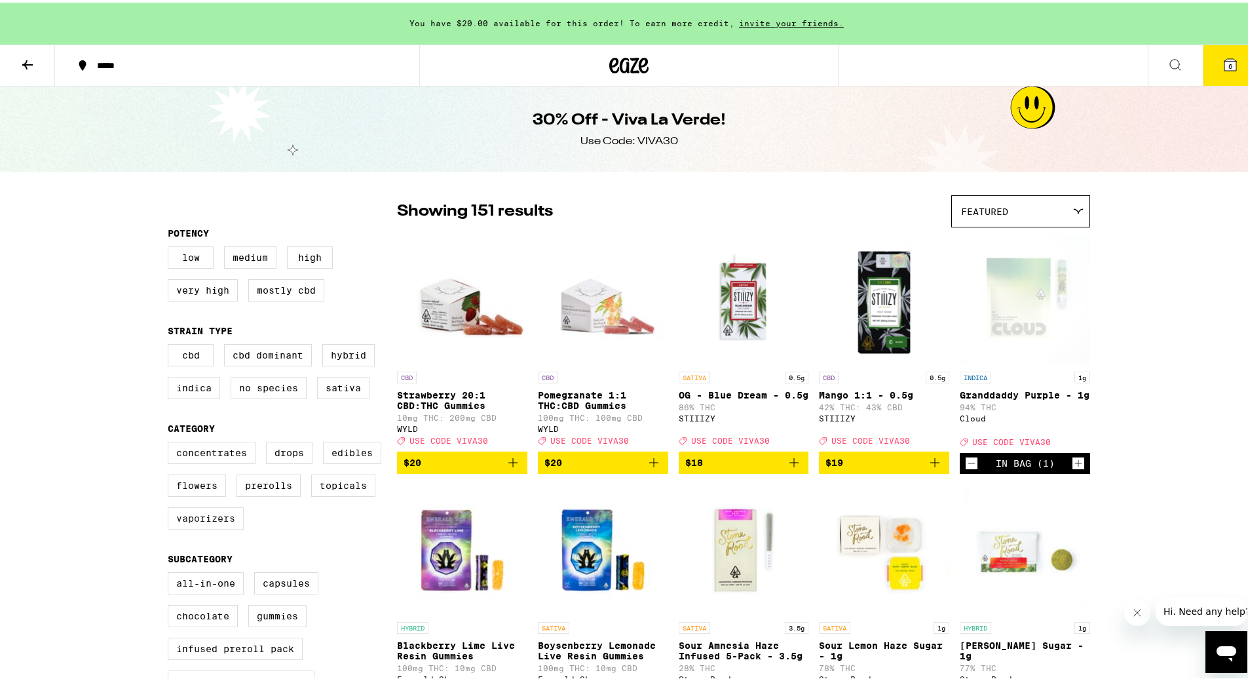
click at [178, 527] on label "Vaporizers" at bounding box center [206, 516] width 76 height 22
click at [171, 442] on input "Vaporizers" at bounding box center [170, 441] width 1 height 1
checkbox input "true"
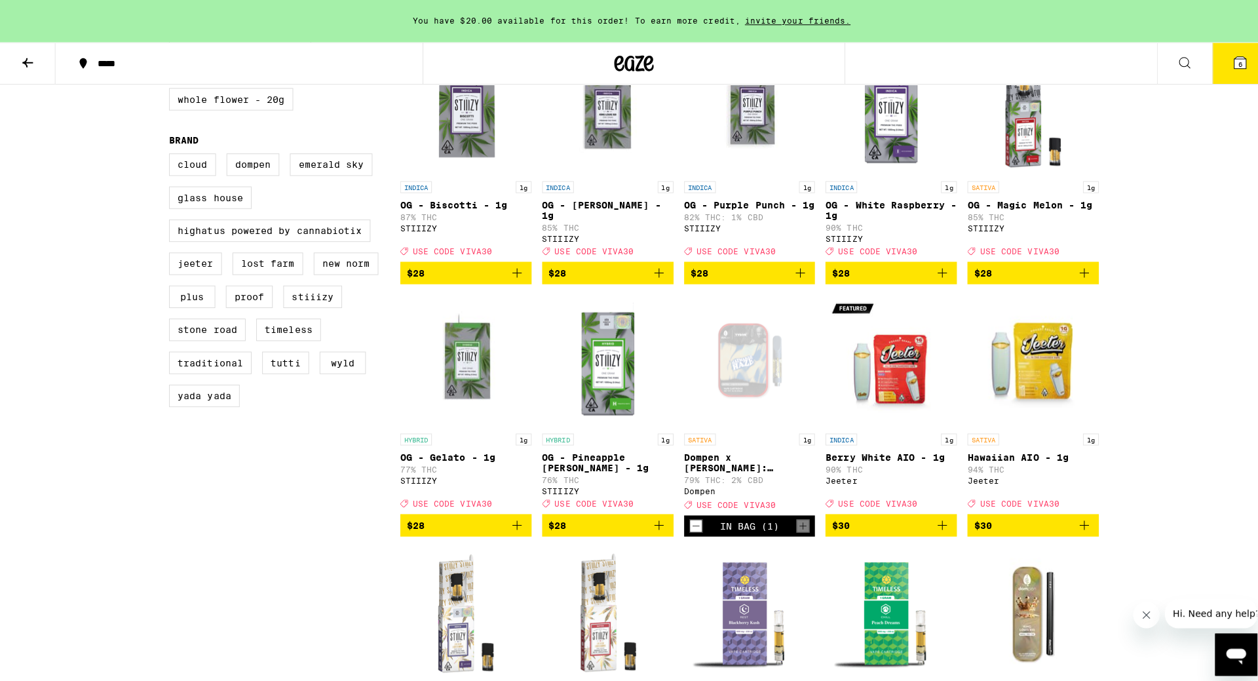
scroll to position [917, 0]
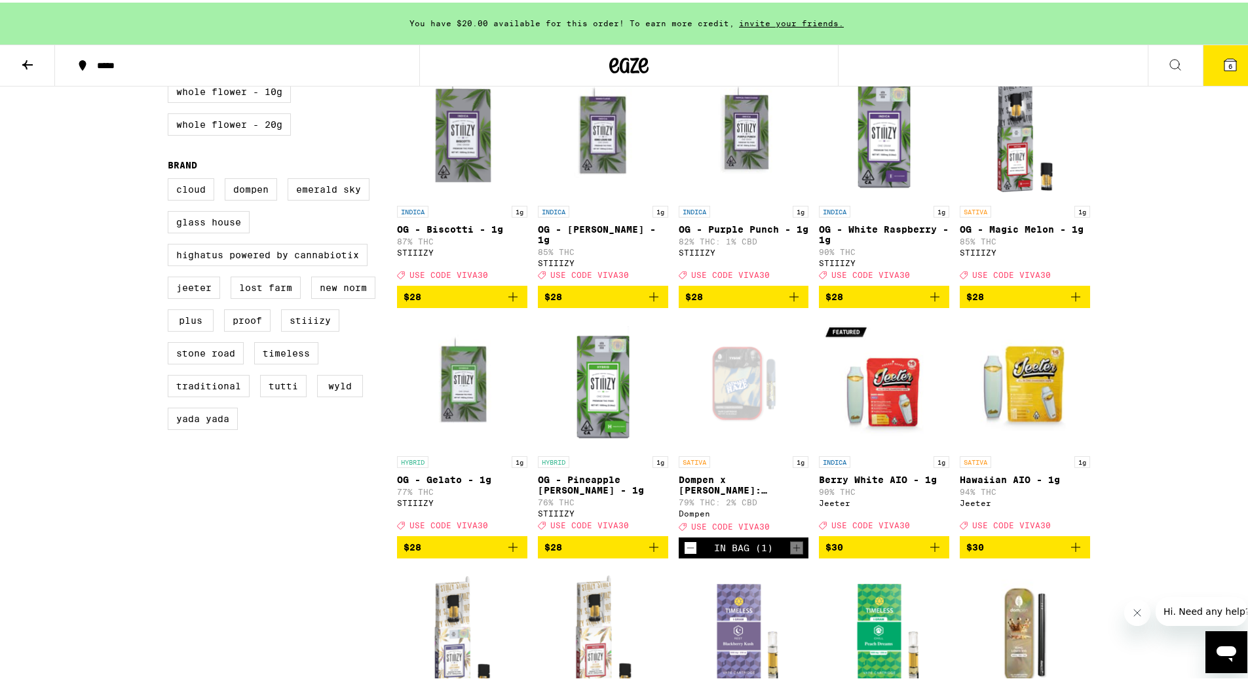
click at [790, 299] on icon "Add to bag" at bounding box center [794, 294] width 9 height 9
click at [1229, 64] on span "7" at bounding box center [1231, 64] width 4 height 8
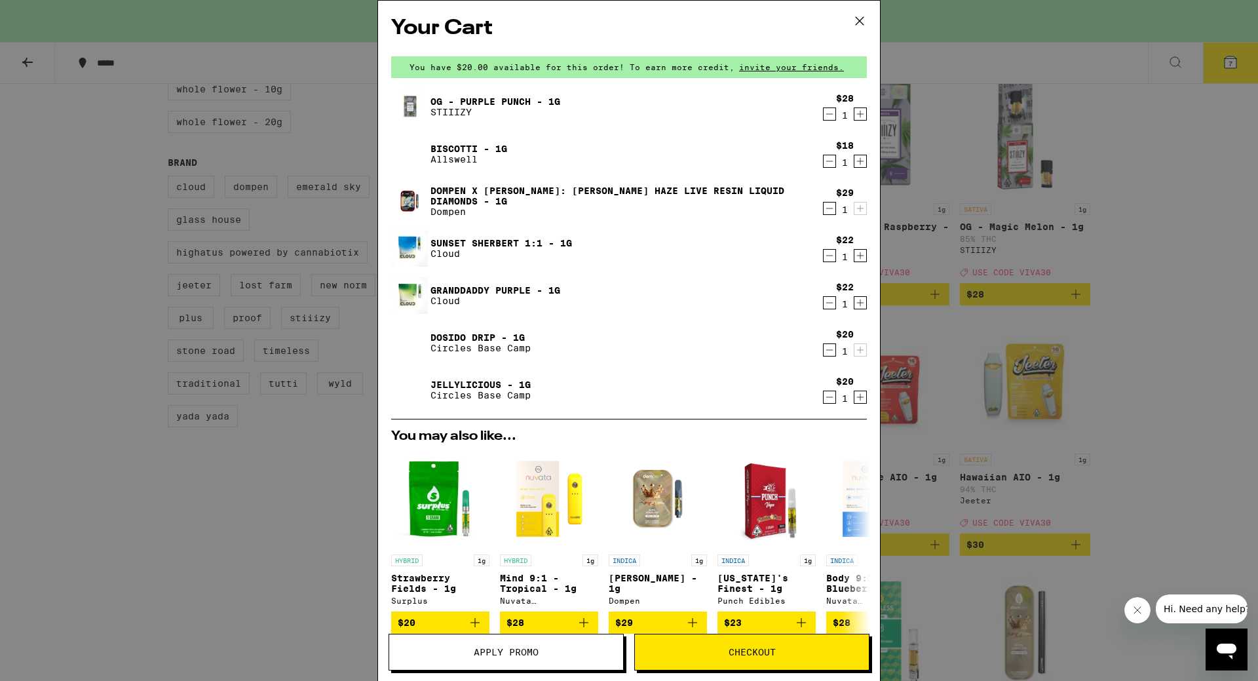
click at [824, 402] on icon "Decrement" at bounding box center [830, 397] width 12 height 16
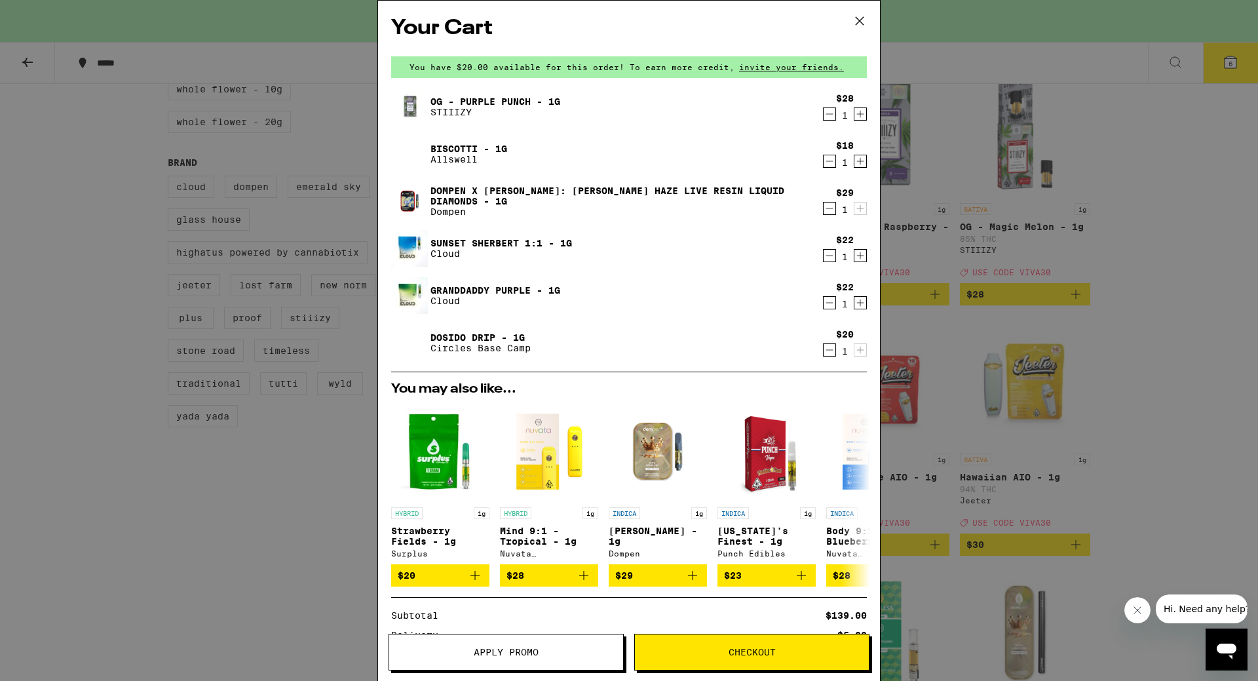
click at [824, 351] on icon "Decrement" at bounding box center [830, 350] width 12 height 16
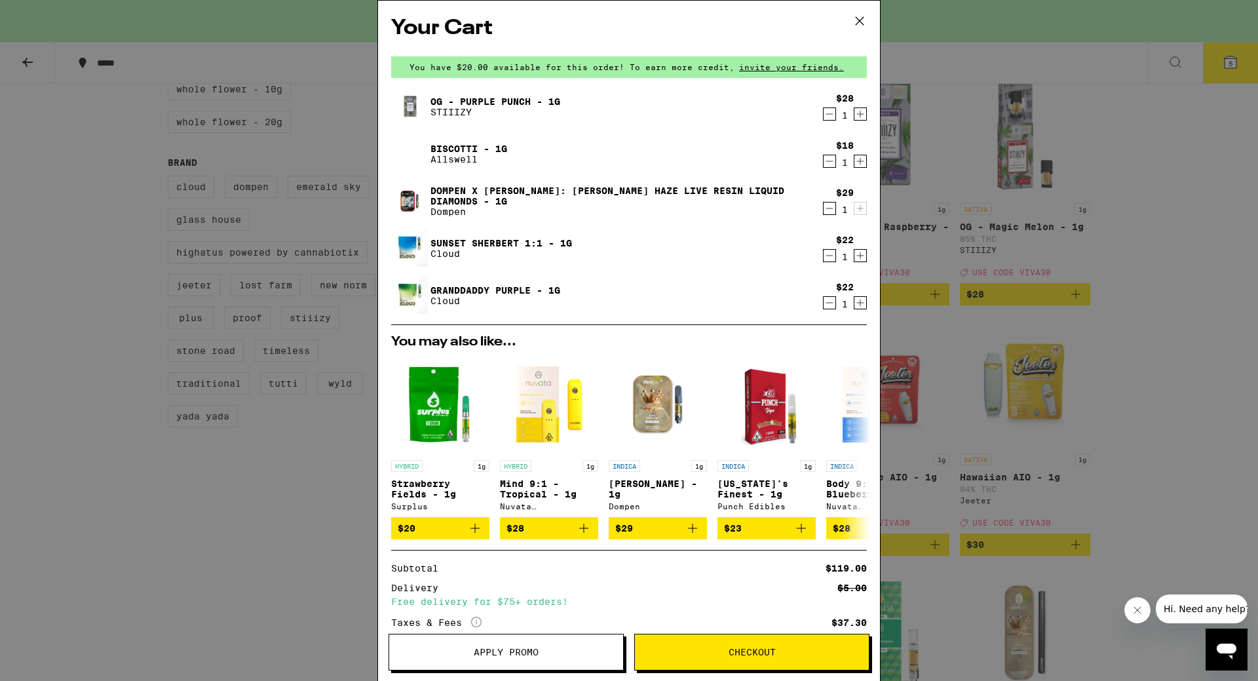
click at [824, 160] on icon "Decrement" at bounding box center [830, 161] width 12 height 16
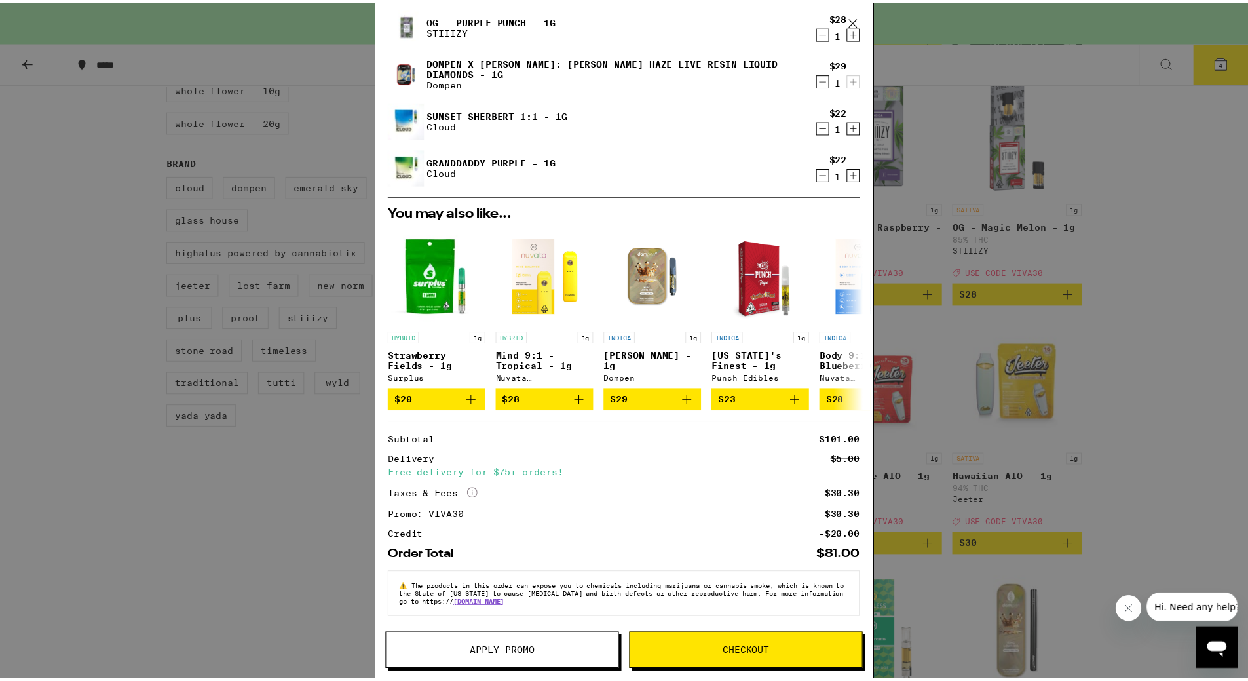
scroll to position [89, 0]
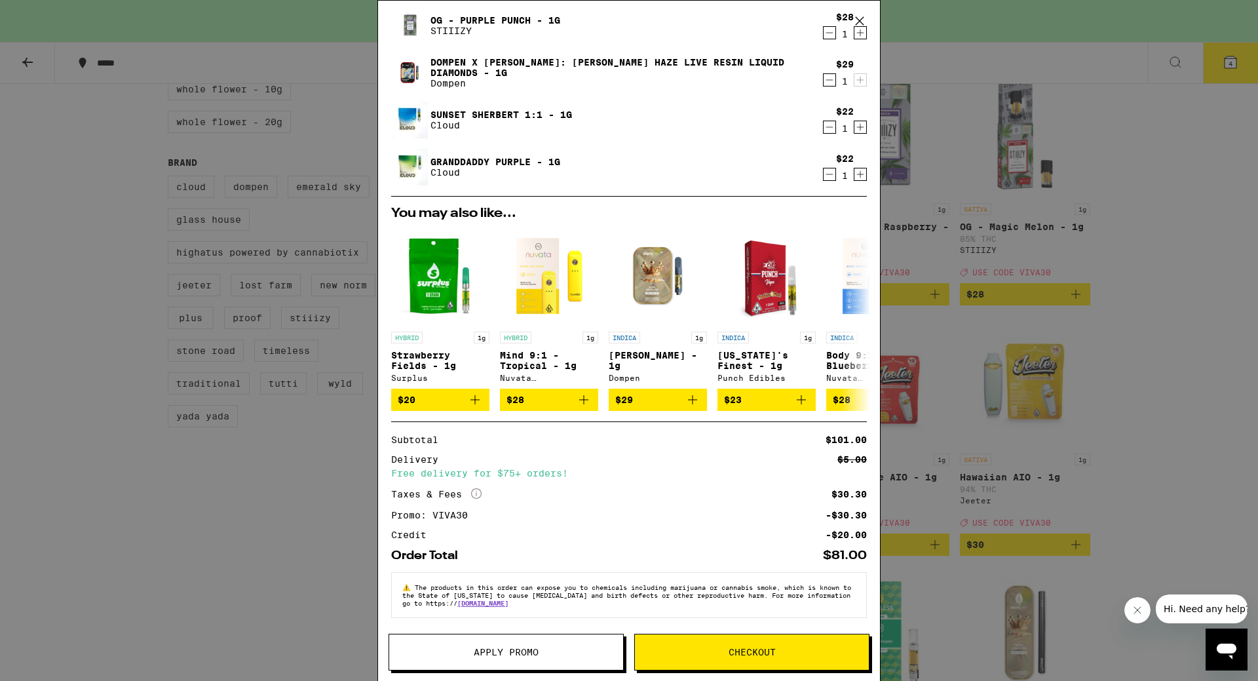
click at [1151, 265] on div "Your Cart You have $20.00 available for this order! To earn more credit, invite…" at bounding box center [629, 340] width 1258 height 681
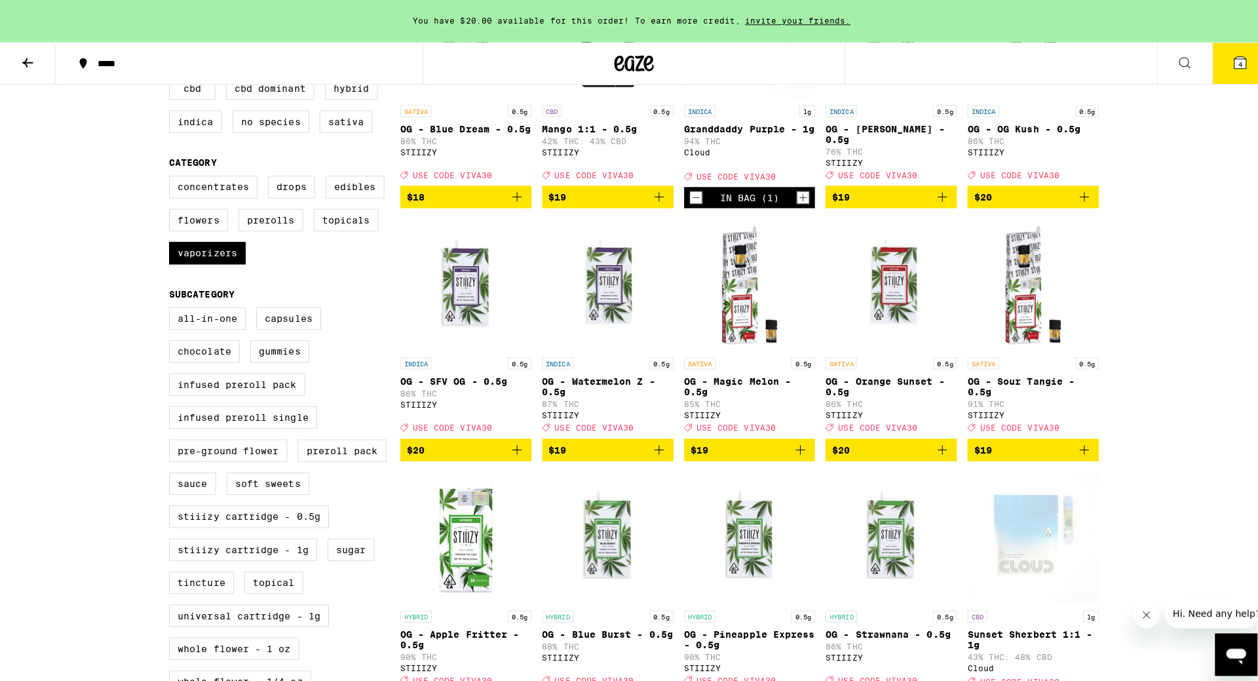
scroll to position [131, 0]
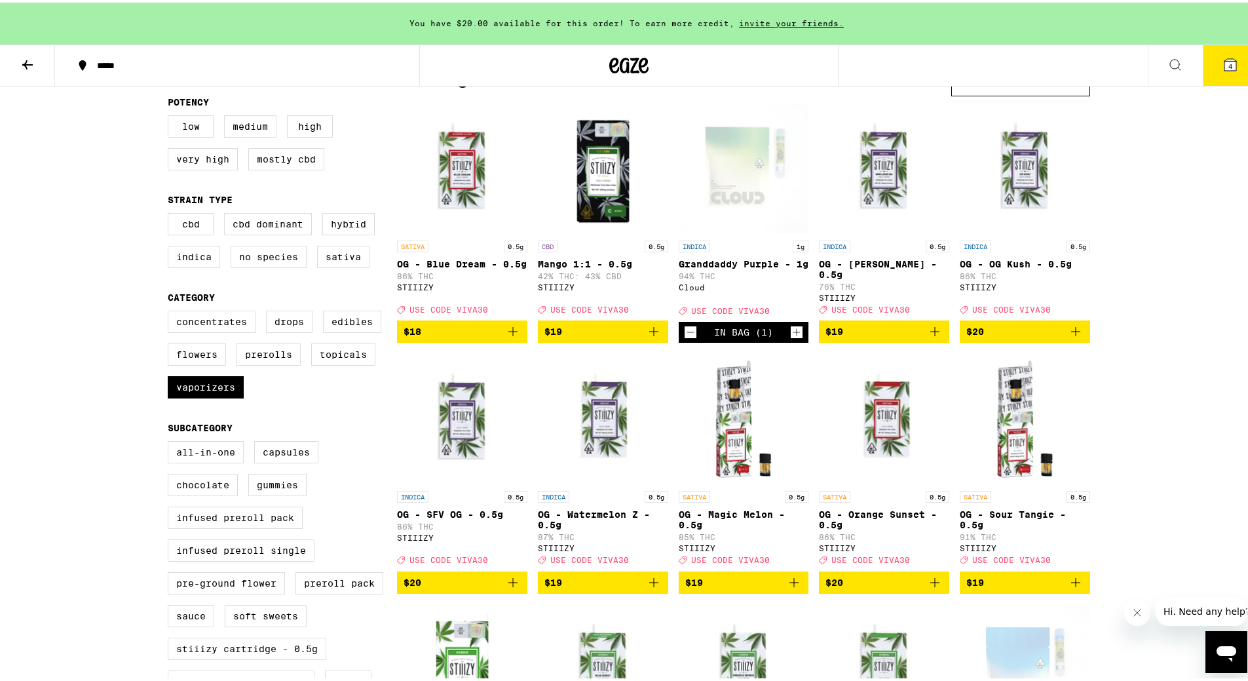
click at [791, 338] on icon "Increment" at bounding box center [797, 330] width 12 height 16
click at [1206, 60] on button "5" at bounding box center [1230, 63] width 55 height 41
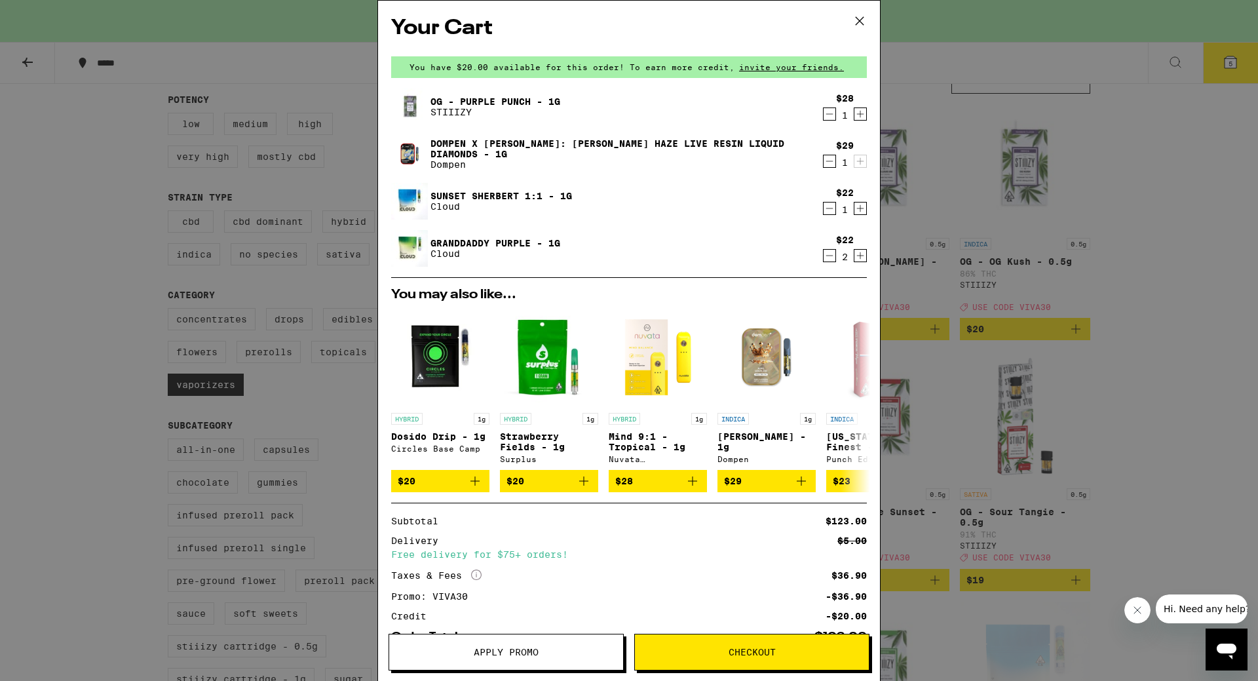
click at [476, 580] on icon "More Info" at bounding box center [476, 574] width 10 height 10
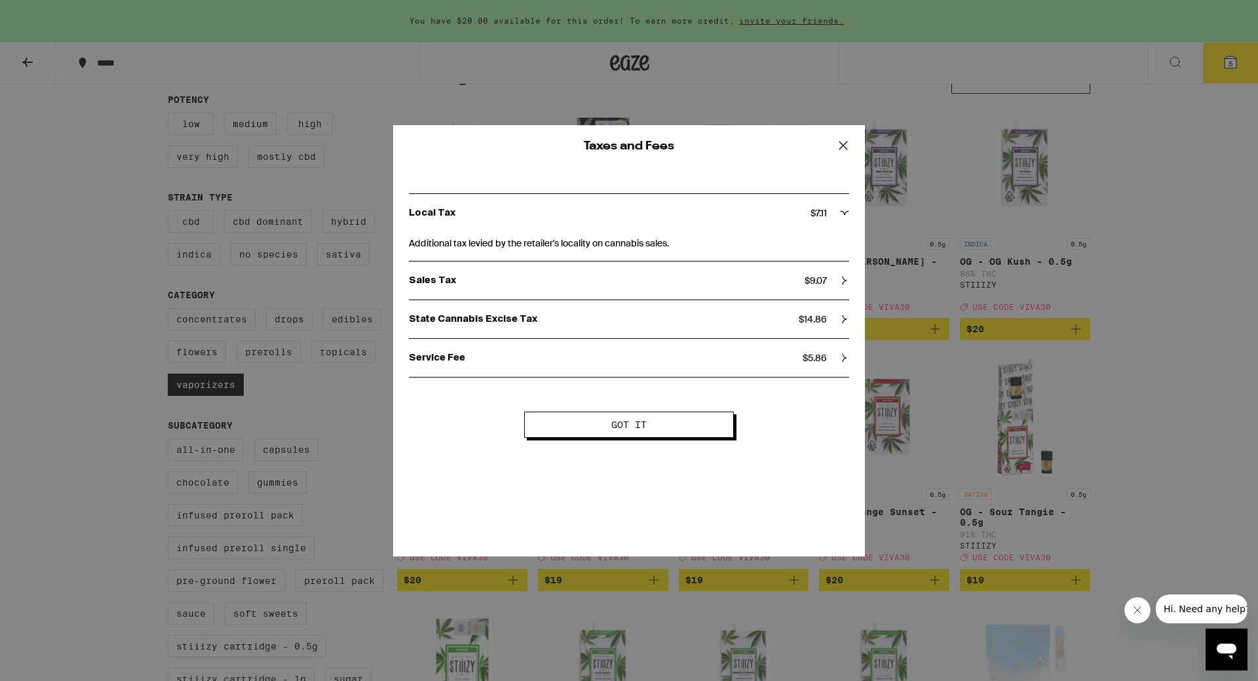
click at [604, 425] on span "Got it" at bounding box center [629, 424] width 104 height 9
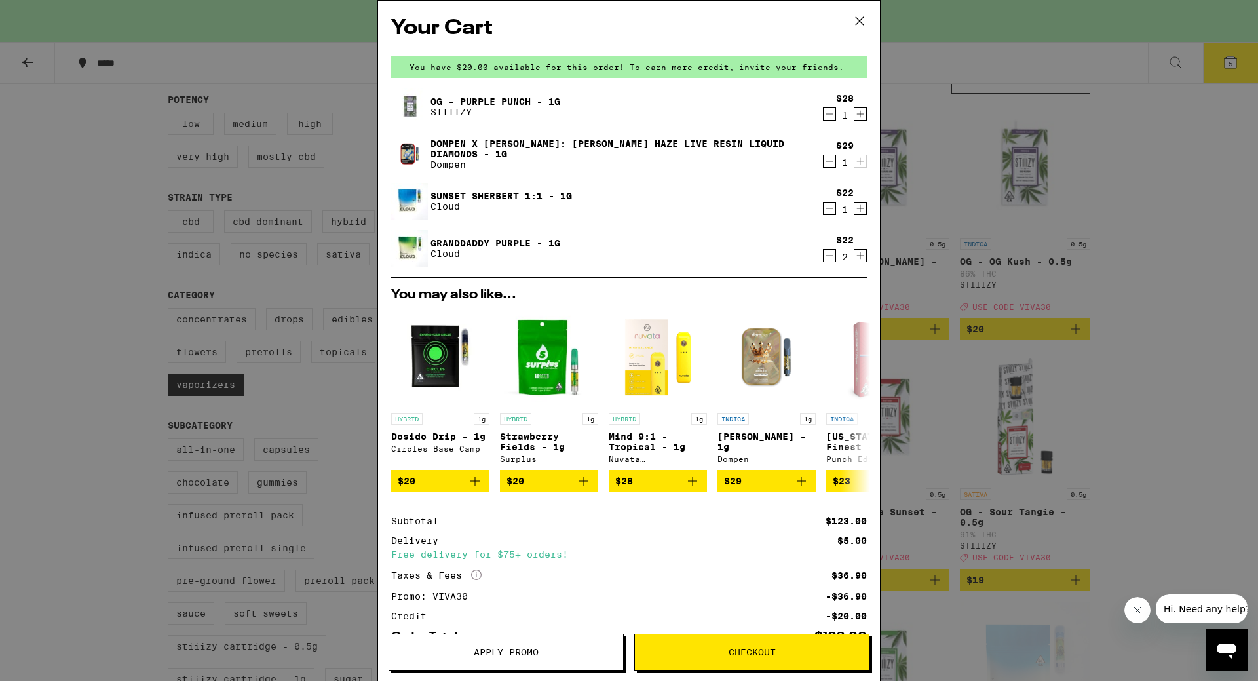
click at [824, 164] on icon "Decrement" at bounding box center [830, 161] width 12 height 16
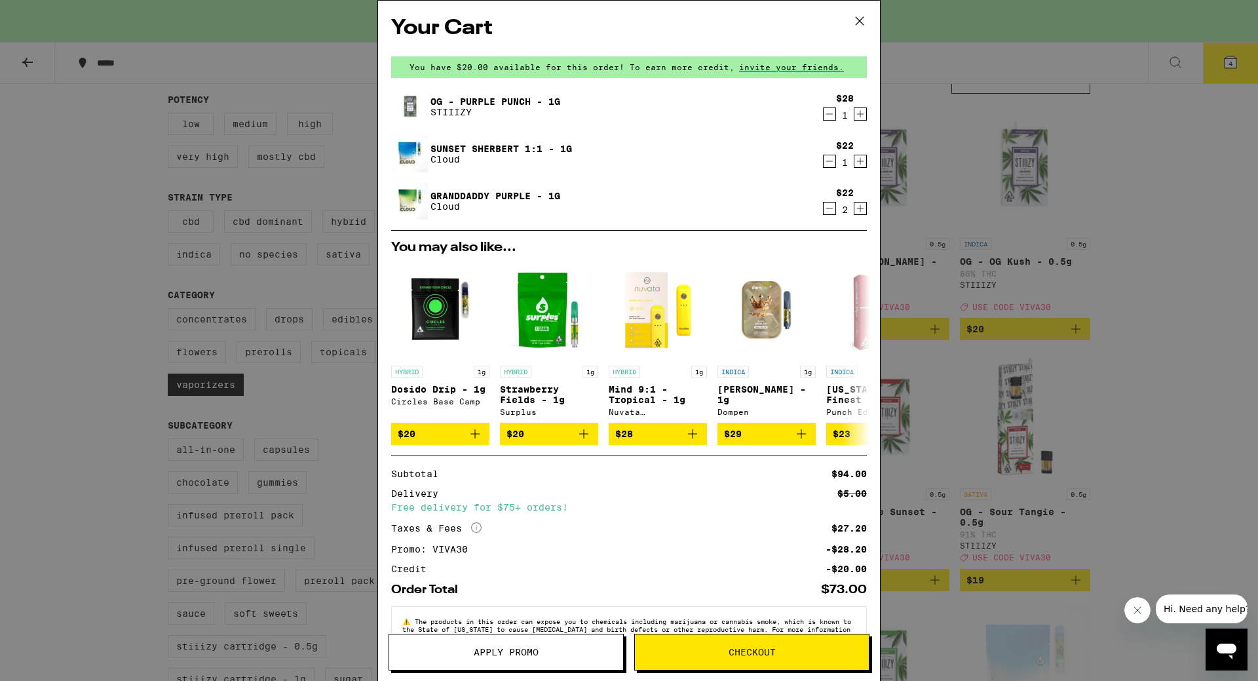
click at [862, 12] on icon at bounding box center [860, 21] width 20 height 20
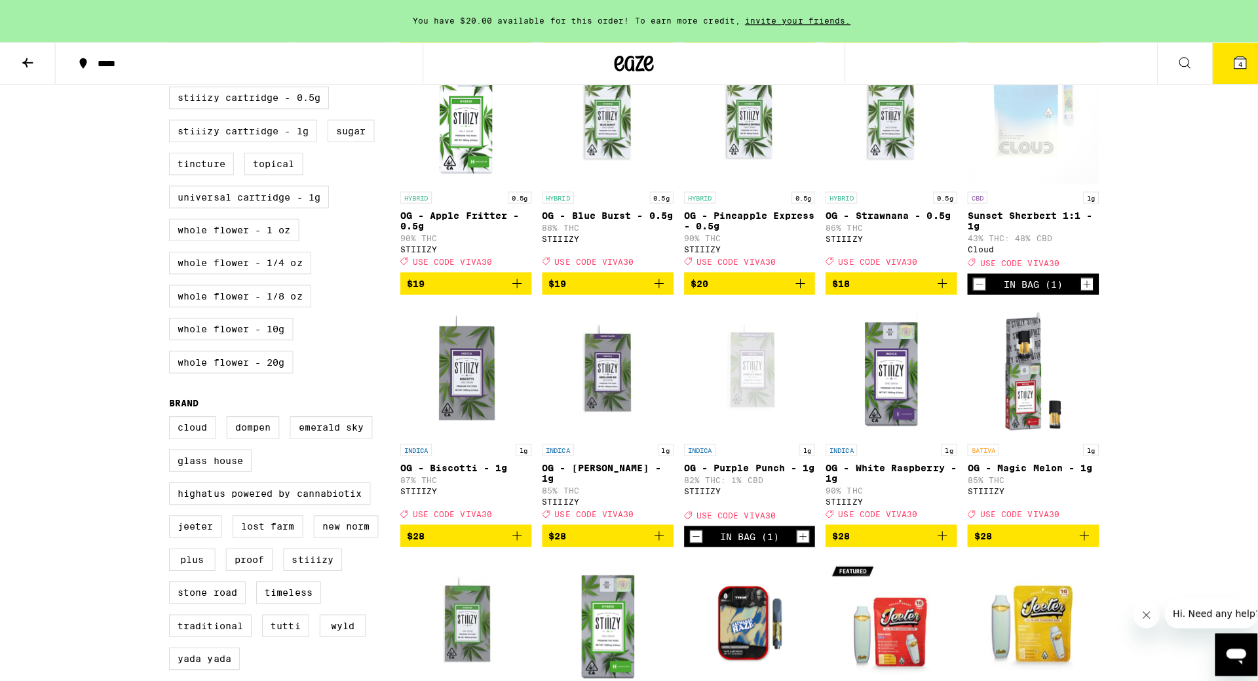
scroll to position [917, 0]
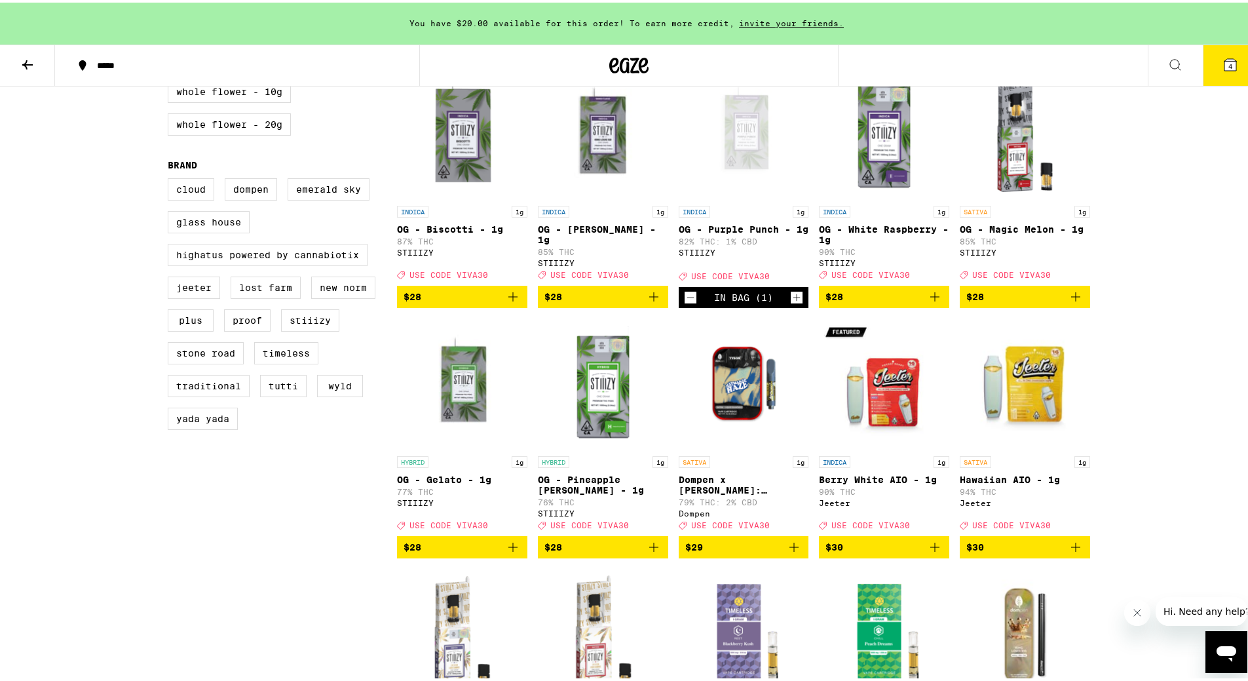
click at [791, 552] on icon "Add to bag" at bounding box center [794, 545] width 16 height 16
click at [1229, 62] on span "5" at bounding box center [1231, 64] width 4 height 8
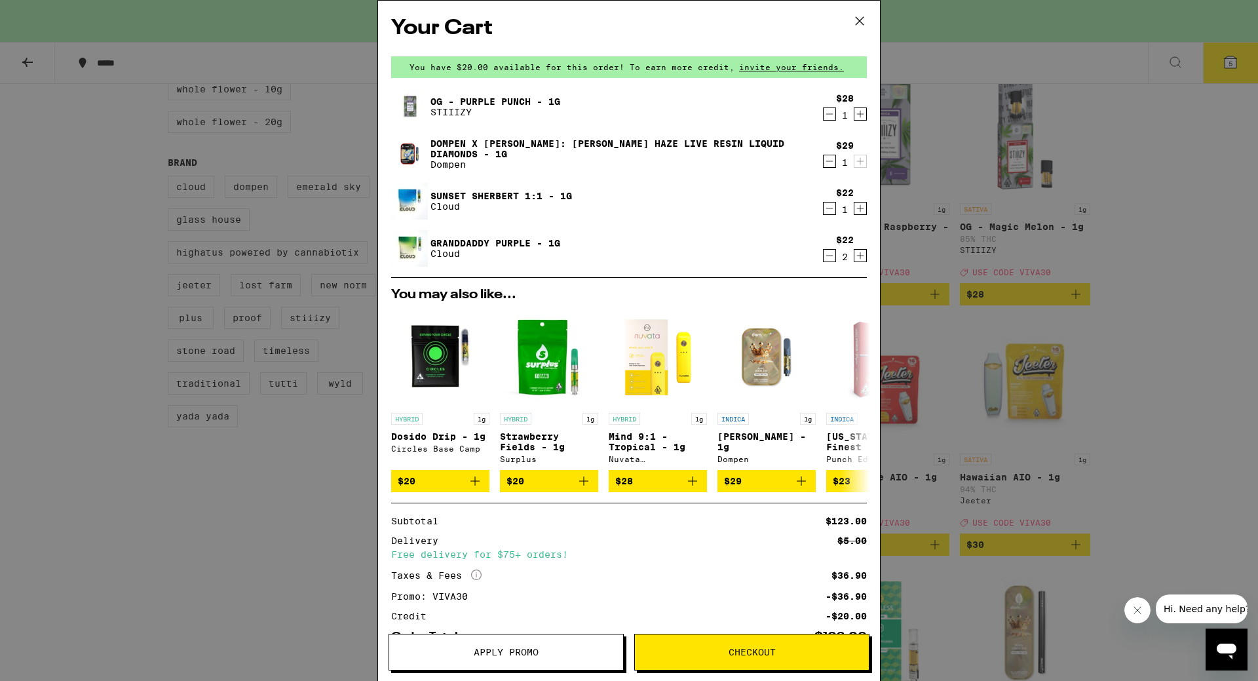
click at [824, 258] on icon "Decrement" at bounding box center [830, 256] width 12 height 16
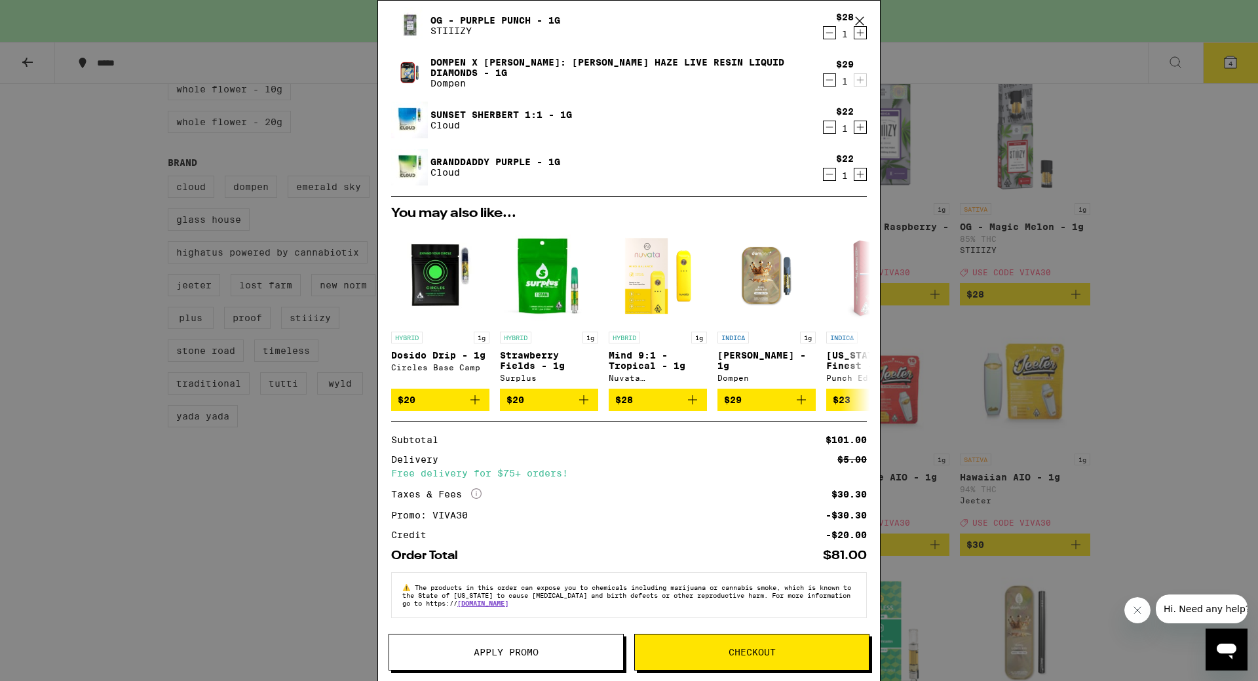
scroll to position [89, 0]
click at [788, 650] on span "Checkout" at bounding box center [752, 651] width 234 height 9
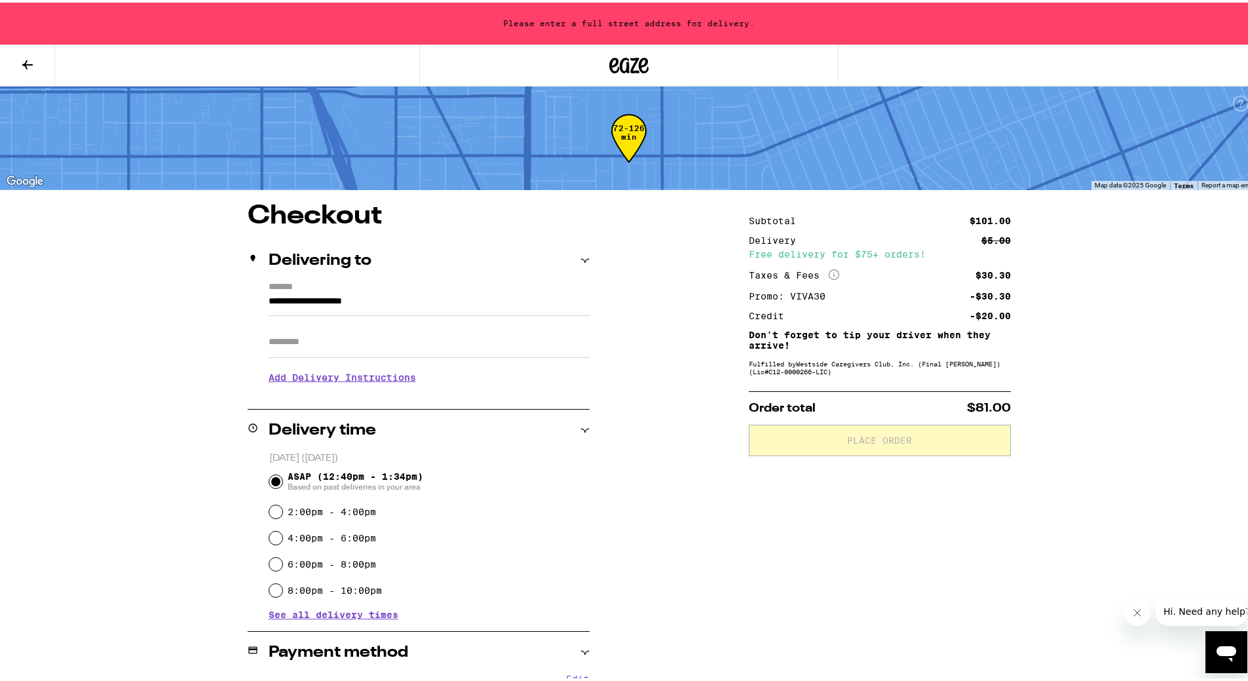
click at [287, 309] on input "**********" at bounding box center [429, 302] width 321 height 22
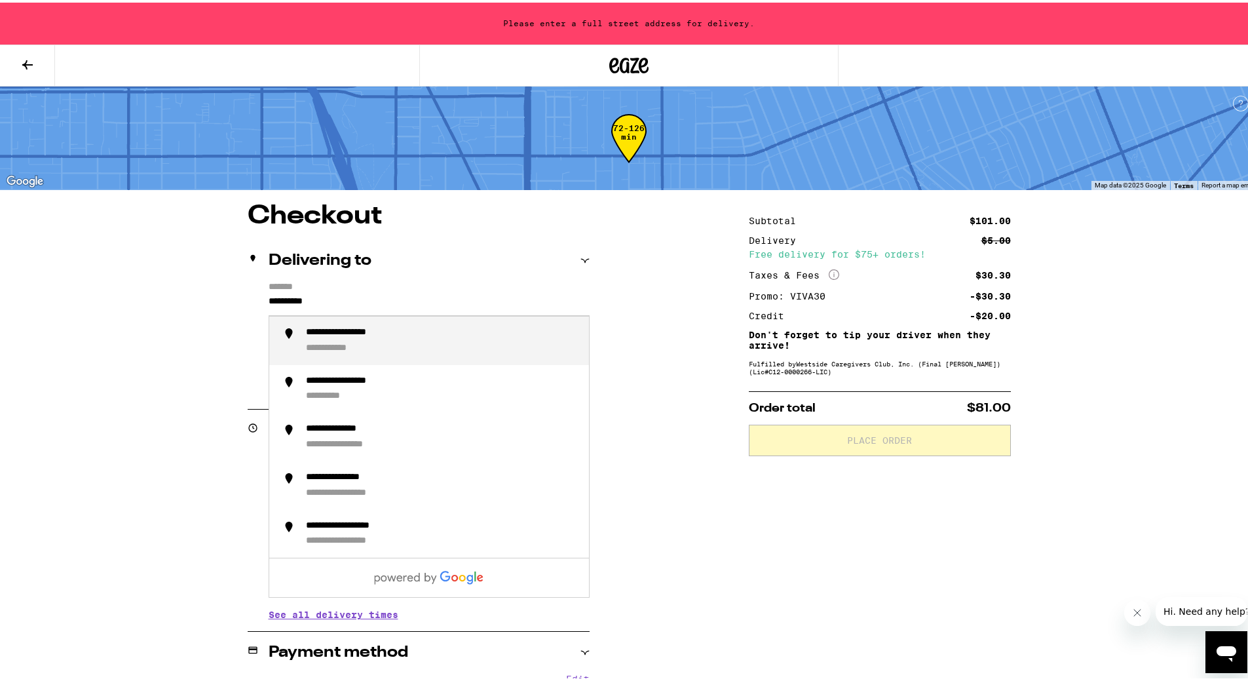
click at [325, 326] on li "**********" at bounding box center [429, 338] width 320 height 48
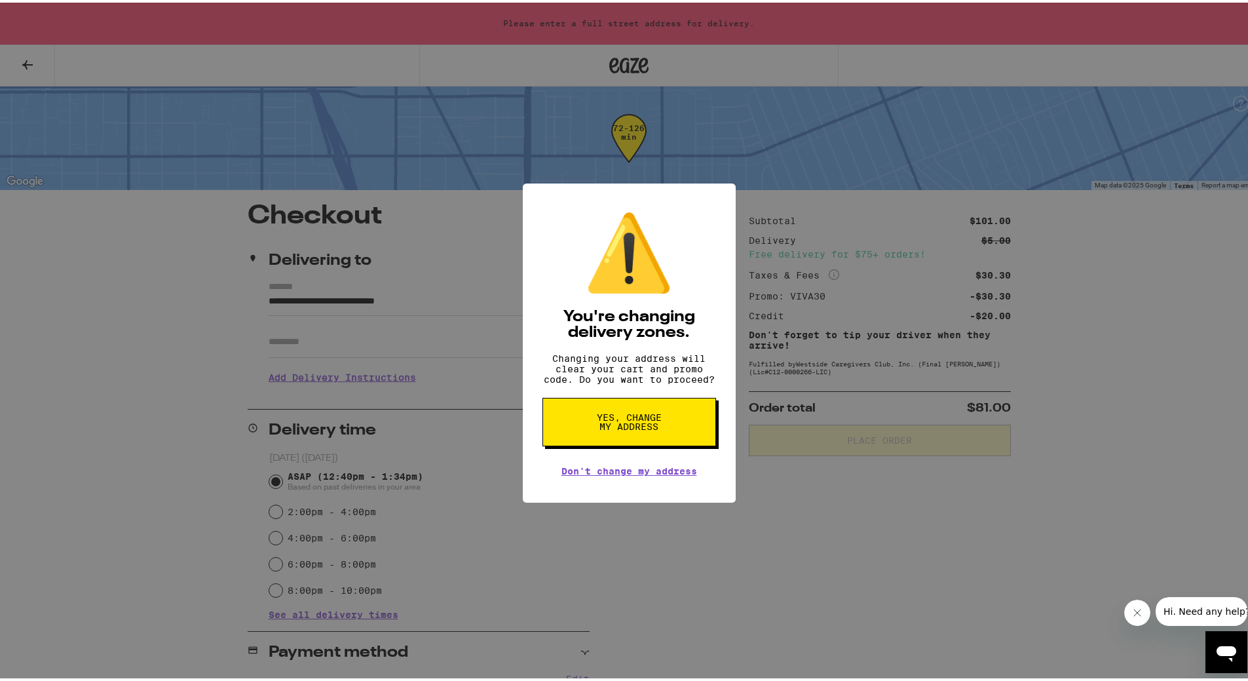
click at [586, 432] on button "Yes, change my address" at bounding box center [630, 419] width 174 height 48
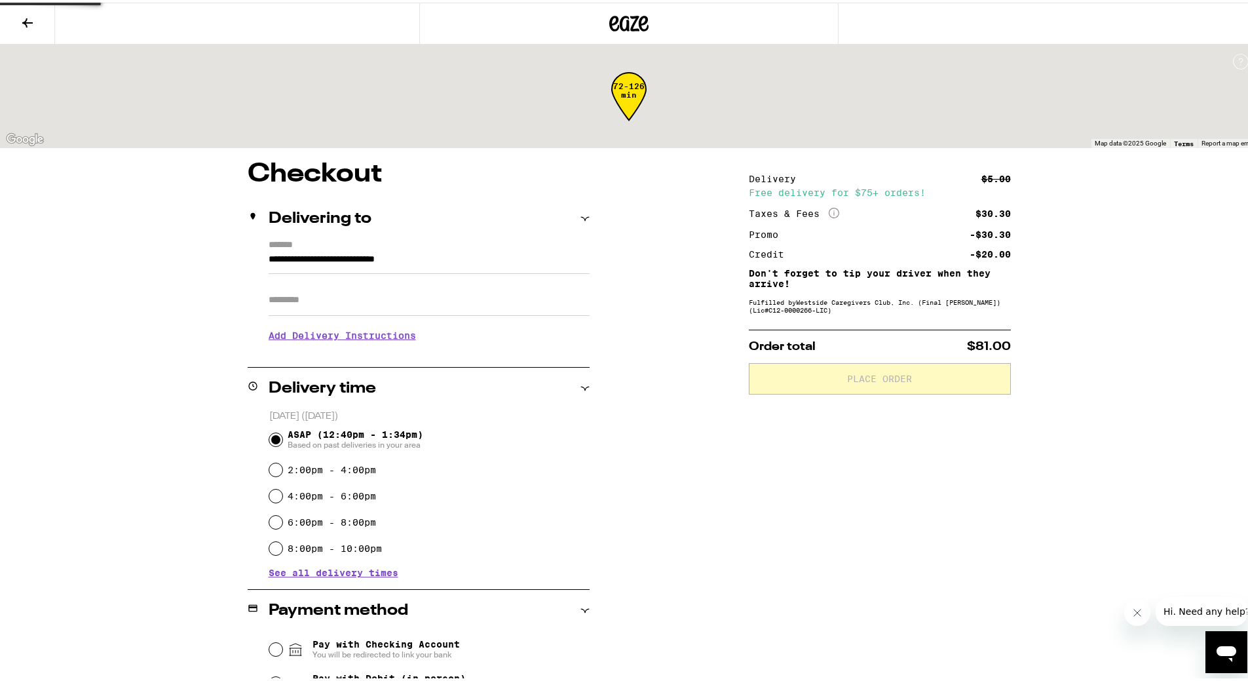
type input "**********"
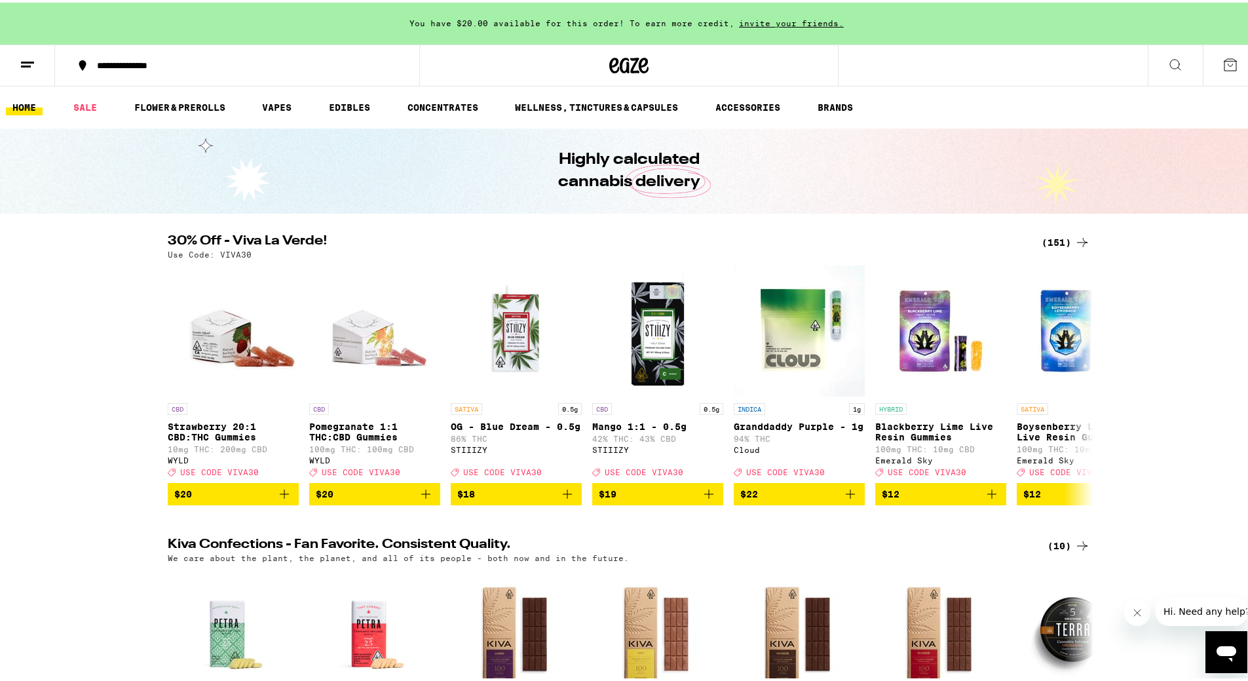
click at [1226, 59] on icon at bounding box center [1231, 62] width 16 height 16
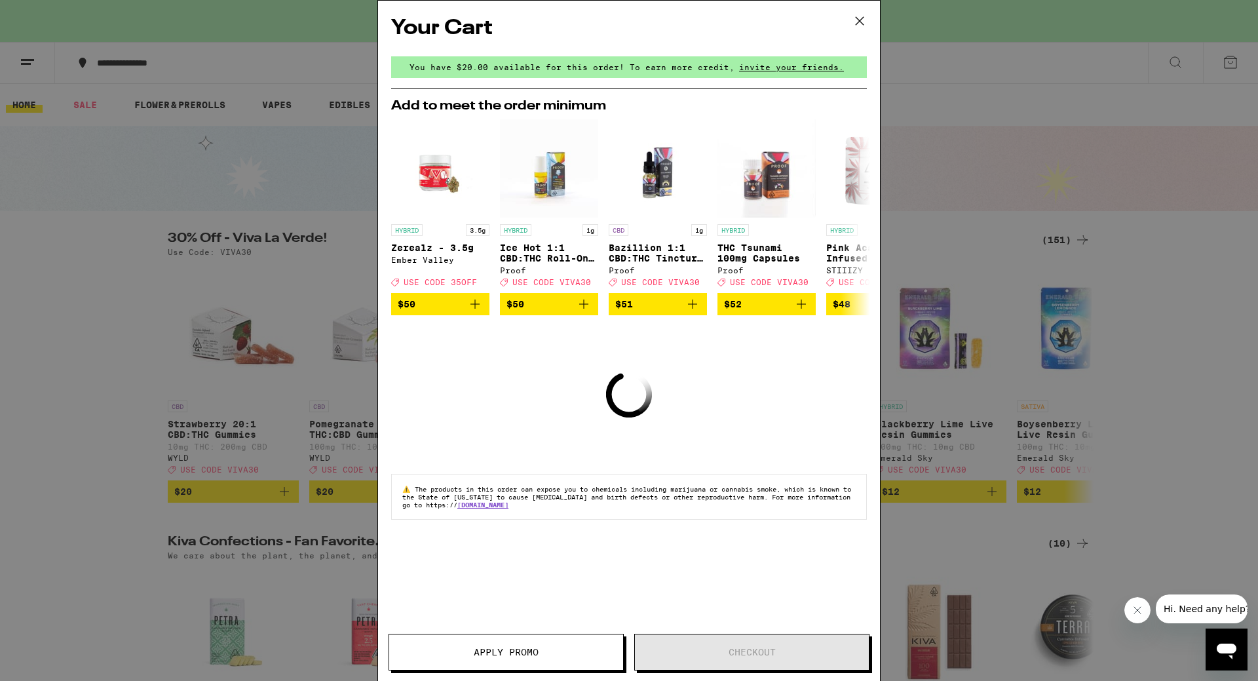
click at [866, 25] on icon at bounding box center [860, 21] width 20 height 20
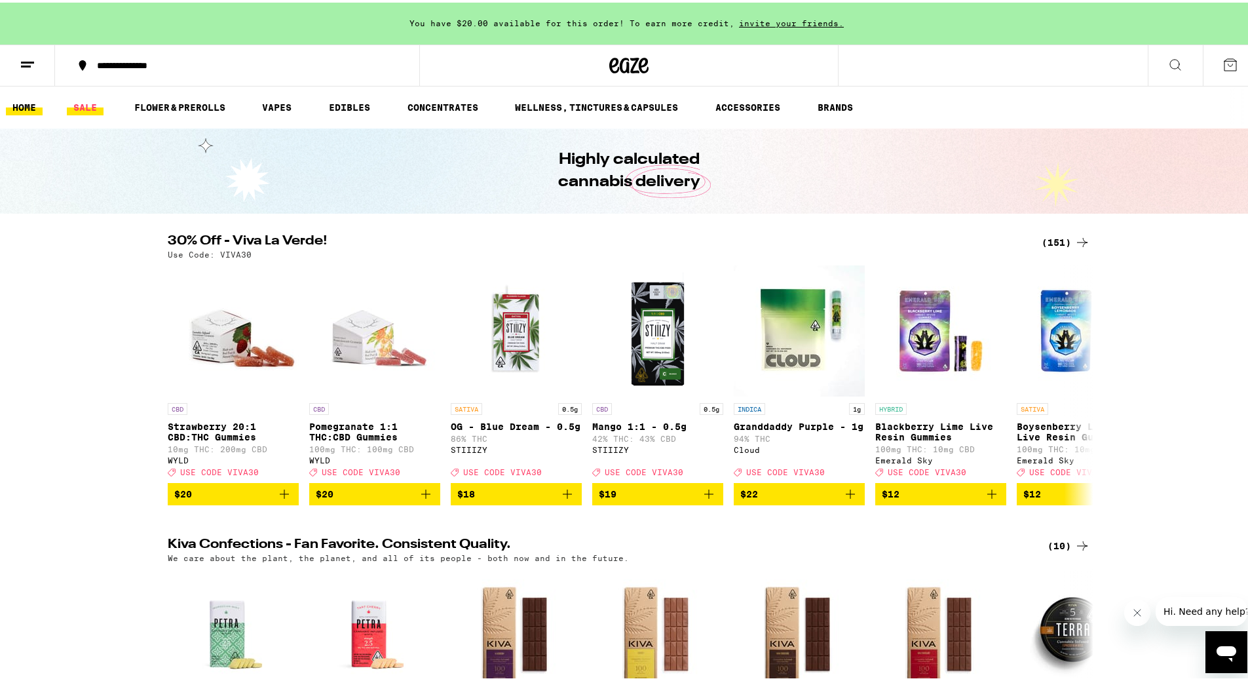
click at [92, 105] on link "SALE" at bounding box center [85, 105] width 37 height 16
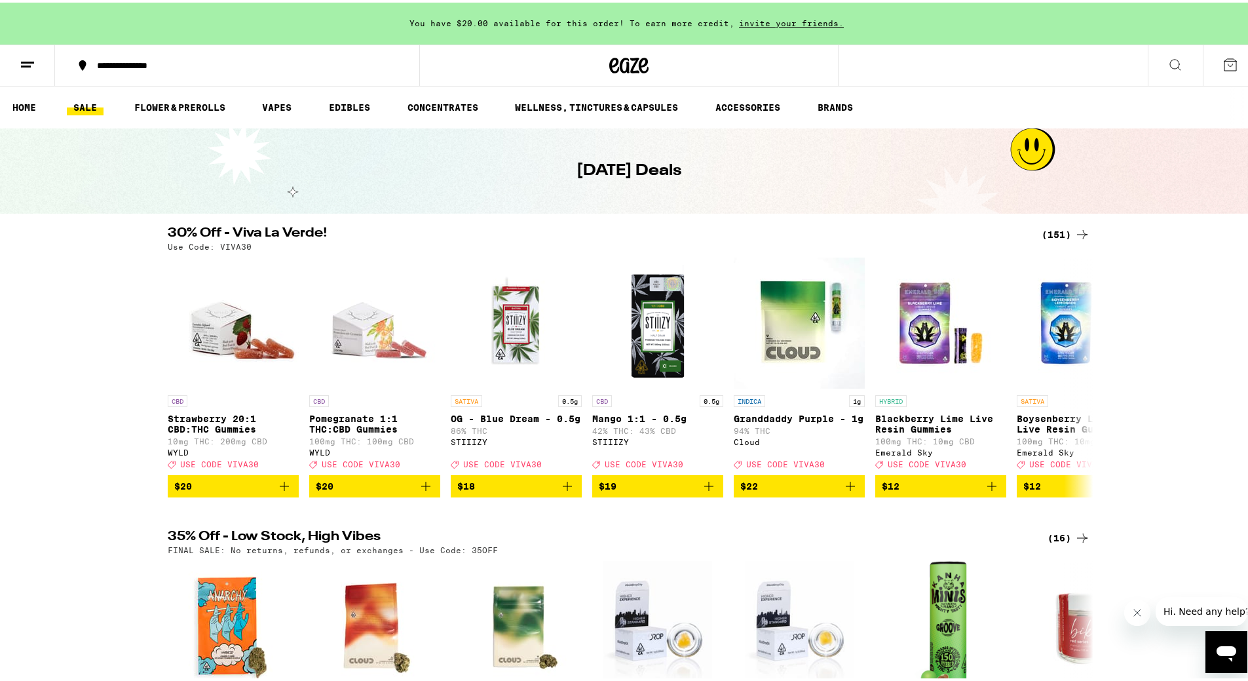
click at [1052, 235] on div "(151)" at bounding box center [1066, 232] width 48 height 16
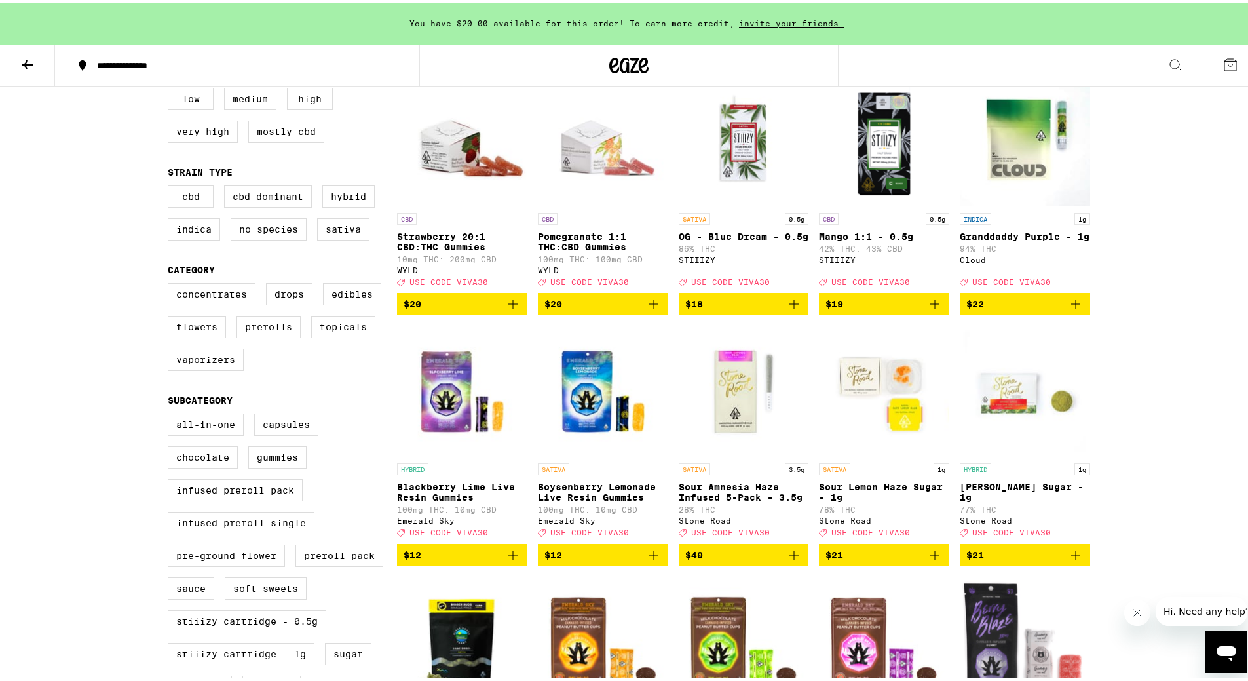
scroll to position [131, 0]
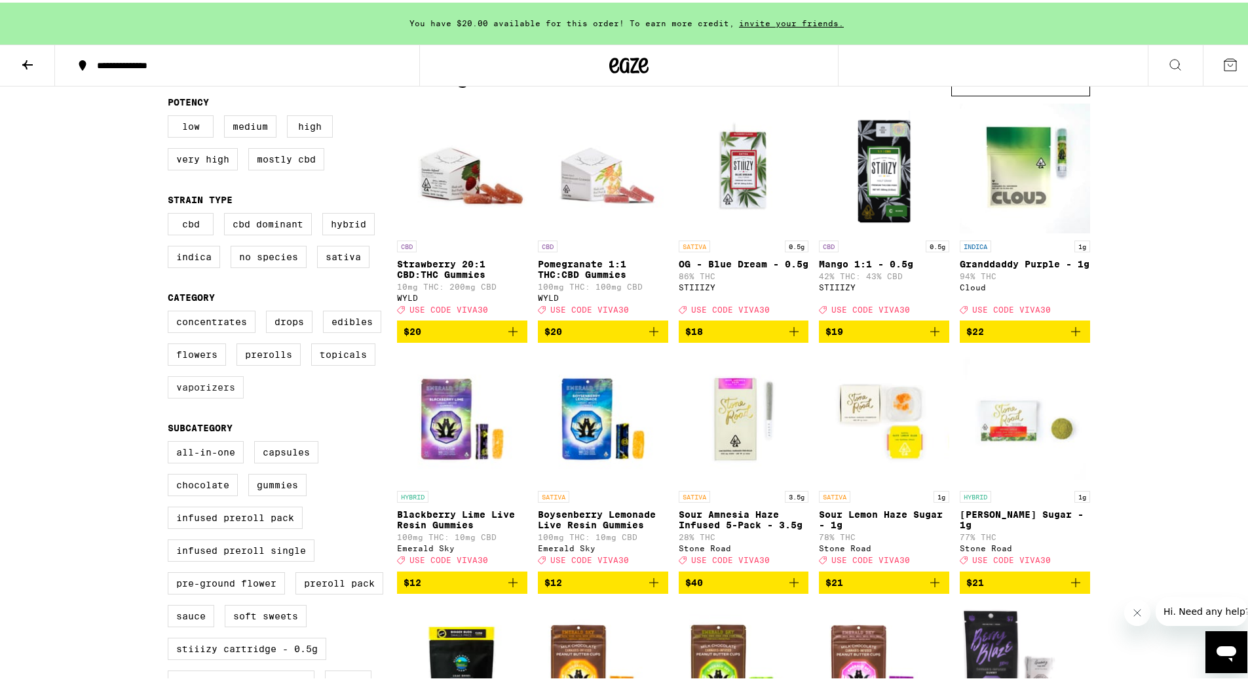
click at [214, 395] on label "Vaporizers" at bounding box center [206, 385] width 76 height 22
click at [171, 311] on input "Vaporizers" at bounding box center [170, 310] width 1 height 1
checkbox input "true"
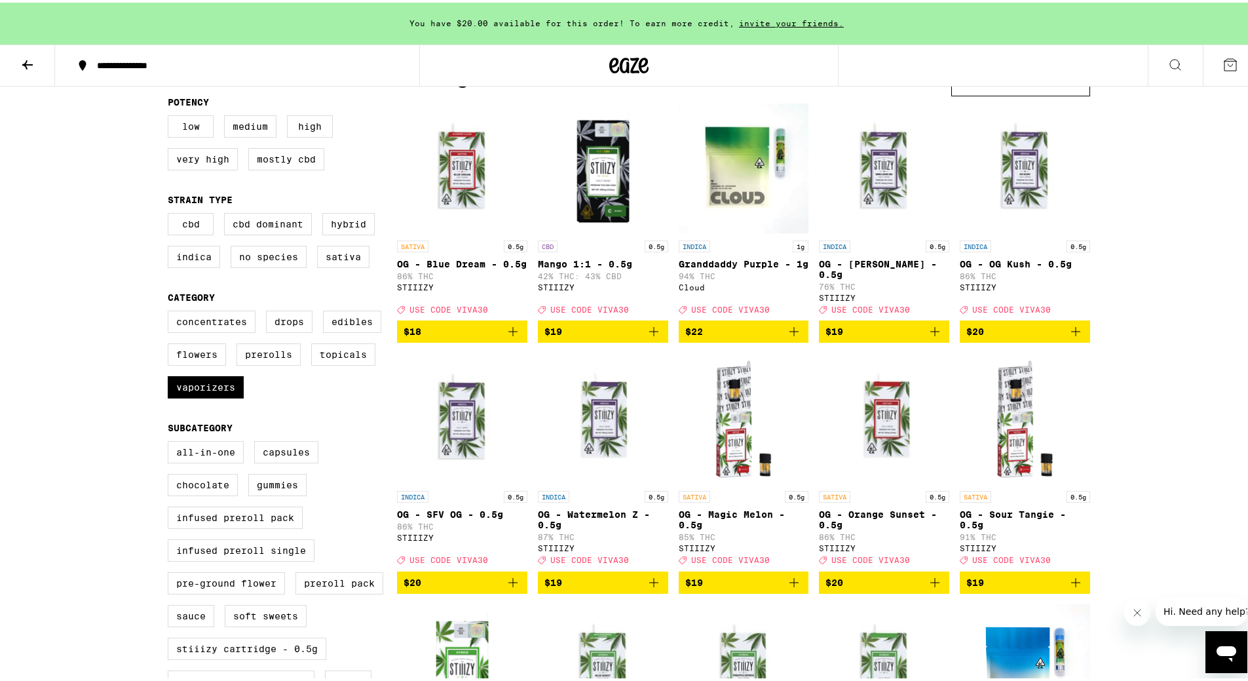
click at [790, 334] on icon "Add to bag" at bounding box center [794, 328] width 9 height 9
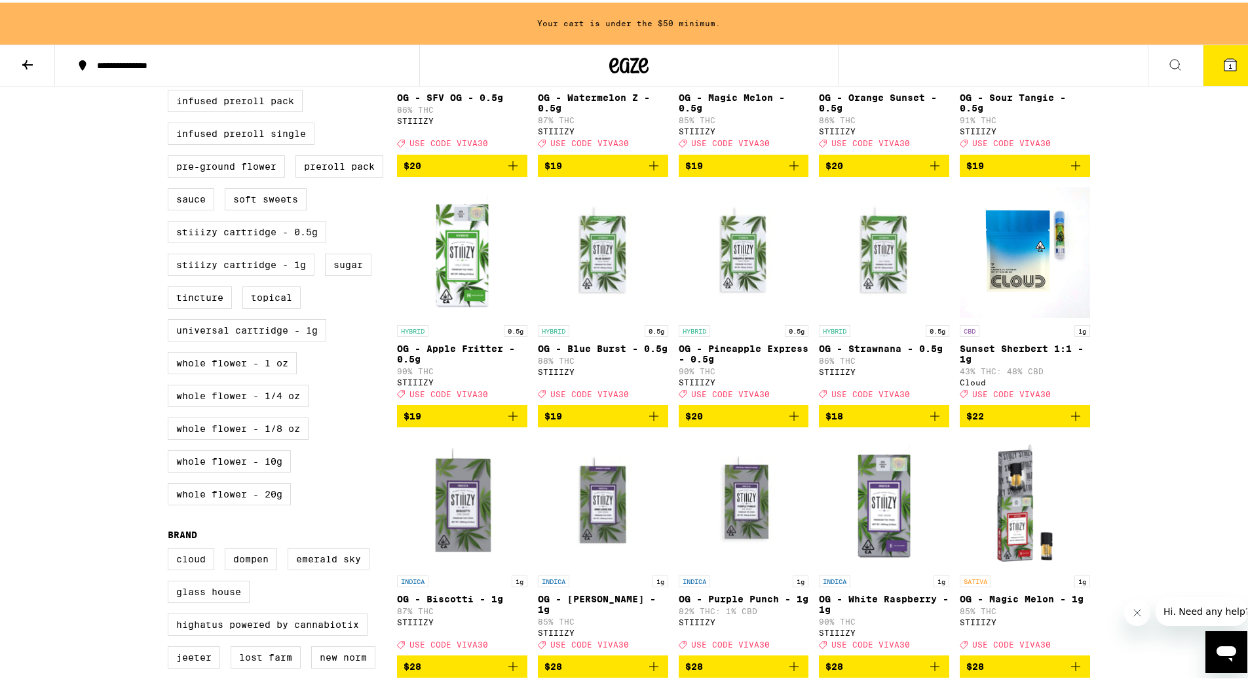
scroll to position [590, 0]
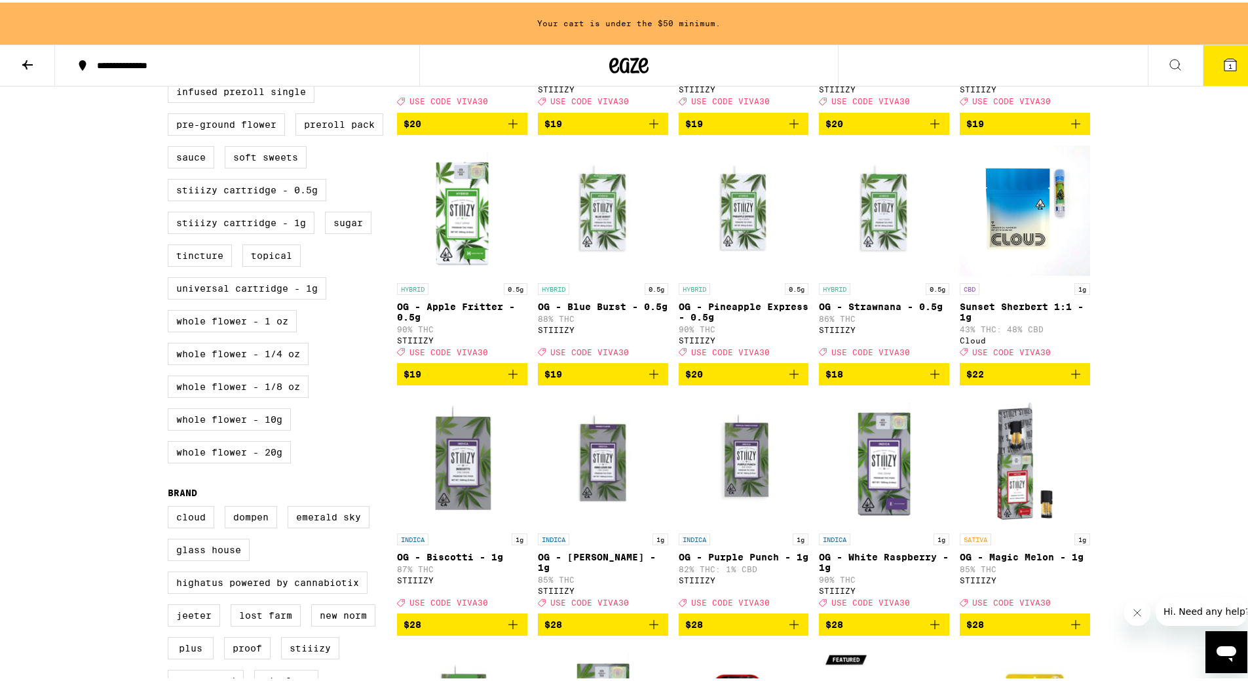
click at [1074, 379] on icon "Add to bag" at bounding box center [1076, 372] width 16 height 16
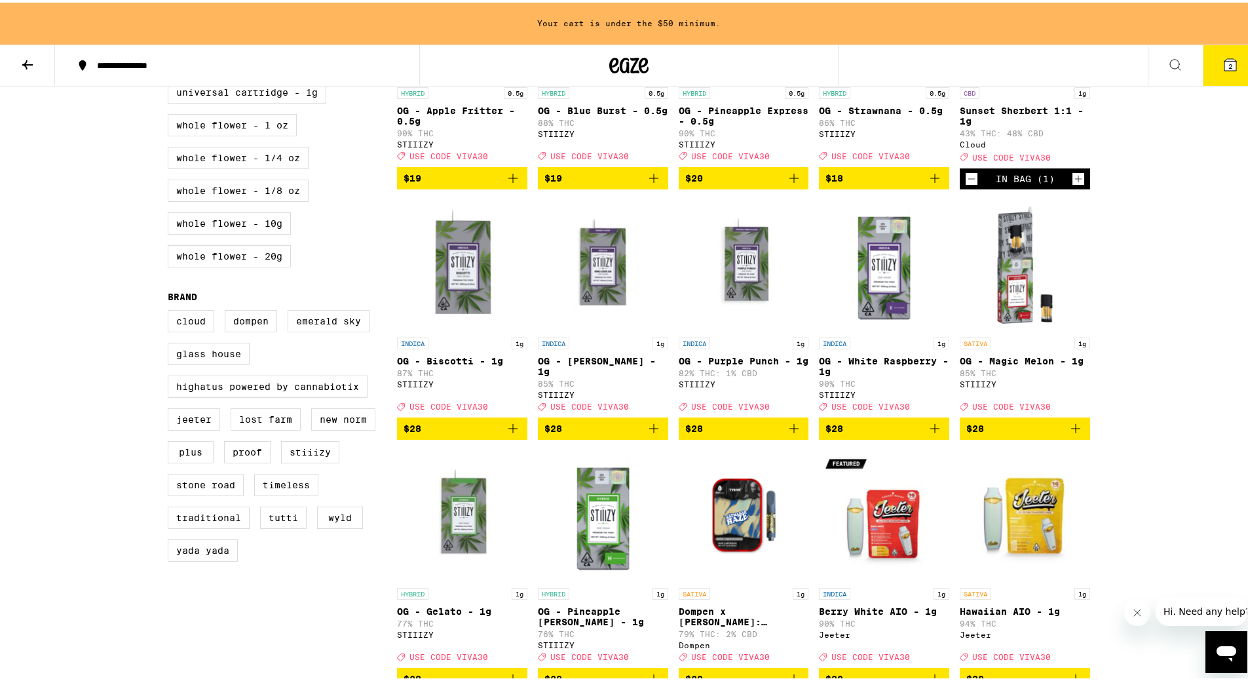
scroll to position [786, 0]
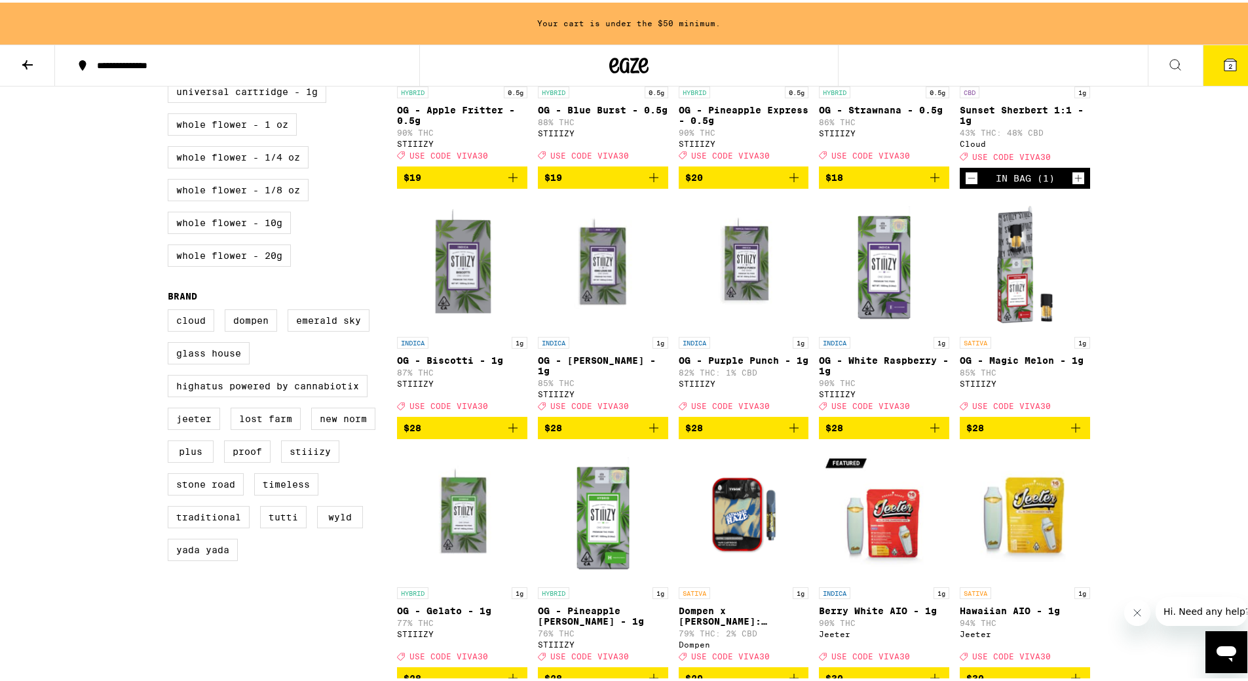
click at [786, 433] on icon "Add to bag" at bounding box center [794, 425] width 16 height 16
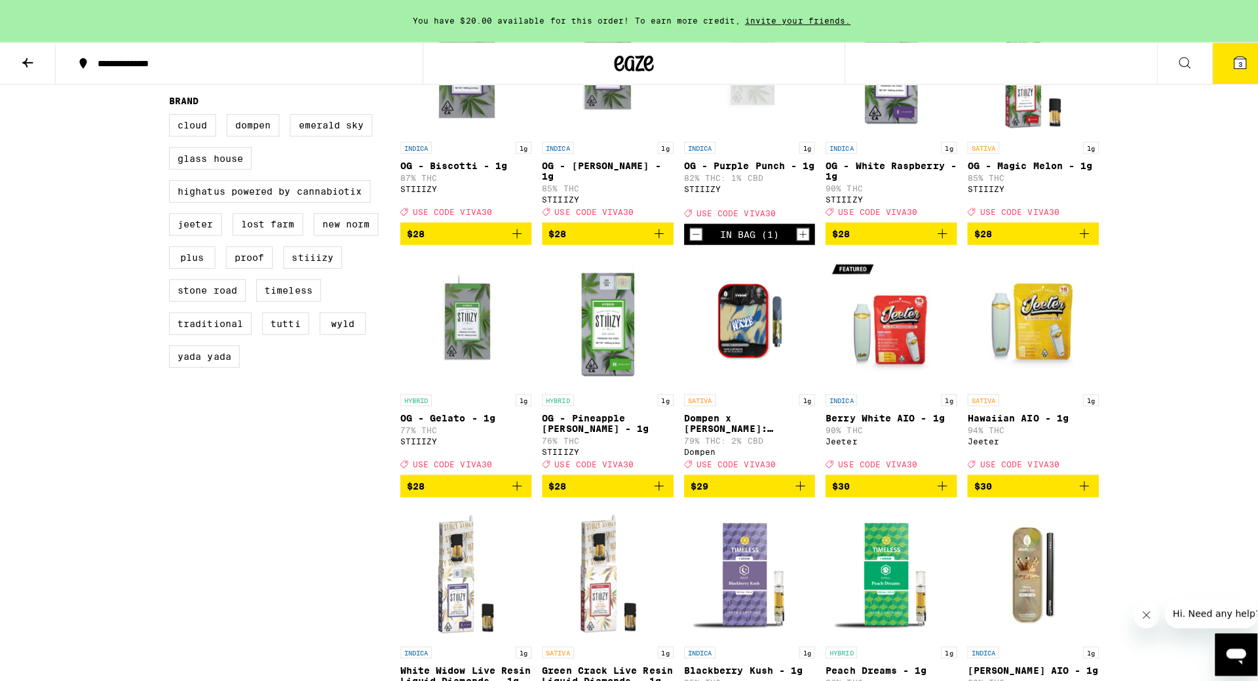
scroll to position [983, 0]
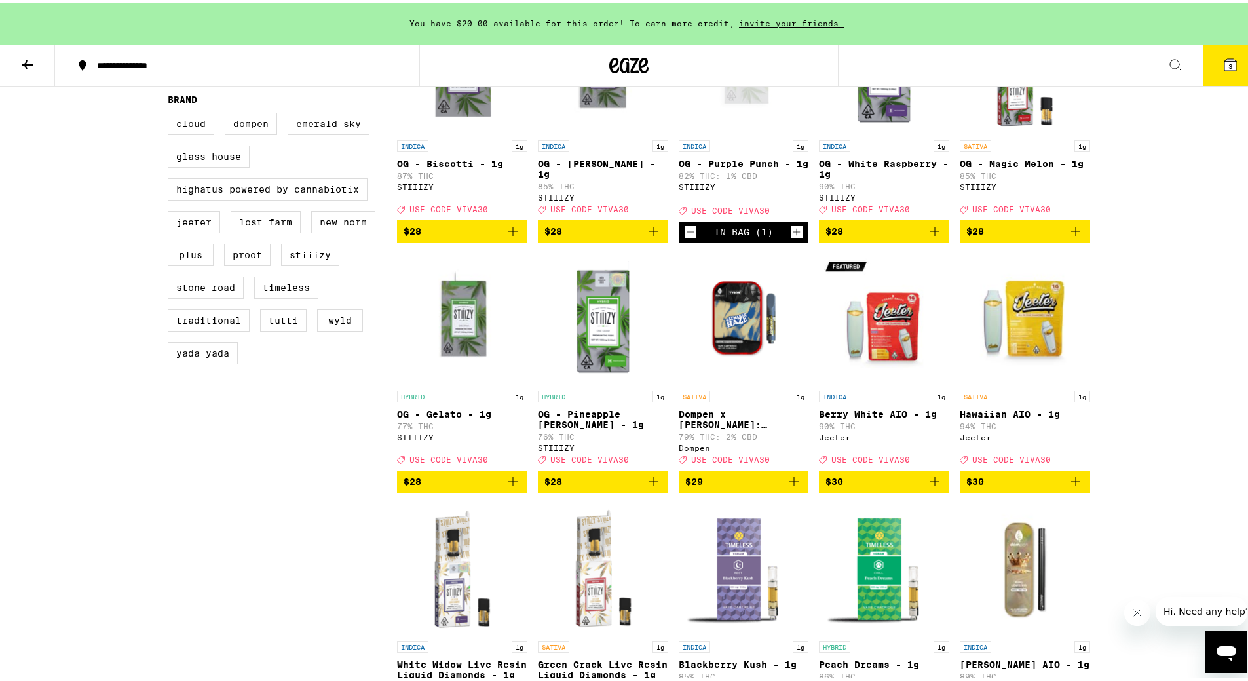
click at [786, 487] on icon "Add to bag" at bounding box center [794, 479] width 16 height 16
click at [1219, 71] on button "4" at bounding box center [1230, 63] width 55 height 41
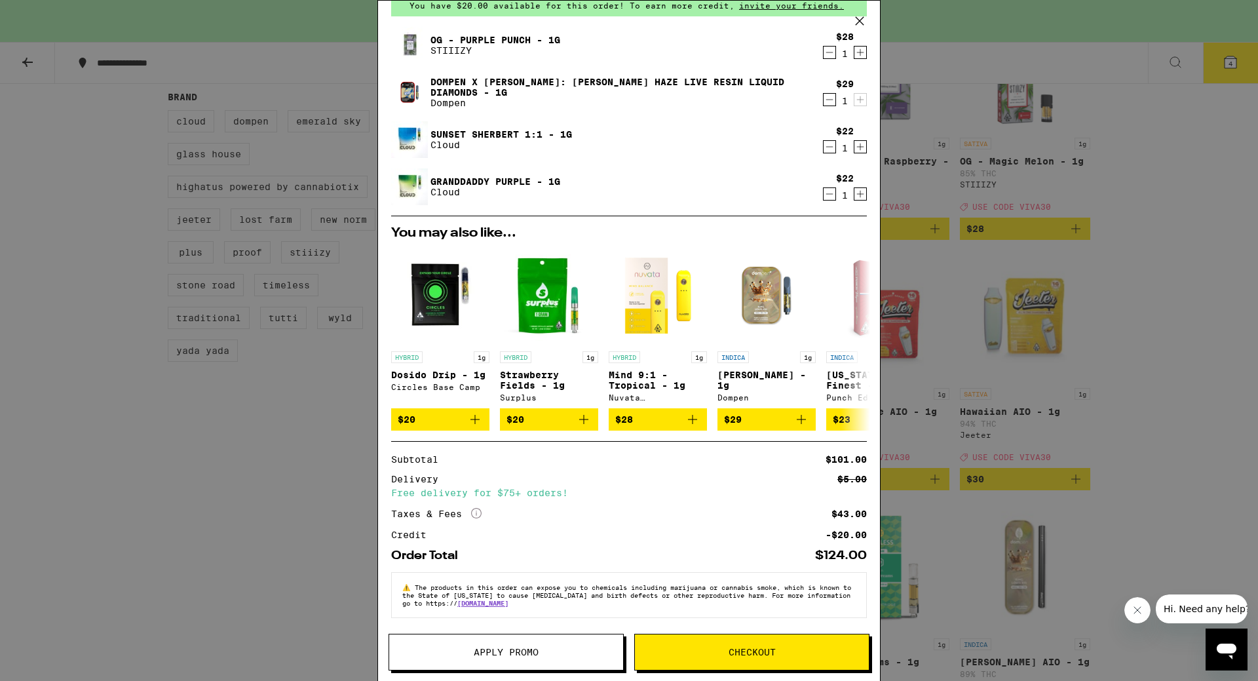
scroll to position [69, 0]
click at [515, 651] on span "Apply Promo" at bounding box center [506, 651] width 65 height 9
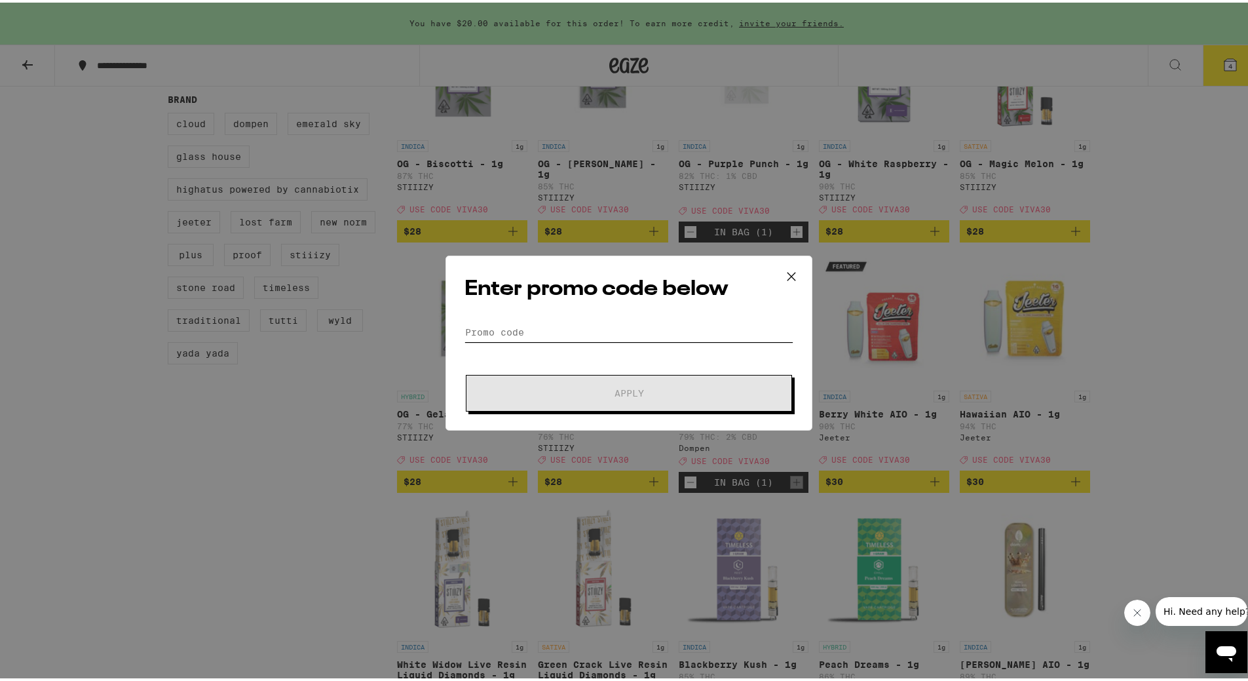
click at [606, 327] on input "Promo Code" at bounding box center [629, 330] width 329 height 20
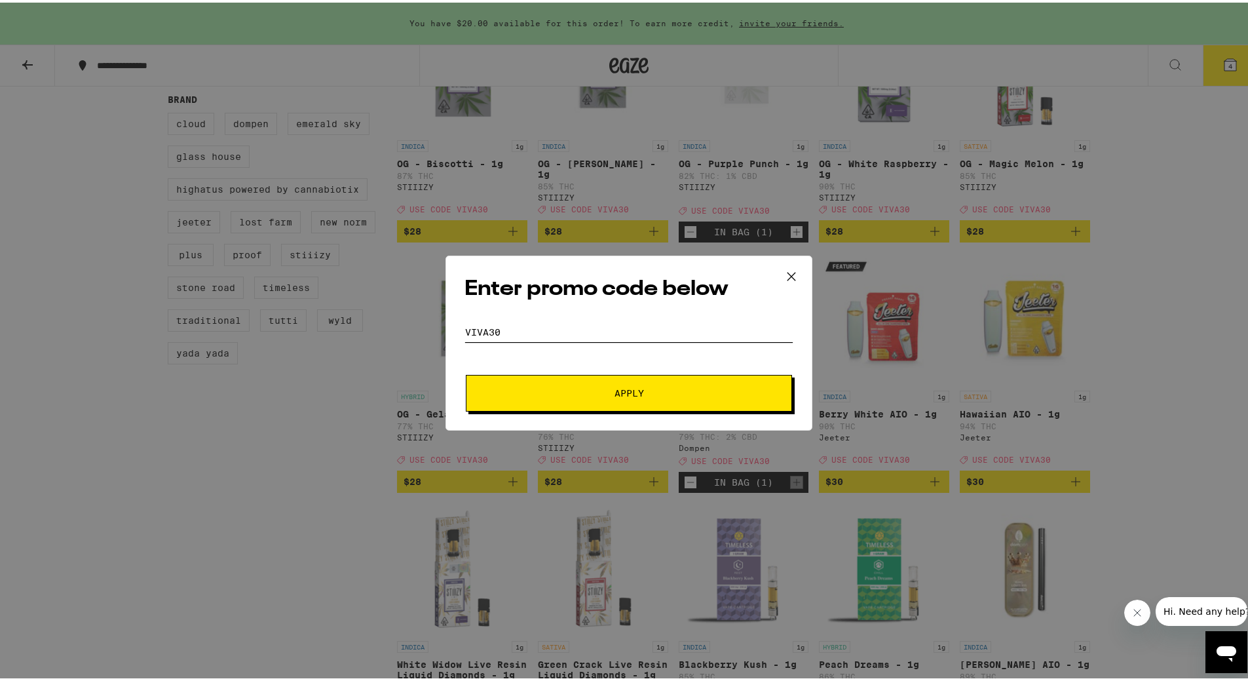
type input "VIVA30"
click at [618, 392] on span "Apply" at bounding box center [629, 390] width 29 height 9
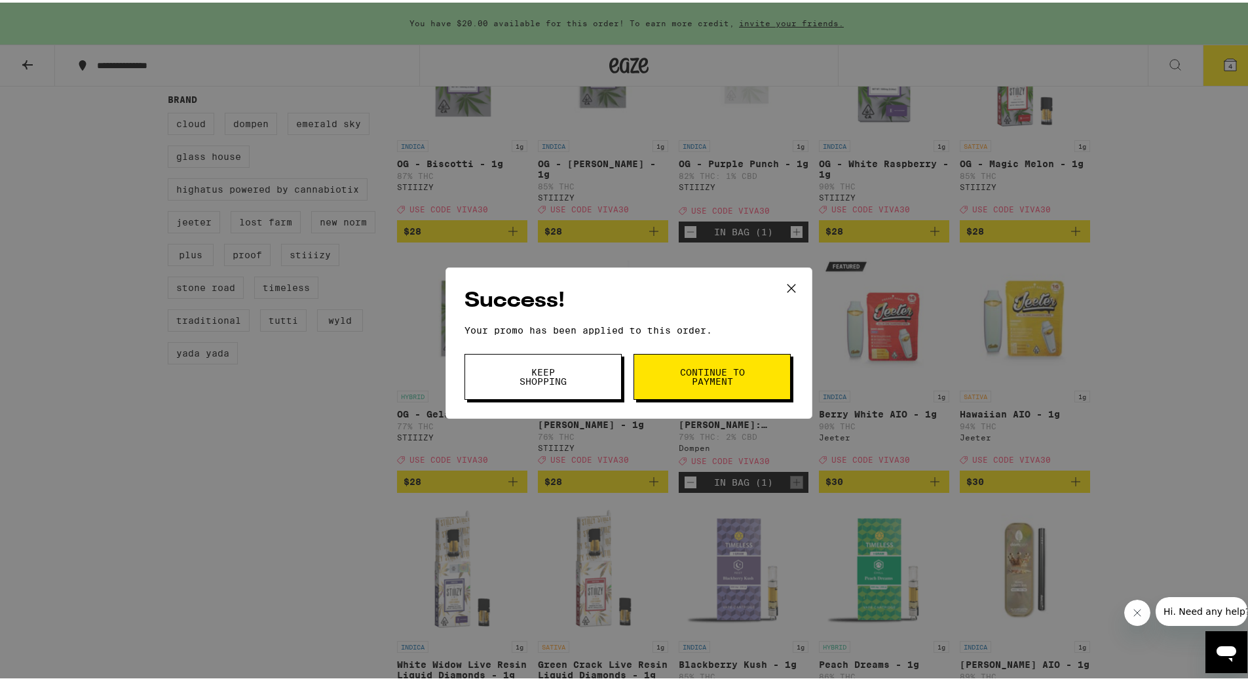
click at [542, 382] on span "Keep Shopping" at bounding box center [543, 374] width 67 height 18
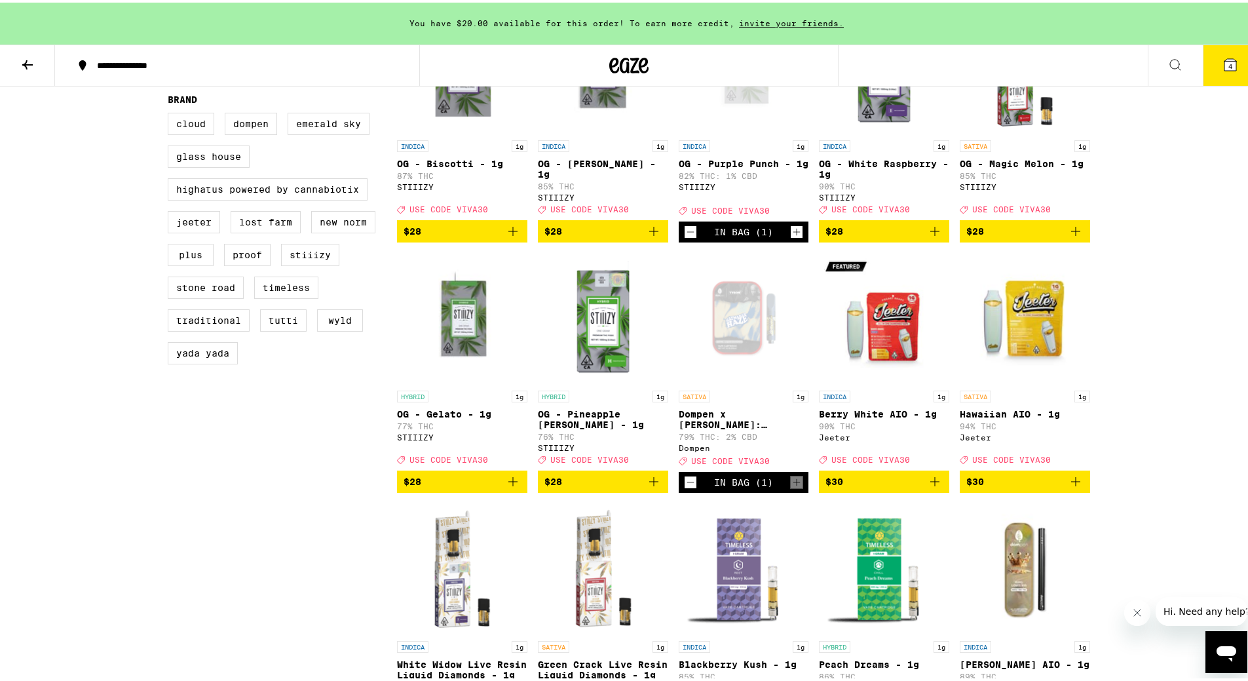
click at [1211, 60] on button "4" at bounding box center [1230, 63] width 55 height 41
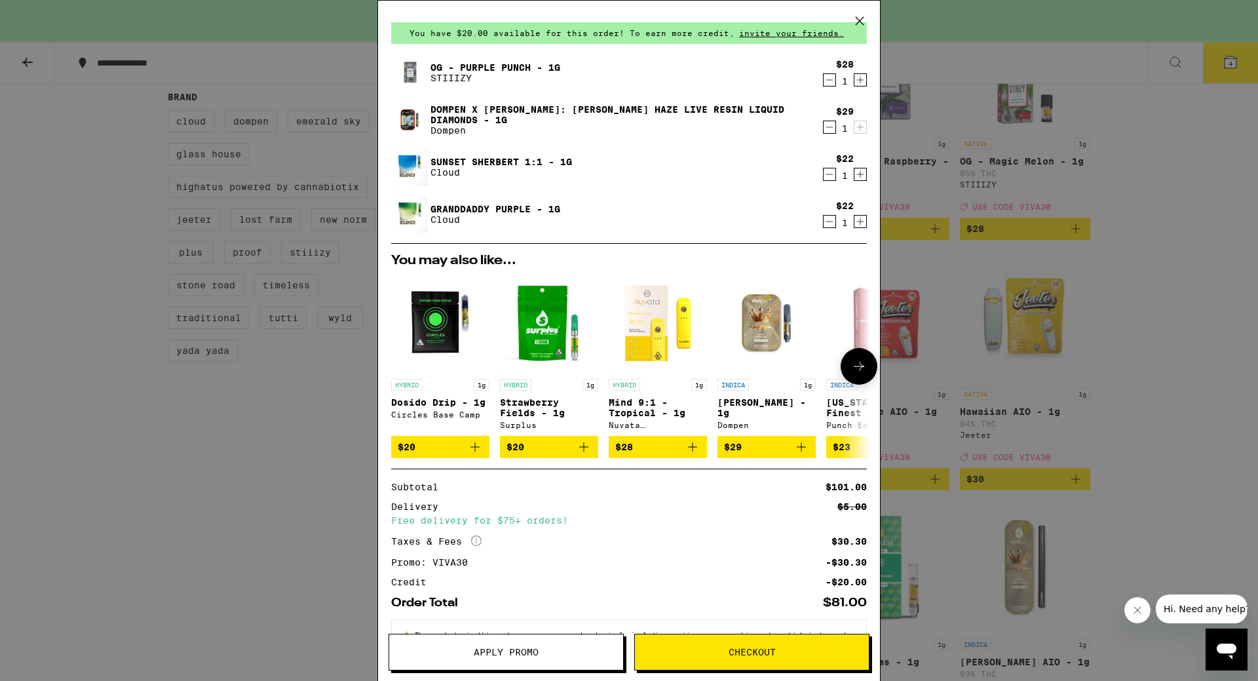
scroll to position [89, 0]
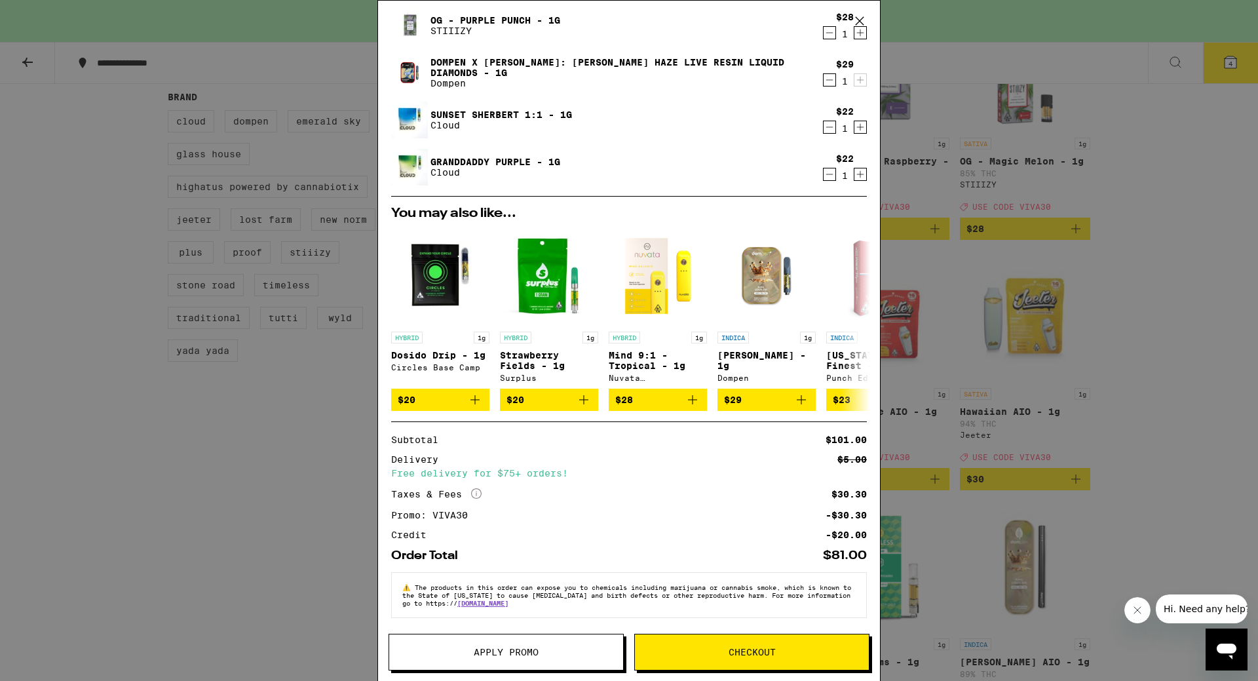
click at [727, 649] on span "Checkout" at bounding box center [752, 651] width 234 height 9
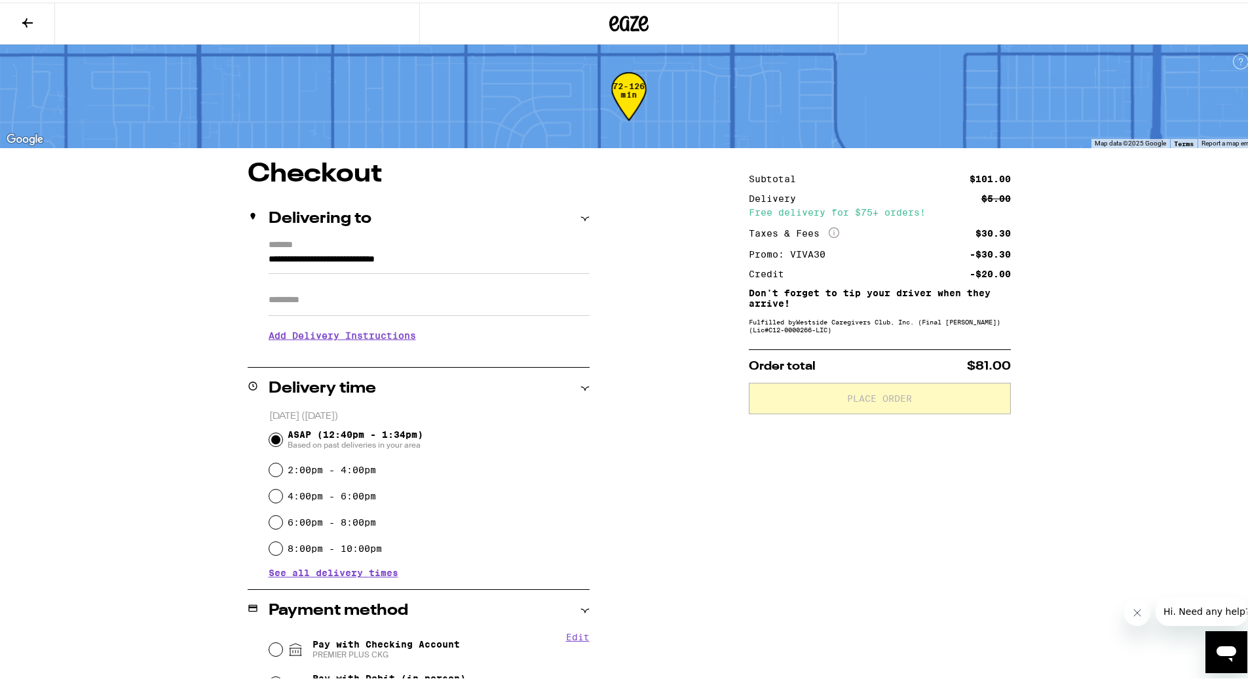
scroll to position [262, 0]
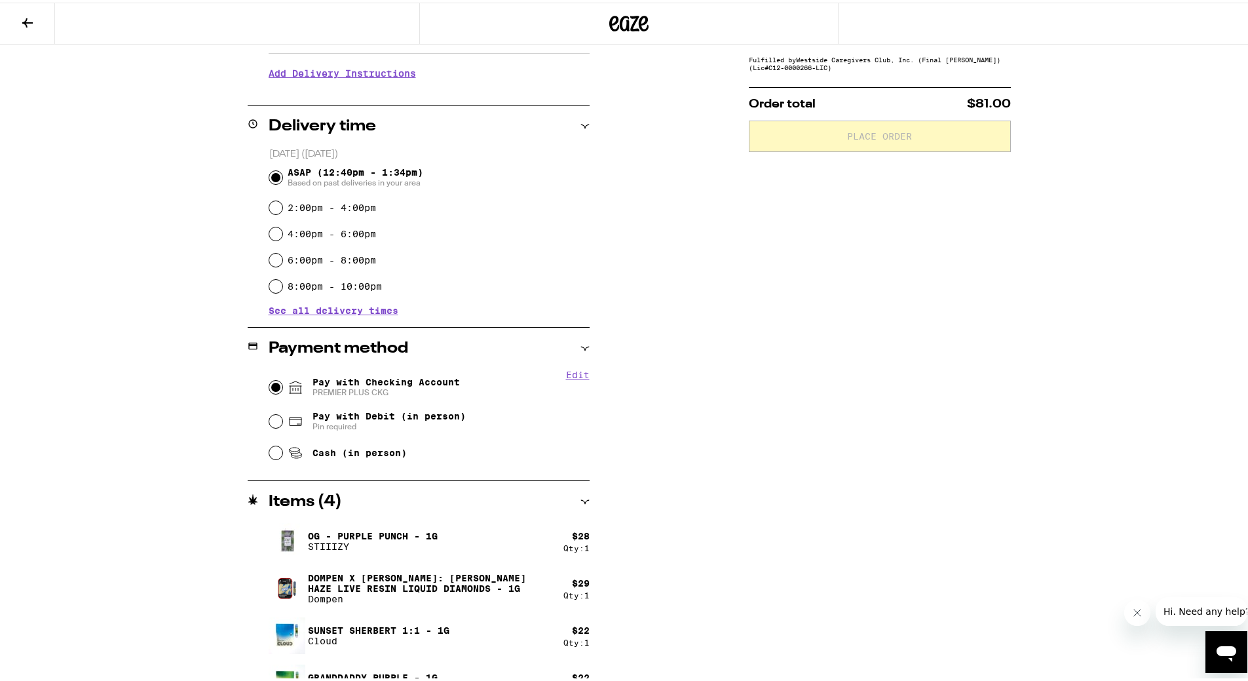
click at [269, 385] on input "Pay with Checking Account PREMIER PLUS CKG" at bounding box center [275, 384] width 13 height 13
radio input "true"
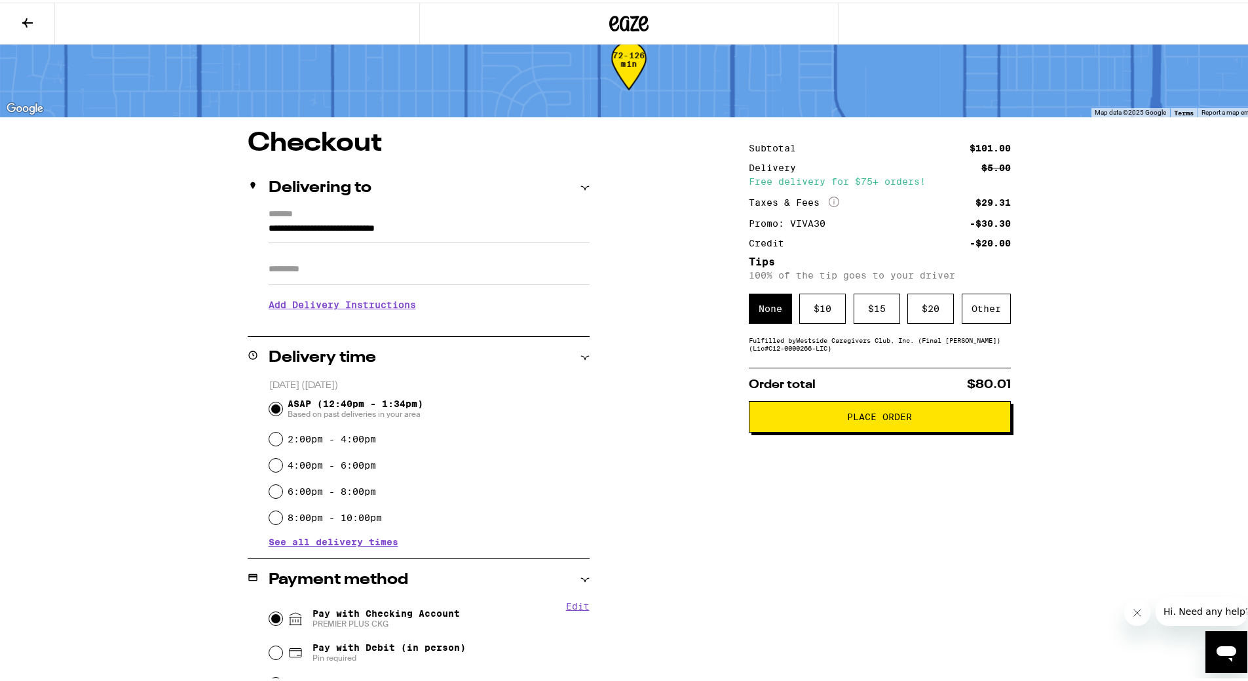
scroll to position [5, 0]
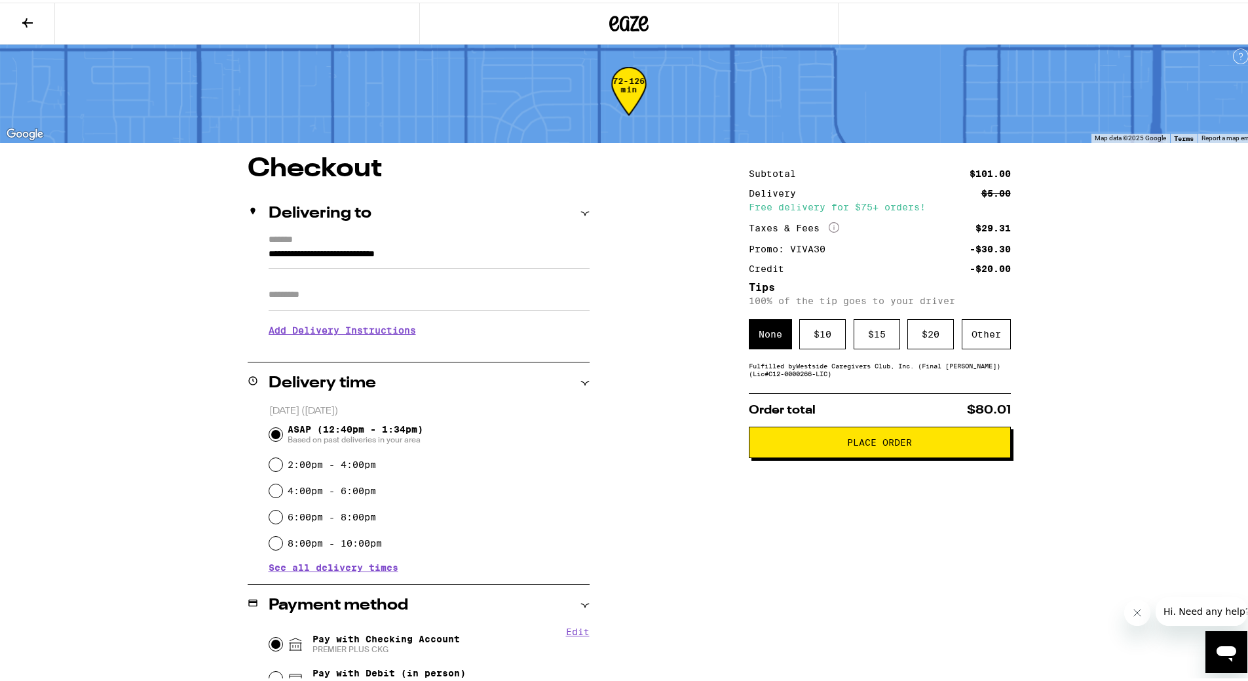
click at [850, 439] on span "Place Order" at bounding box center [879, 439] width 65 height 9
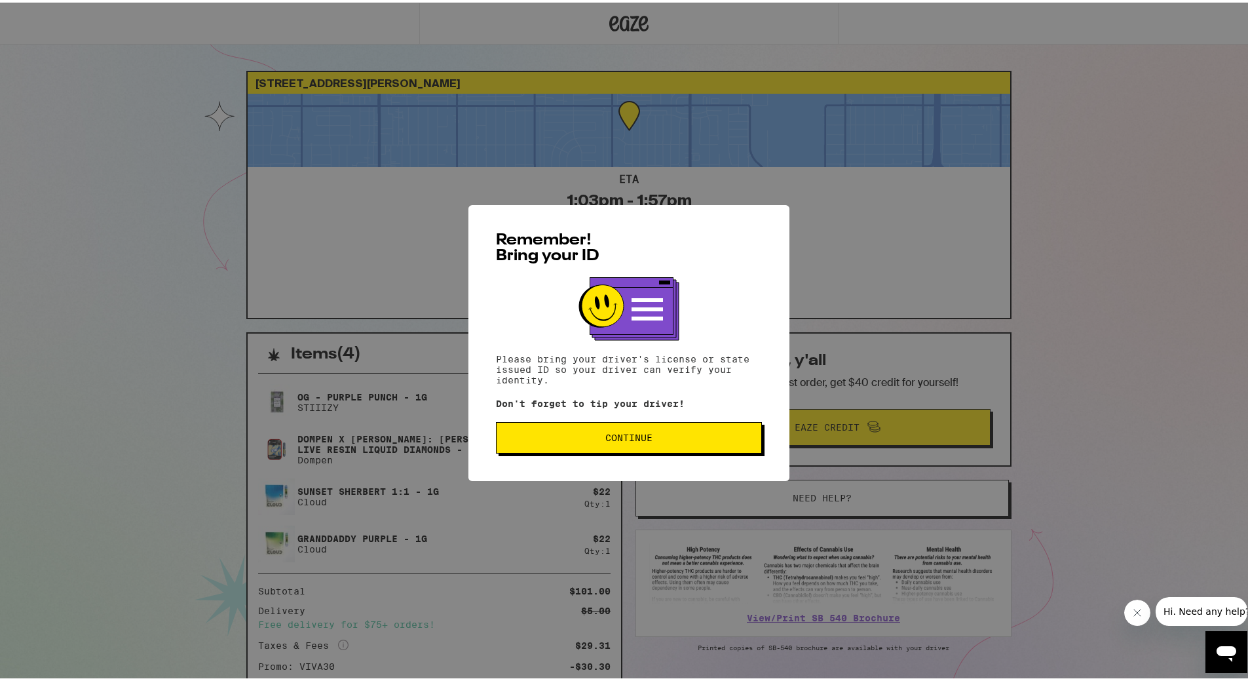
click at [636, 440] on span "Continue" at bounding box center [629, 435] width 47 height 9
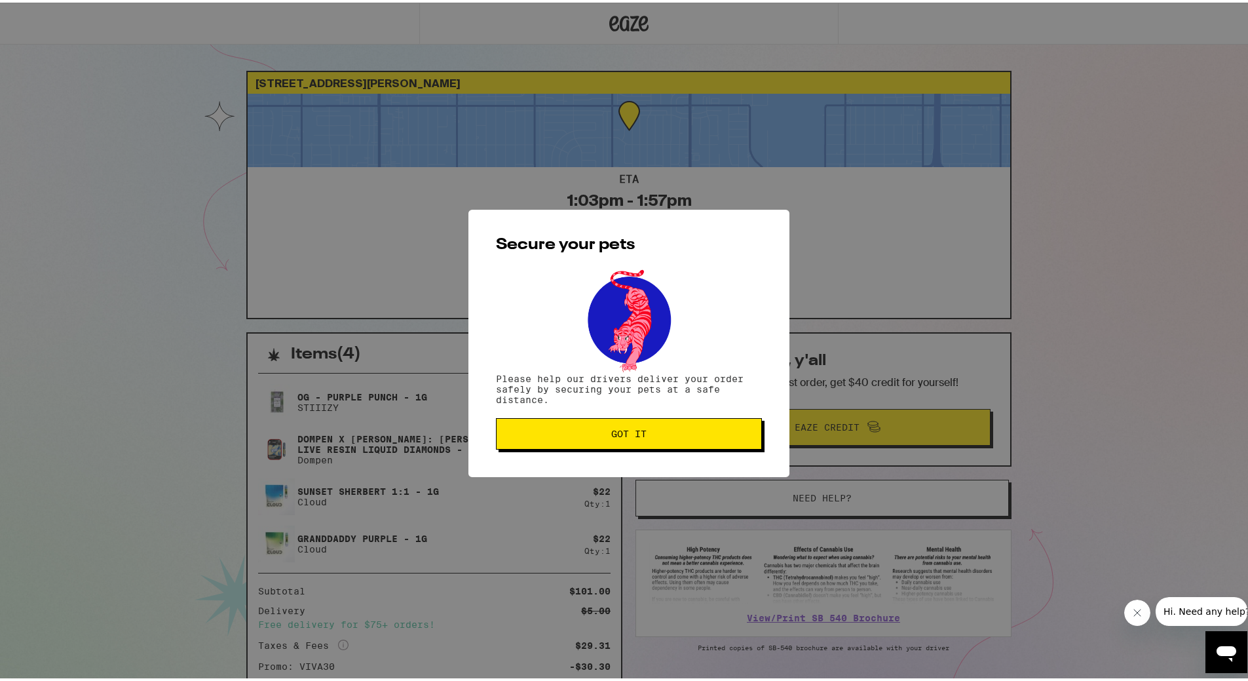
click at [625, 436] on span "Got it" at bounding box center [628, 431] width 35 height 9
